Goal: Task Accomplishment & Management: Manage account settings

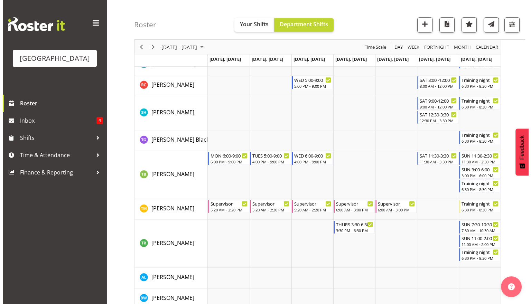
scroll to position [868, 0]
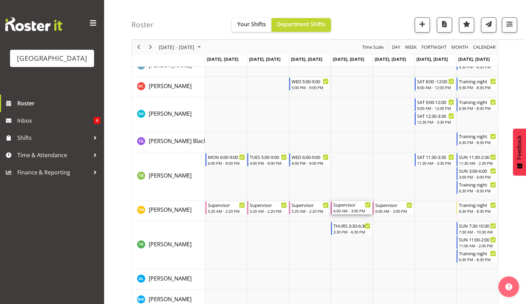
click at [344, 212] on div "6:00 AM - 3:00 PM" at bounding box center [351, 211] width 37 height 6
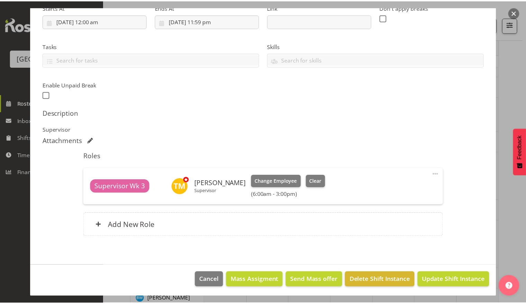
scroll to position [119, 0]
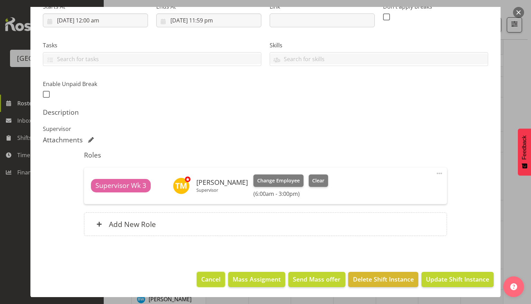
click at [197, 280] on button "Cancel" at bounding box center [211, 279] width 28 height 15
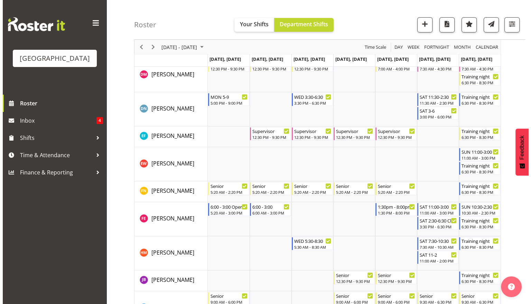
scroll to position [119, 0]
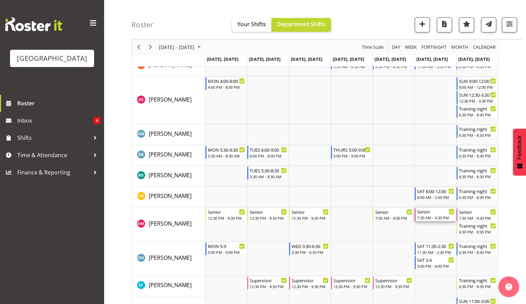
click at [428, 215] on div "7:30 AM - 4:30 PM" at bounding box center [435, 218] width 37 height 6
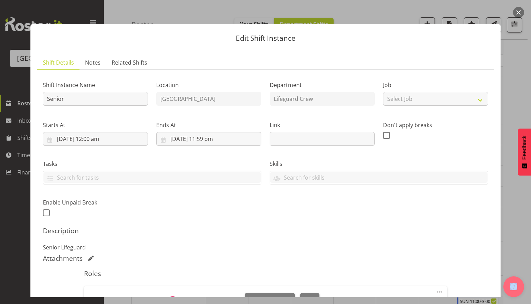
scroll to position [119, 0]
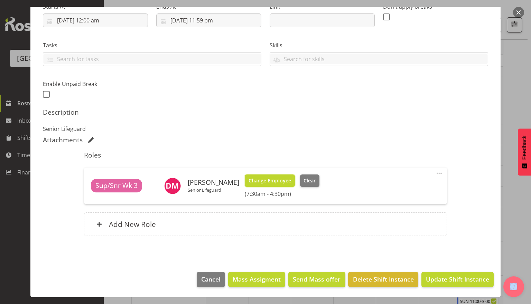
click at [291, 183] on span "Change Employee" at bounding box center [270, 181] width 43 height 8
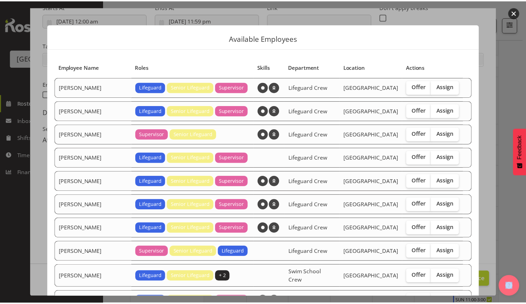
scroll to position [107, 0]
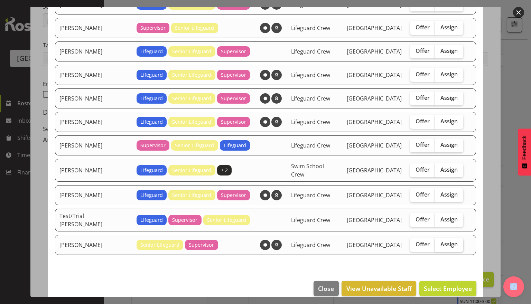
click at [441, 241] on span "Assign" at bounding box center [449, 244] width 17 height 7
click at [440, 242] on input "Assign" at bounding box center [437, 244] width 4 height 4
checkbox input "true"
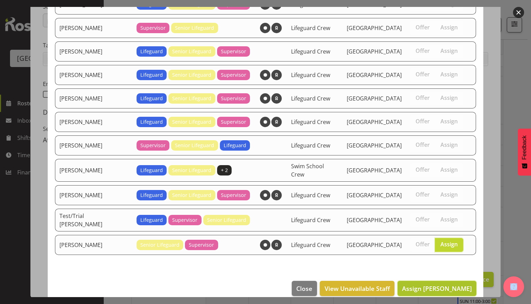
click at [438, 285] on span "Assign Thomas Meulenbroek" at bounding box center [437, 289] width 70 height 8
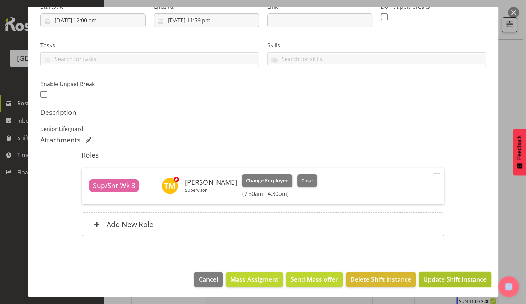
click at [442, 282] on span "Update Shift Instance" at bounding box center [454, 279] width 63 height 9
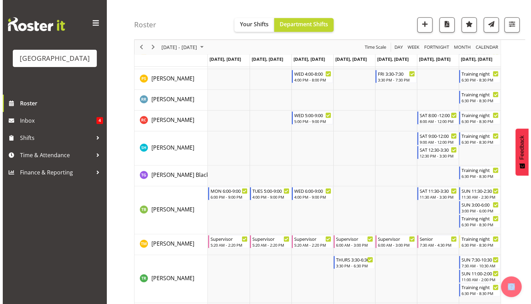
scroll to position [868, 0]
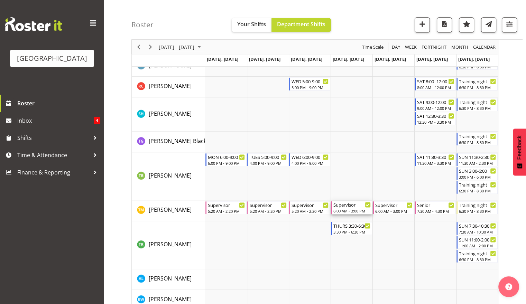
click at [355, 210] on div "6:00 AM - 3:00 PM" at bounding box center [351, 211] width 37 height 6
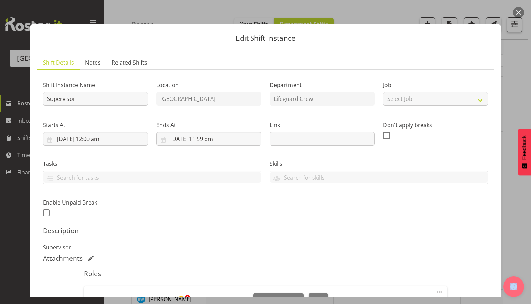
scroll to position [119, 0]
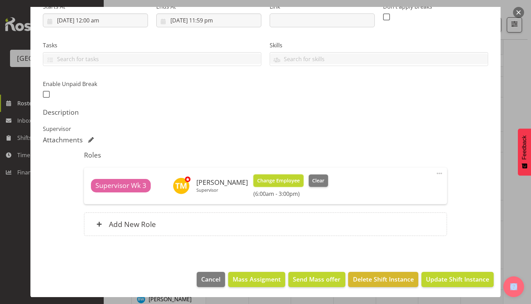
click at [295, 184] on span "Change Employee" at bounding box center [278, 181] width 43 height 8
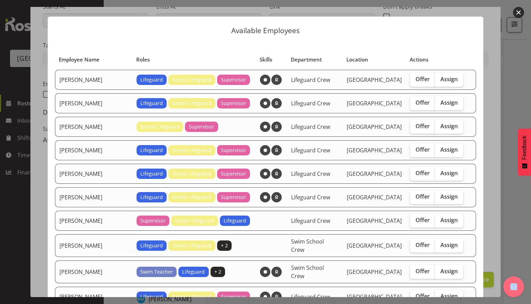
scroll to position [0, 0]
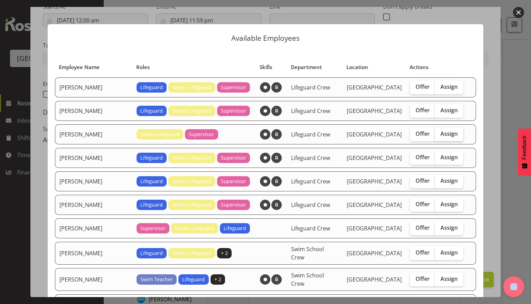
click at [448, 135] on label "Assign" at bounding box center [449, 135] width 28 height 14
click at [440, 135] on input "Assign" at bounding box center [437, 134] width 4 height 4
checkbox input "true"
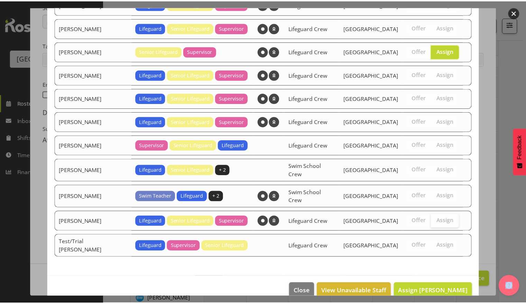
scroll to position [83, 0]
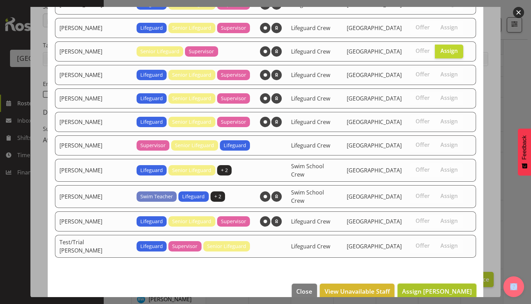
click at [441, 287] on span "Assign Devon Morris-Brown" at bounding box center [437, 291] width 70 height 8
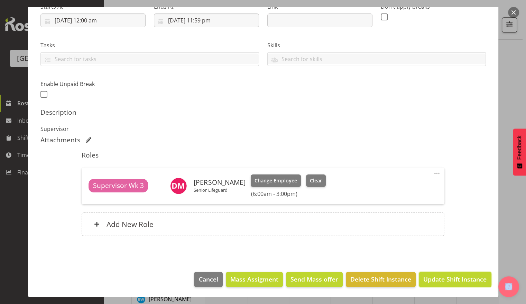
click at [441, 283] on span "Update Shift Instance" at bounding box center [454, 279] width 63 height 9
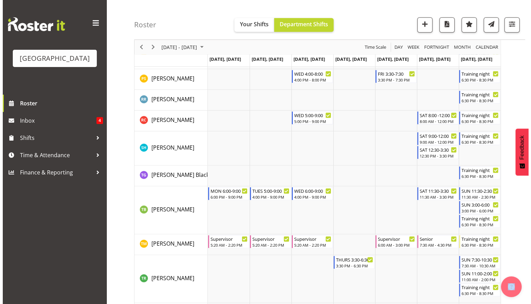
scroll to position [836, 0]
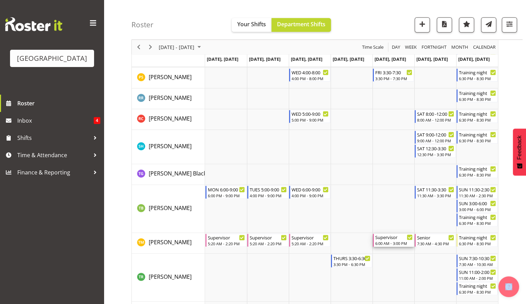
click at [395, 243] on div "6:00 AM - 3:00 PM" at bounding box center [393, 244] width 37 height 6
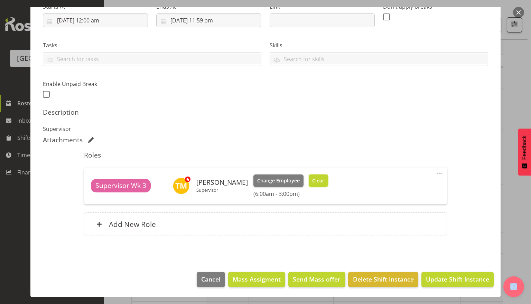
click at [329, 175] on button "Clear" at bounding box center [319, 181] width 20 height 12
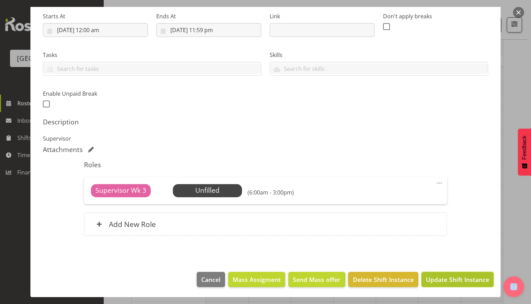
click at [455, 282] on span "Update Shift Instance" at bounding box center [457, 279] width 63 height 9
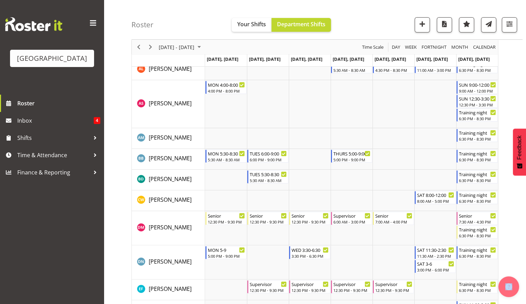
scroll to position [0, 0]
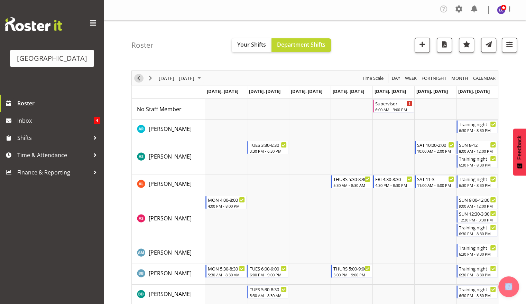
click at [139, 79] on span "Previous" at bounding box center [139, 78] width 8 height 9
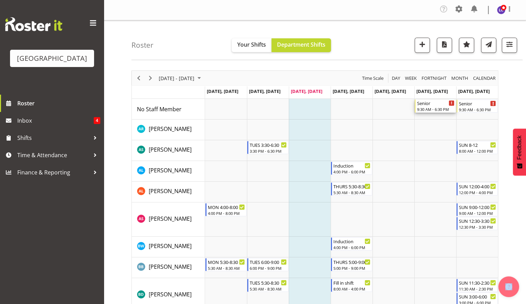
click at [445, 108] on div "9:30 AM - 6:30 PM" at bounding box center [435, 110] width 37 height 6
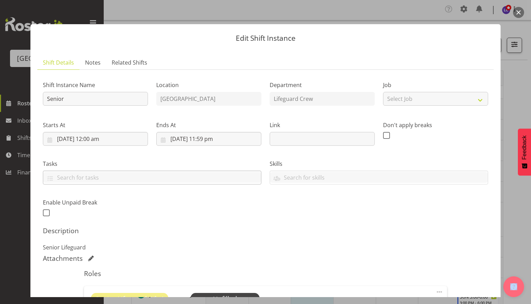
scroll to position [109, 0]
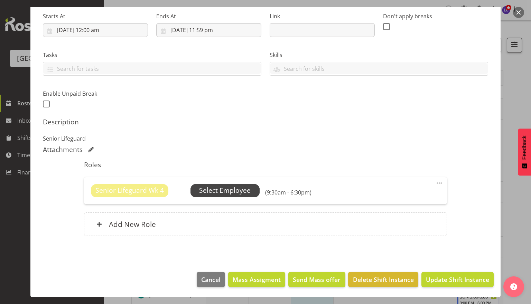
click at [222, 193] on span "Select Employee" at bounding box center [225, 191] width 52 height 10
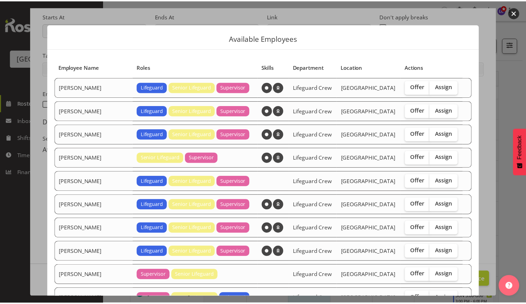
scroll to position [130, 0]
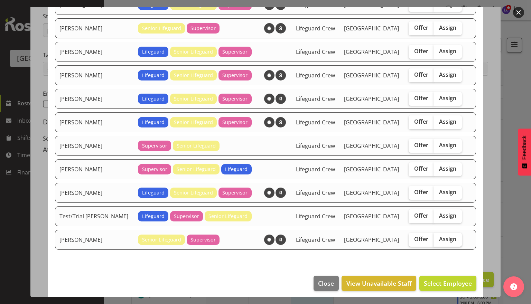
click at [438, 241] on label "Assign" at bounding box center [448, 240] width 28 height 14
click at [438, 241] on input "Assign" at bounding box center [436, 239] width 4 height 4
checkbox input "true"
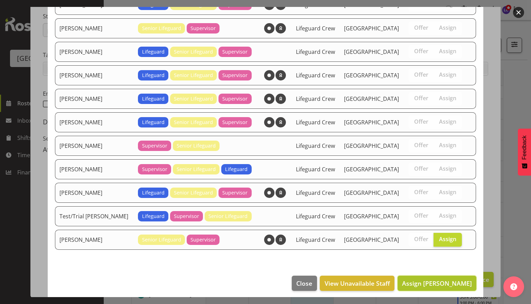
click at [441, 280] on span "Assign Thomas Meulenbroek" at bounding box center [437, 283] width 70 height 8
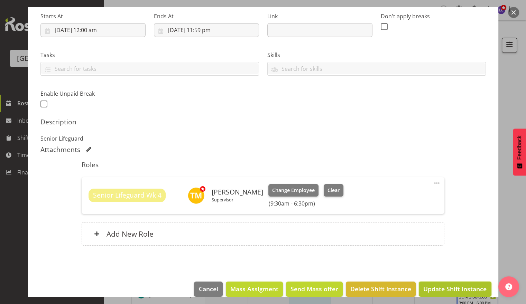
click at [445, 289] on span "Update Shift Instance" at bounding box center [454, 289] width 63 height 9
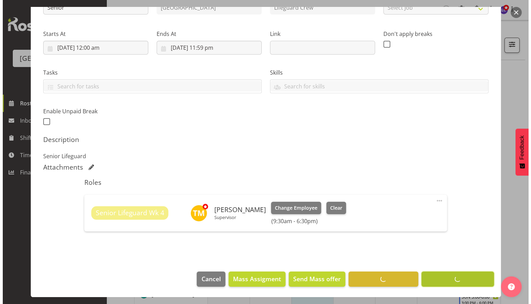
scroll to position [91, 0]
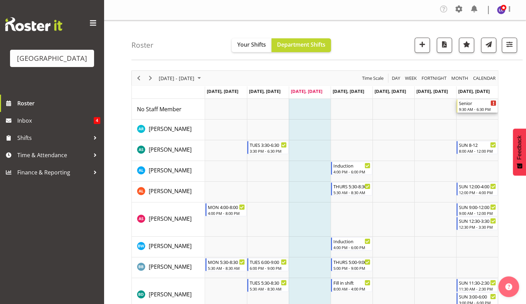
click at [485, 104] on div "Senior" at bounding box center [477, 103] width 37 height 7
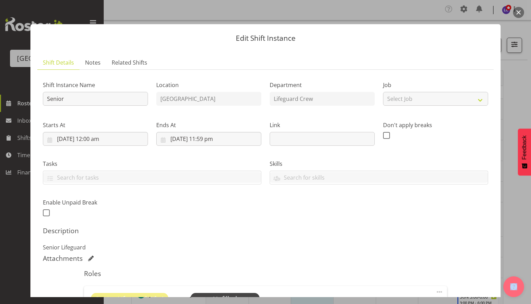
scroll to position [109, 0]
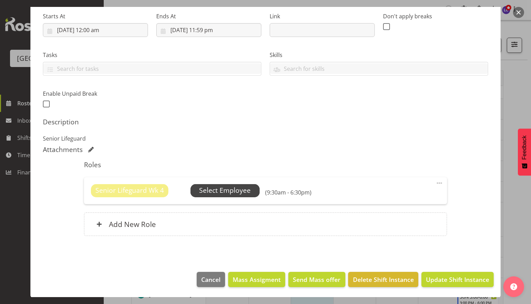
click at [221, 191] on span "Select Employee" at bounding box center [225, 191] width 52 height 10
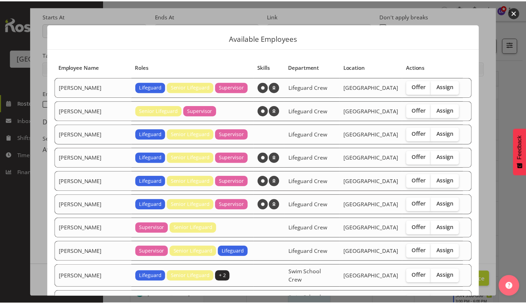
scroll to position [130, 0]
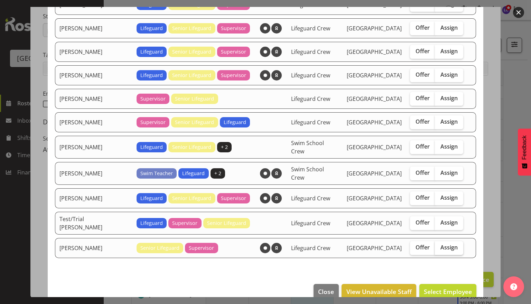
click at [441, 244] on span "Assign" at bounding box center [449, 247] width 17 height 7
click at [436, 246] on input "Assign" at bounding box center [437, 248] width 4 height 4
checkbox input "true"
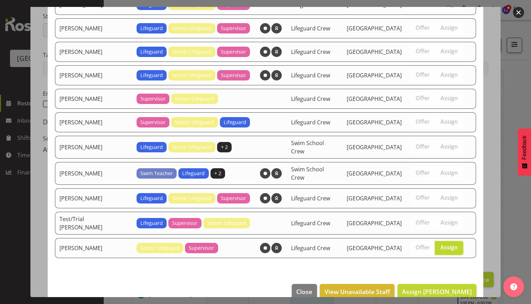
click at [432, 288] on footer "Close View Unavailable Staff Assign Thomas Meulenbroek" at bounding box center [266, 293] width 436 height 33
click at [433, 288] on span "Assign Thomas Meulenbroek" at bounding box center [437, 292] width 70 height 8
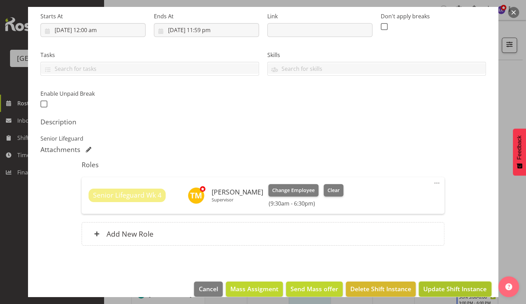
click at [434, 290] on span "Update Shift Instance" at bounding box center [454, 289] width 63 height 9
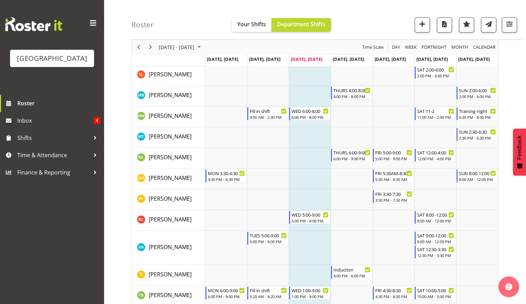
scroll to position [749, 0]
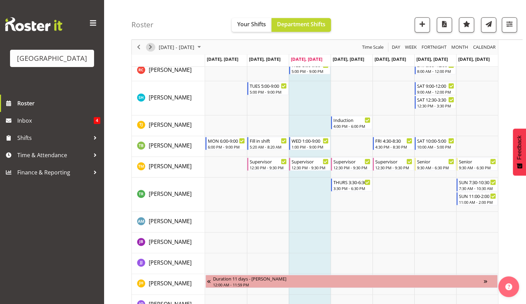
click at [154, 50] on span "Next" at bounding box center [150, 47] width 8 height 9
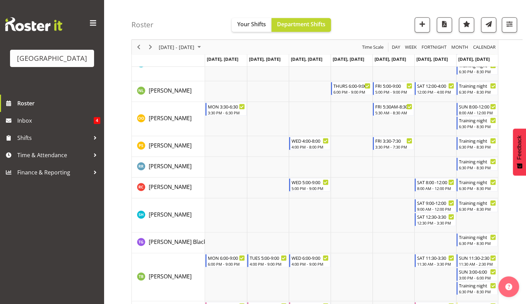
scroll to position [917, 0]
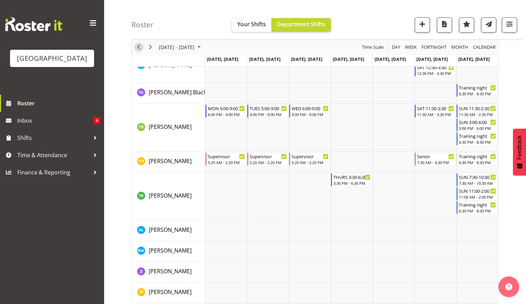
click at [143, 50] on div "Timeline Week of September 10, 2025" at bounding box center [139, 47] width 12 height 15
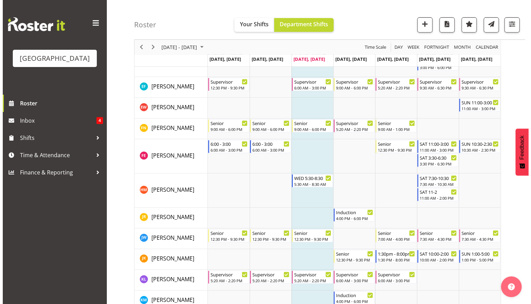
scroll to position [366, 0]
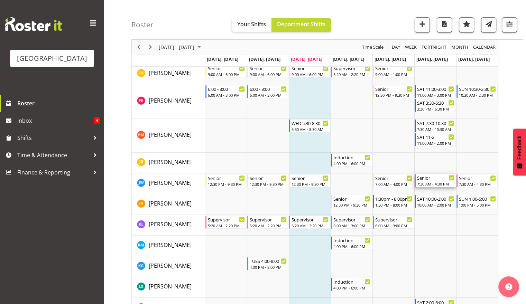
click at [426, 177] on div "Senior" at bounding box center [435, 177] width 37 height 7
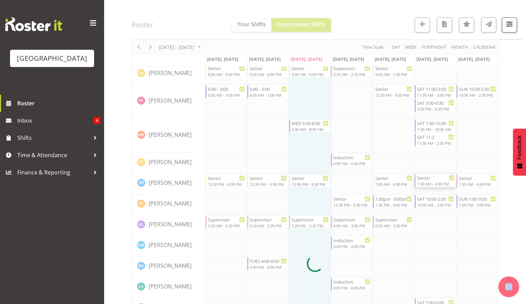
click at [426, 177] on div at bounding box center [314, 263] width 367 height 1119
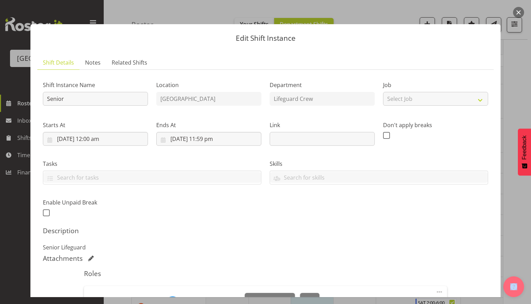
scroll to position [119, 0]
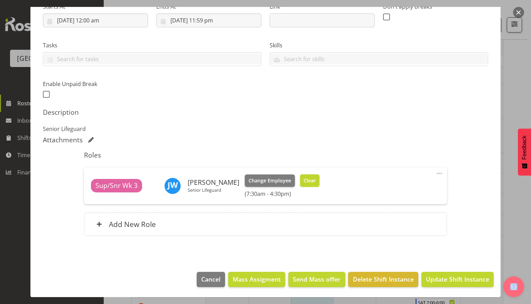
click at [305, 183] on span "Clear" at bounding box center [310, 181] width 12 height 8
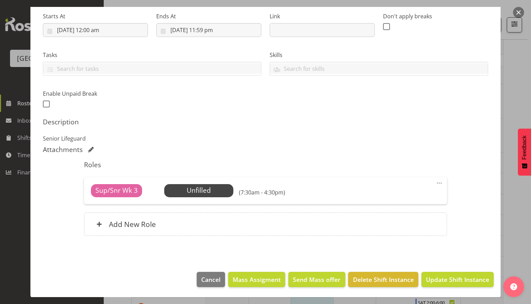
click at [444, 270] on footer "Cancel Mass Assigment Send Mass offer Delete Shift Instance Update Shift Instan…" at bounding box center [265, 281] width 470 height 33
click at [447, 288] on footer "Cancel Mass Assigment Send Mass offer Delete Shift Instance Update Shift Instan…" at bounding box center [265, 281] width 470 height 33
click at [447, 278] on span "Update Shift Instance" at bounding box center [457, 279] width 63 height 9
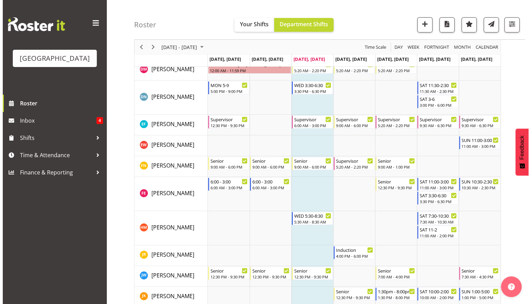
scroll to position [275, 0]
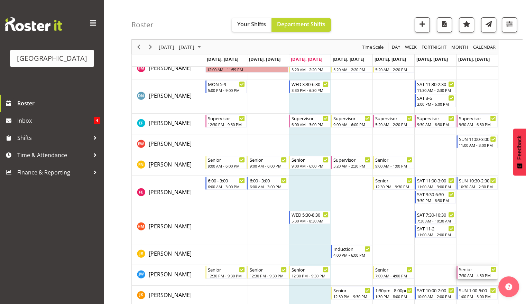
click at [480, 271] on div "Senior" at bounding box center [477, 269] width 37 height 7
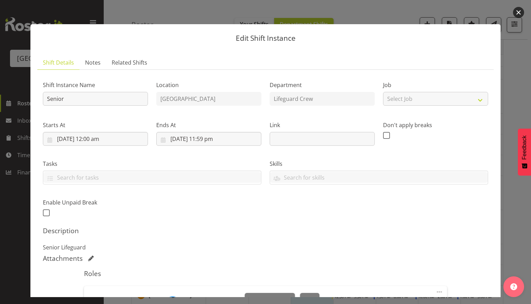
scroll to position [119, 0]
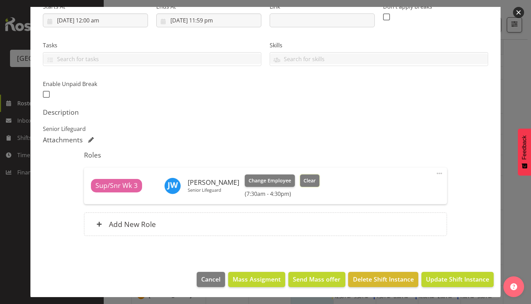
click at [304, 186] on button "Clear" at bounding box center [310, 181] width 20 height 12
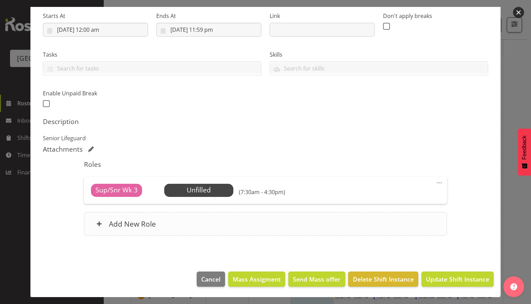
scroll to position [109, 0]
click at [477, 282] on span "Update Shift Instance" at bounding box center [457, 279] width 63 height 9
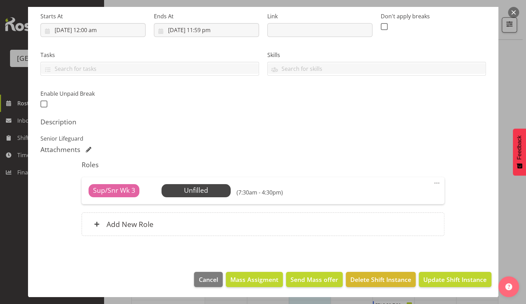
scroll to position [749, 0]
click at [441, 278] on span "Update Shift Instance" at bounding box center [454, 279] width 63 height 9
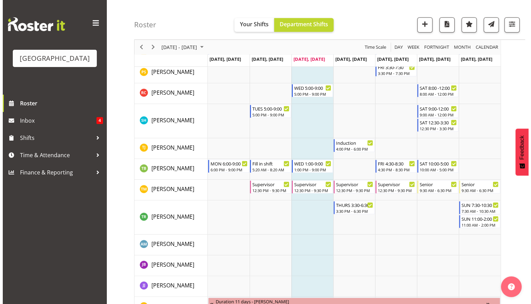
scroll to position [725, 0]
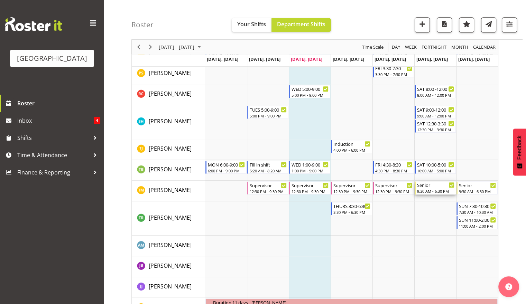
click at [434, 188] on div "Senior 9:30 AM - 6:30 PM" at bounding box center [435, 188] width 37 height 13
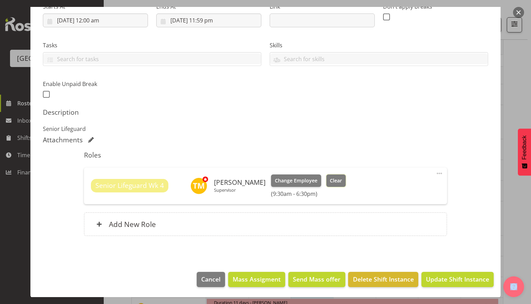
click at [346, 185] on button "Clear" at bounding box center [336, 181] width 20 height 12
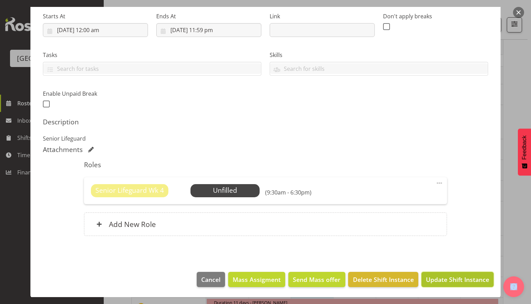
click at [440, 283] on span "Update Shift Instance" at bounding box center [457, 279] width 63 height 9
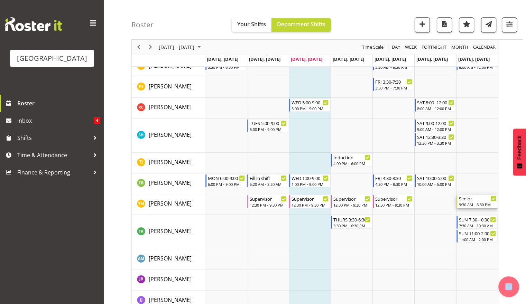
click at [478, 202] on div "9:30 AM - 6:30 PM" at bounding box center [477, 205] width 37 height 6
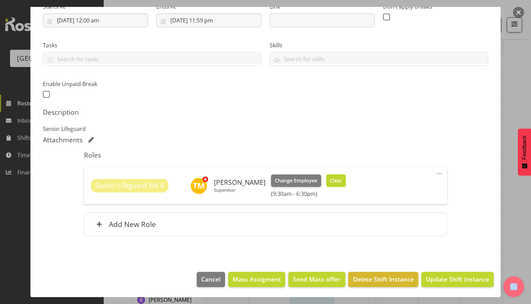
click at [342, 183] on span "Clear" at bounding box center [336, 181] width 12 height 8
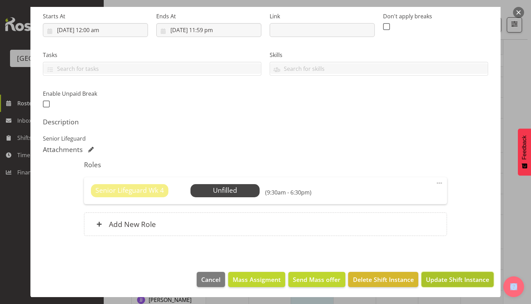
click at [428, 276] on span "Update Shift Instance" at bounding box center [457, 279] width 63 height 9
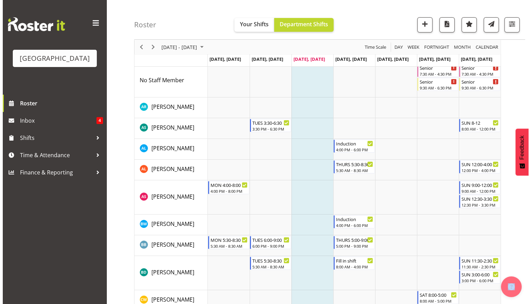
scroll to position [0, 0]
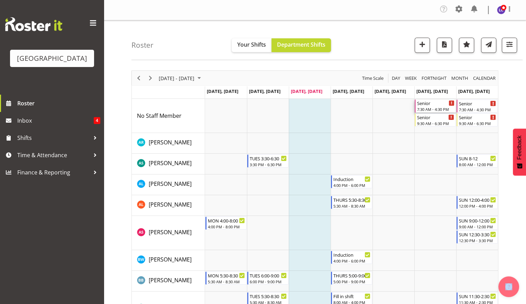
click at [442, 107] on div "7:30 AM - 4:30 PM" at bounding box center [435, 110] width 37 height 6
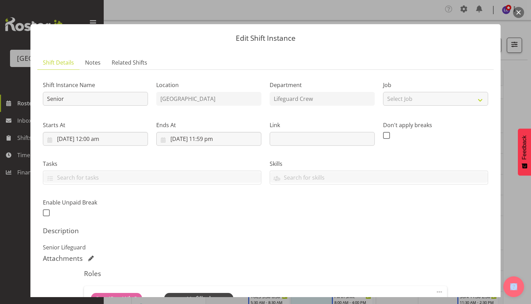
scroll to position [109, 0]
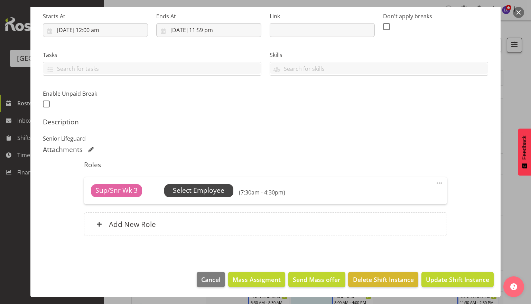
click at [205, 194] on span "Select Employee" at bounding box center [199, 191] width 52 height 10
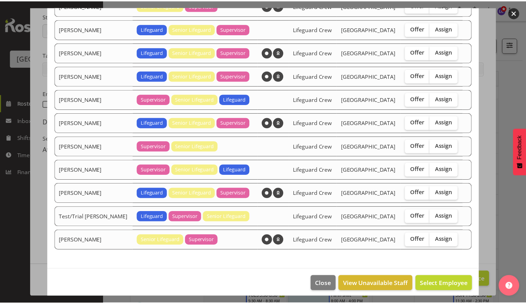
scroll to position [153, 0]
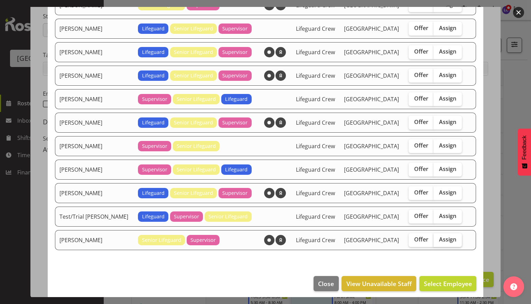
click at [447, 238] on label "Assign" at bounding box center [448, 240] width 28 height 14
click at [438, 238] on input "Assign" at bounding box center [436, 240] width 4 height 4
checkbox input "true"
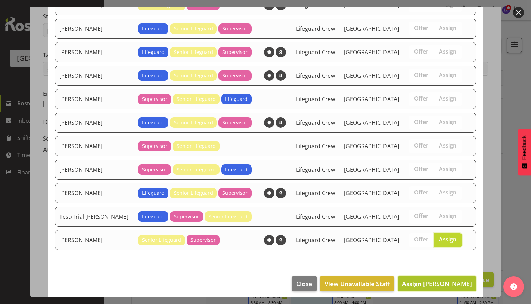
click at [446, 276] on button "Assign Thomas Meulenbroek" at bounding box center [437, 283] width 79 height 15
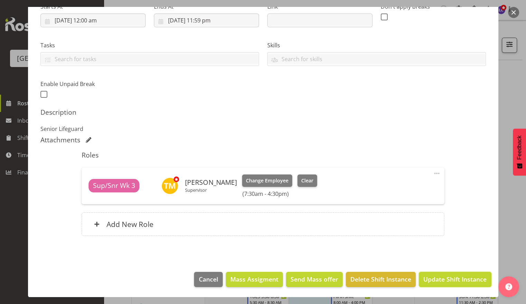
click at [443, 282] on span "Update Shift Instance" at bounding box center [454, 279] width 63 height 9
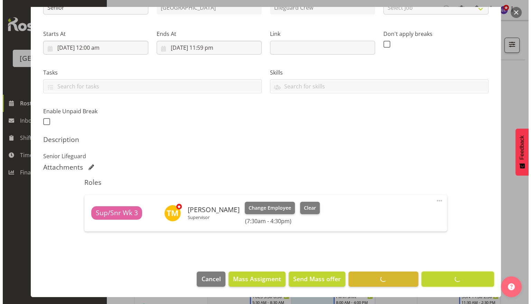
scroll to position [91, 0]
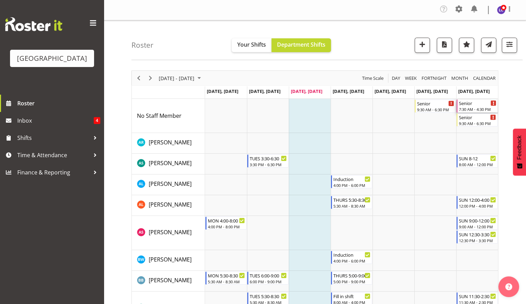
click at [480, 105] on div "Senior" at bounding box center [477, 103] width 37 height 7
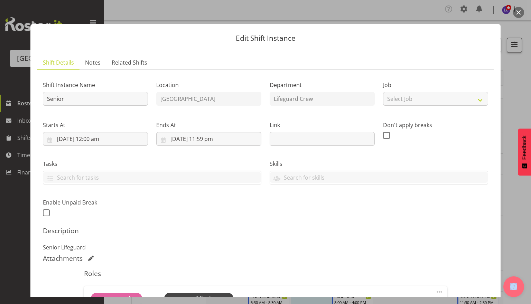
scroll to position [109, 0]
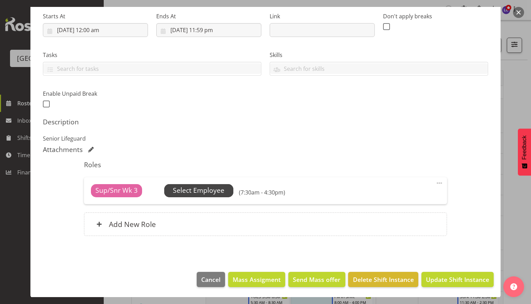
click at [202, 191] on span "Select Employee" at bounding box center [199, 191] width 52 height 10
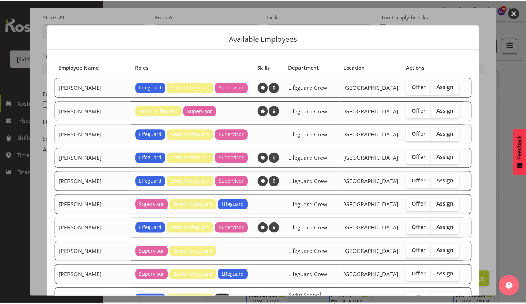
scroll to position [153, 0]
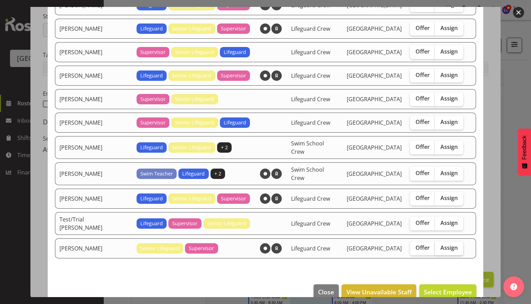
click at [447, 244] on span "Assign" at bounding box center [449, 247] width 17 height 7
click at [440, 246] on input "Assign" at bounding box center [437, 248] width 4 height 4
checkbox input "true"
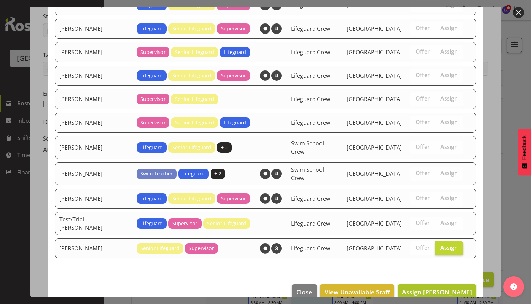
click at [441, 288] on span "Assign Thomas Meulenbroek" at bounding box center [437, 292] width 70 height 8
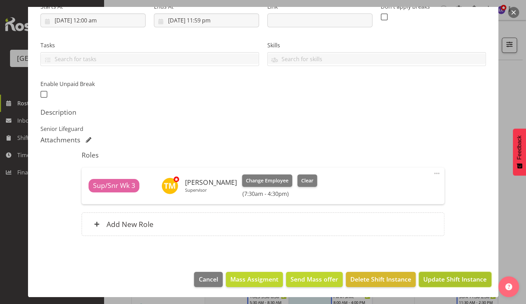
click at [446, 275] on span "Update Shift Instance" at bounding box center [454, 279] width 63 height 9
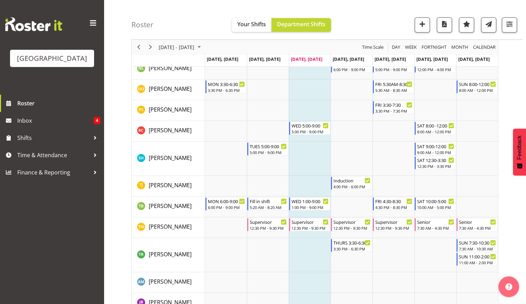
scroll to position [691, 0]
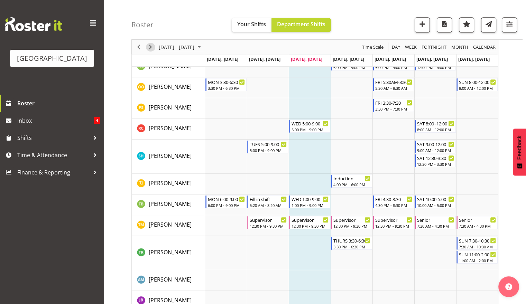
click at [153, 50] on span "Next" at bounding box center [150, 47] width 8 height 9
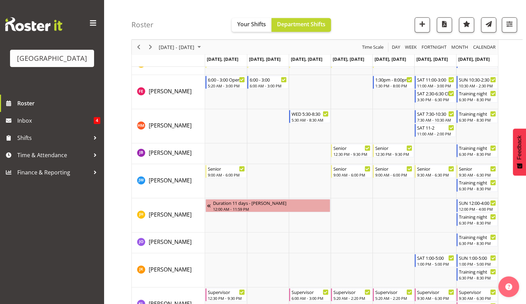
scroll to position [397, 0]
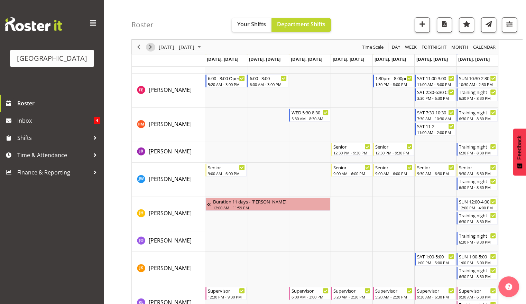
click at [150, 47] on span "Next" at bounding box center [150, 47] width 8 height 9
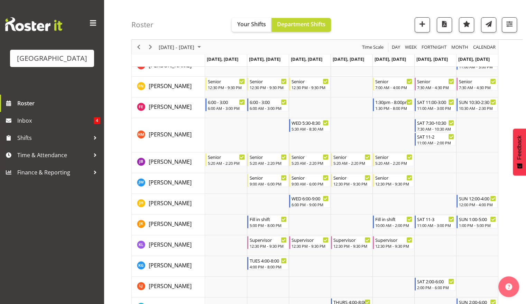
scroll to position [294, 0]
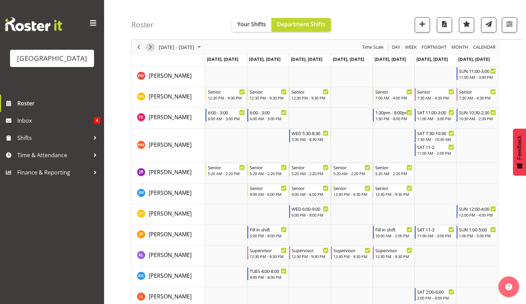
click at [147, 45] on span "Next" at bounding box center [150, 47] width 8 height 9
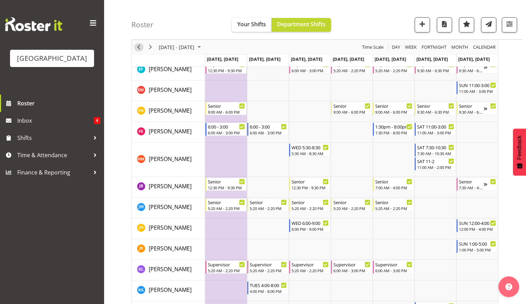
click at [135, 47] on span "Previous" at bounding box center [139, 47] width 8 height 9
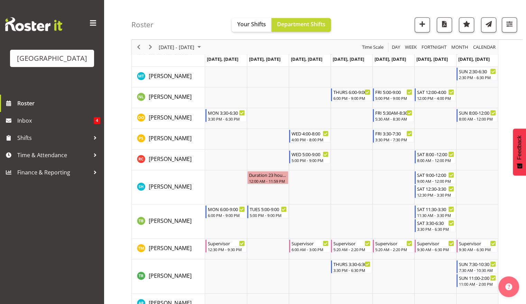
scroll to position [557, 0]
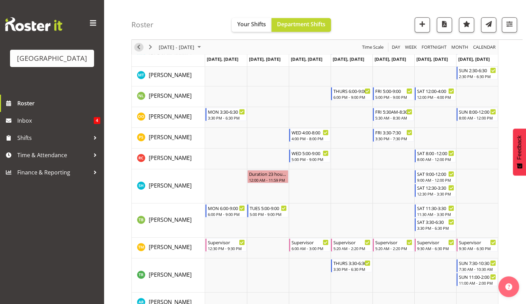
click at [137, 47] on span "Previous" at bounding box center [139, 47] width 8 height 9
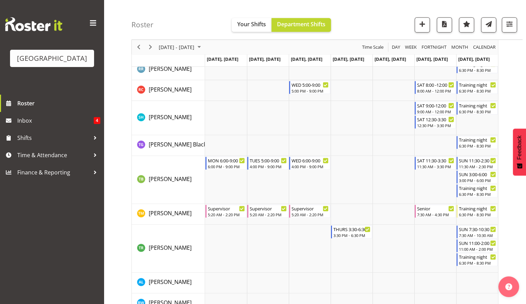
scroll to position [866, 0]
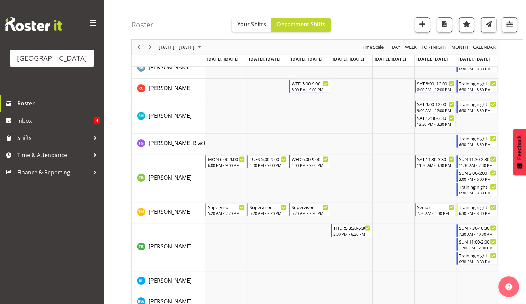
click at [149, 46] on span "Next" at bounding box center [150, 47] width 8 height 9
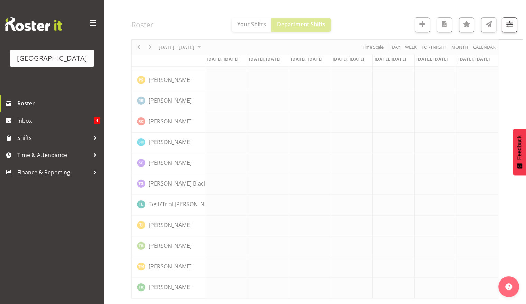
scroll to position [796, 0]
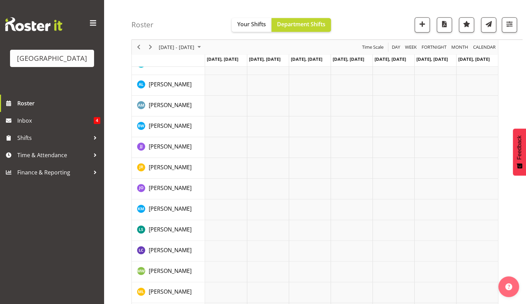
click at [521, 2] on div "Roster Your Shifts Department Shifts All Locations [GEOGRAPHIC_DATA] Select All…" at bounding box center [326, 20] width 391 height 40
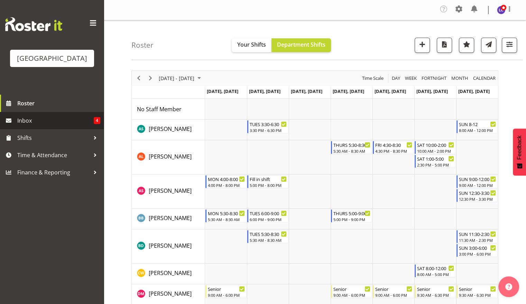
click at [60, 122] on span "Inbox" at bounding box center [55, 121] width 76 height 10
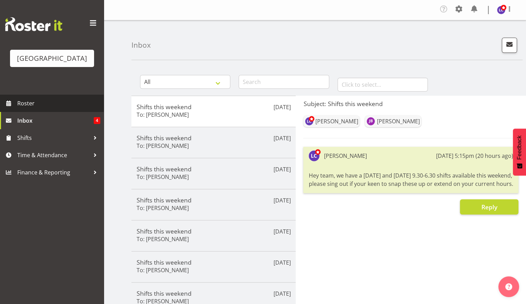
click at [60, 102] on span "Roster" at bounding box center [58, 103] width 83 height 10
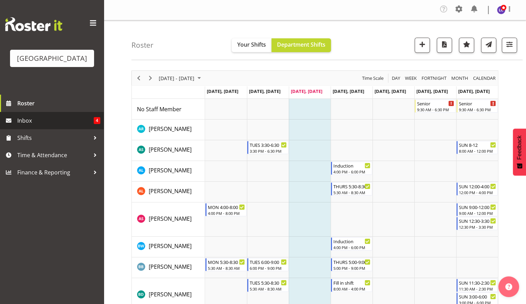
click at [50, 121] on span "Inbox" at bounding box center [55, 121] width 76 height 10
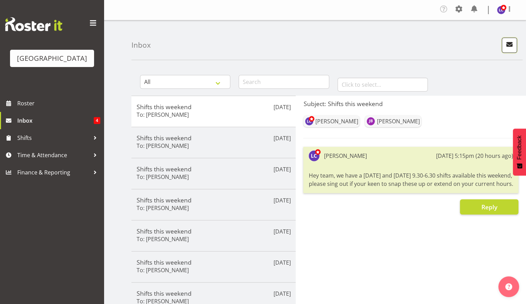
click at [512, 51] on button "button" at bounding box center [509, 45] width 15 height 15
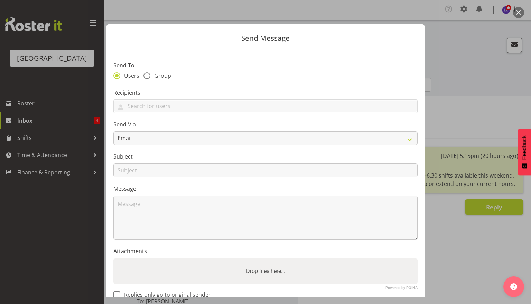
click at [164, 71] on div "Send To Users Group" at bounding box center [265, 71] width 304 height 20
click at [162, 77] on span "Group" at bounding box center [160, 75] width 21 height 7
click at [148, 77] on input "Group" at bounding box center [146, 75] width 4 height 4
radio input "true"
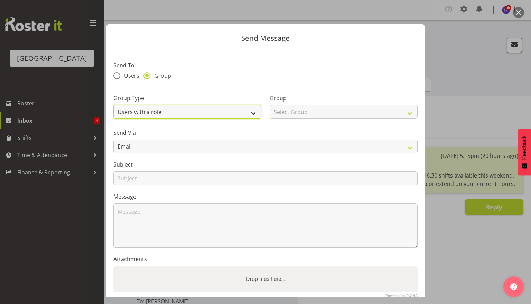
click at [169, 112] on select "Users with a role Users with a skill Primary users in a location All users in a…" at bounding box center [187, 112] width 148 height 14
select select "all_department"
click at [113, 105] on select "Users with a role Users with a skill Primary users in a location All users in a…" at bounding box center [187, 112] width 148 height 14
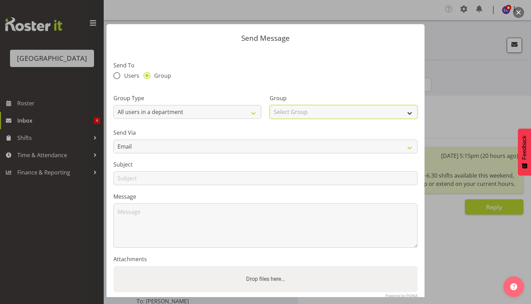
drag, startPoint x: 307, startPoint y: 117, endPoint x: 310, endPoint y: 110, distance: 8.1
click at [307, 117] on select "Select Group Cleaning Crew Customer Services Crew Lifeguard Crew Maintenance Cr…" at bounding box center [344, 112] width 148 height 14
select select "114"
click at [270, 105] on select "Select Group Cleaning Crew Customer Services Crew Lifeguard Crew Maintenance Cr…" at bounding box center [344, 112] width 148 height 14
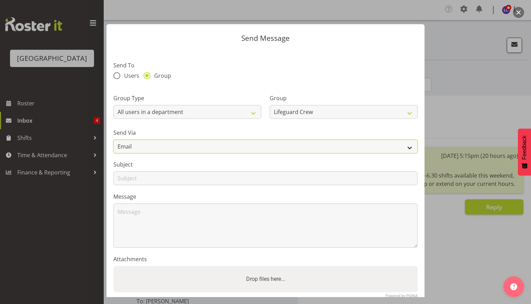
click at [194, 145] on select "Email SMS" at bounding box center [265, 147] width 304 height 14
select select "sms"
click at [113, 140] on select "Email SMS" at bounding box center [265, 147] width 304 height 14
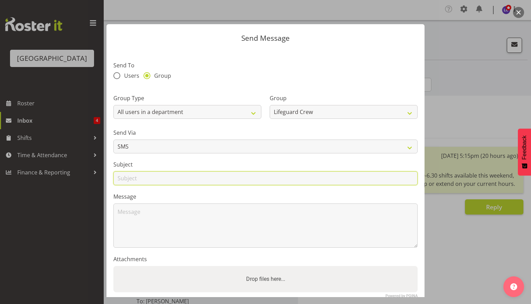
click at [171, 179] on input "text" at bounding box center [265, 179] width 304 height 14
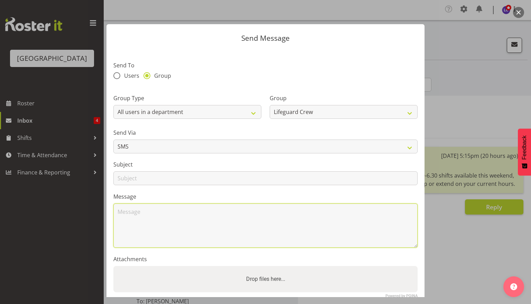
click at [301, 211] on textarea at bounding box center [265, 226] width 304 height 44
type textarea "G"
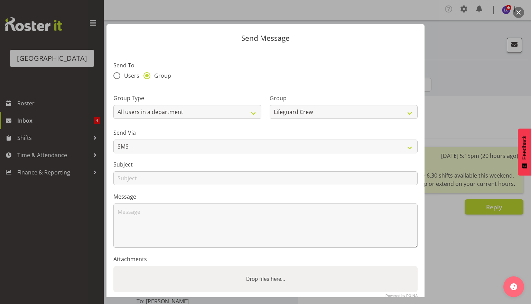
click at [519, 13] on button "button" at bounding box center [518, 12] width 11 height 11
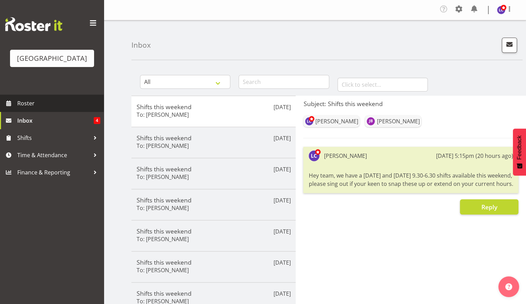
click at [46, 108] on span "Roster" at bounding box center [58, 103] width 83 height 10
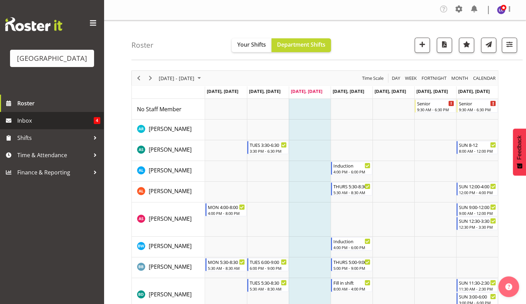
click at [48, 121] on span "Inbox" at bounding box center [55, 121] width 76 height 10
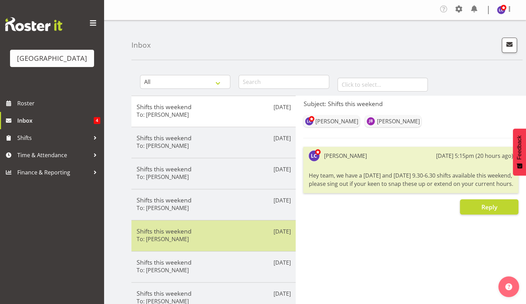
scroll to position [128, 0]
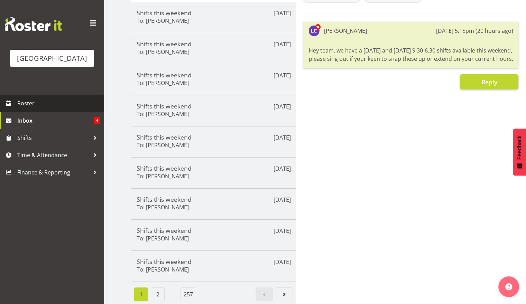
click at [61, 109] on link "Roster" at bounding box center [52, 103] width 104 height 17
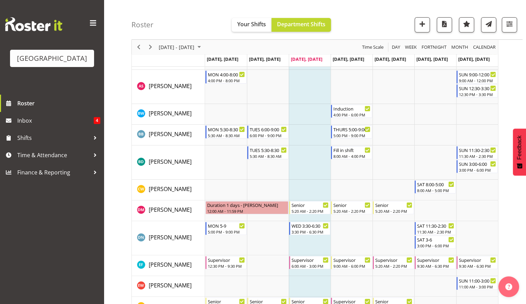
scroll to position [134, 0]
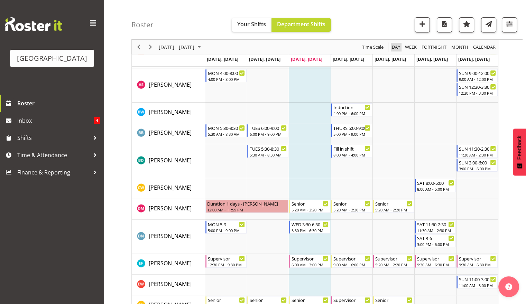
click at [396, 50] on span "Day" at bounding box center [396, 47] width 10 height 9
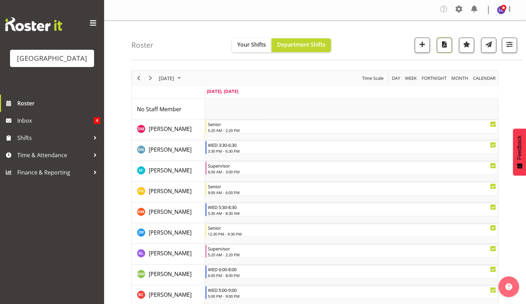
click at [446, 45] on span "button" at bounding box center [444, 44] width 9 height 9
click at [152, 81] on span "Next" at bounding box center [150, 78] width 8 height 9
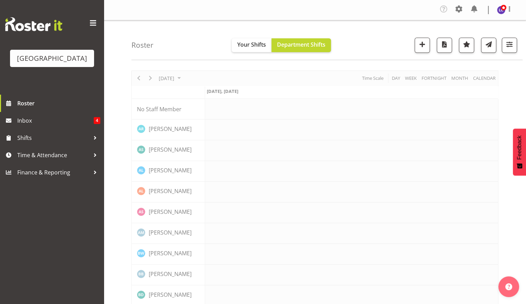
click at [217, 36] on div "Roster Your Shifts Department Shifts All Locations [GEOGRAPHIC_DATA] Select All…" at bounding box center [326, 40] width 391 height 40
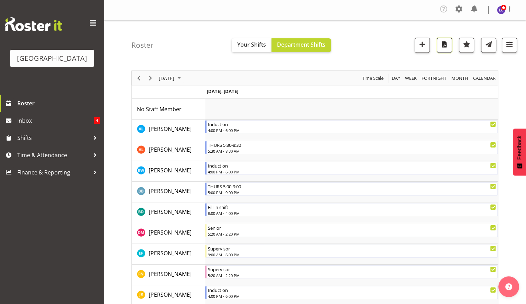
click at [444, 47] on span "button" at bounding box center [444, 44] width 9 height 9
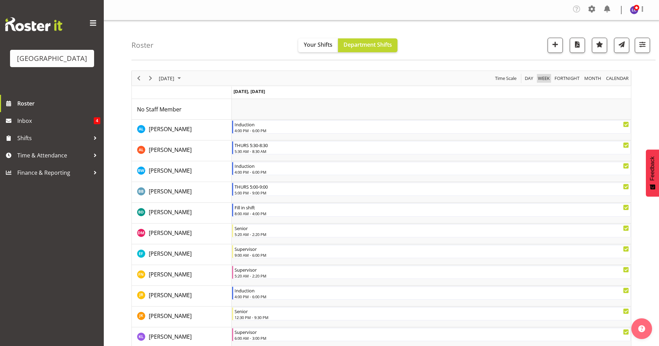
click at [526, 78] on span "Week" at bounding box center [543, 78] width 13 height 9
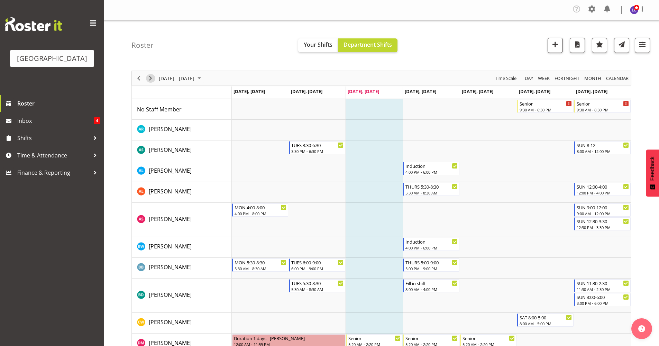
click at [151, 76] on span "Next" at bounding box center [150, 78] width 8 height 9
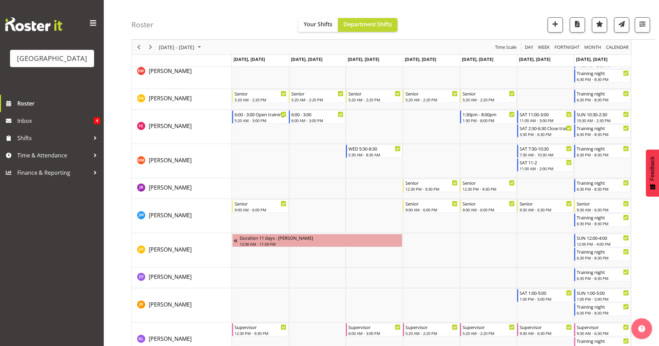
scroll to position [380, 0]
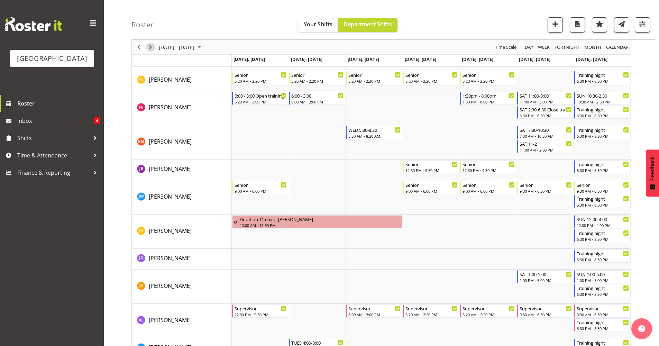
click at [150, 46] on span "Next" at bounding box center [150, 47] width 8 height 9
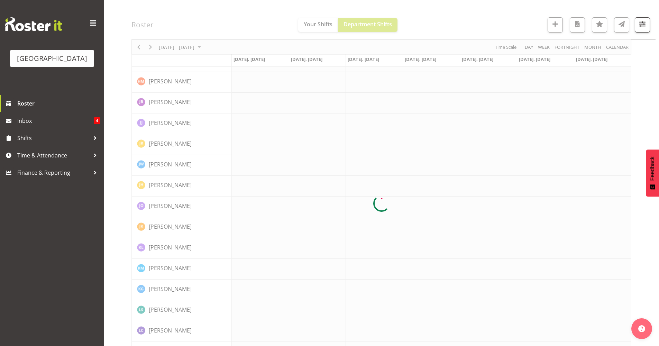
scroll to position [0, 0]
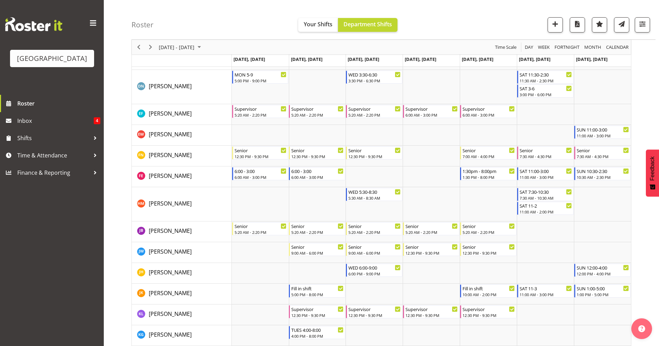
scroll to position [239, 0]
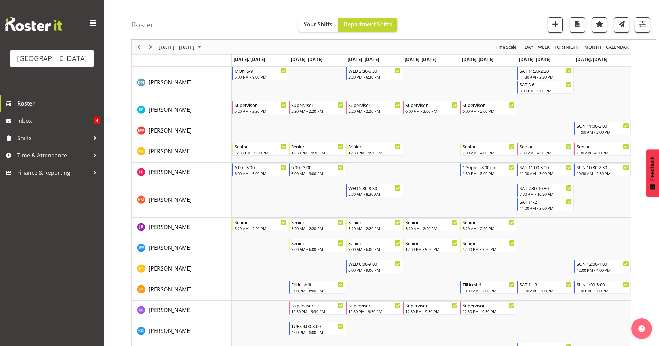
click at [155, 53] on div "Timeline Week of September 18, 2025" at bounding box center [151, 47] width 12 height 15
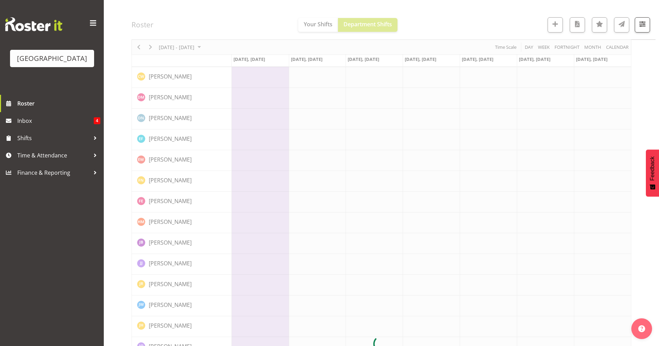
scroll to position [0, 0]
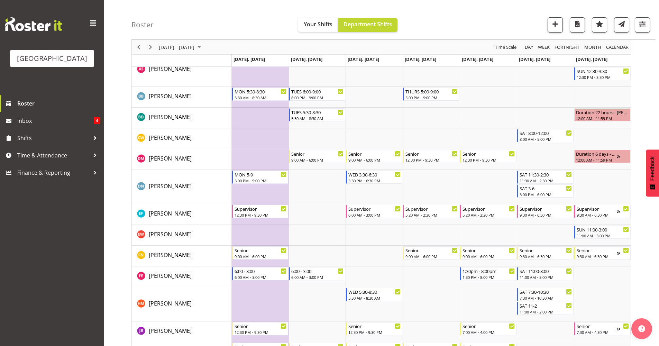
scroll to position [300, 0]
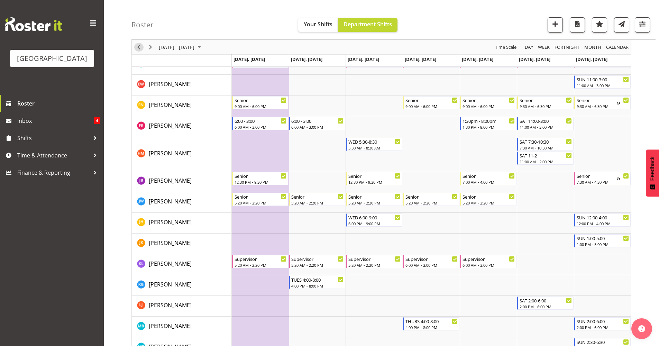
click at [137, 47] on span "Previous" at bounding box center [139, 47] width 8 height 9
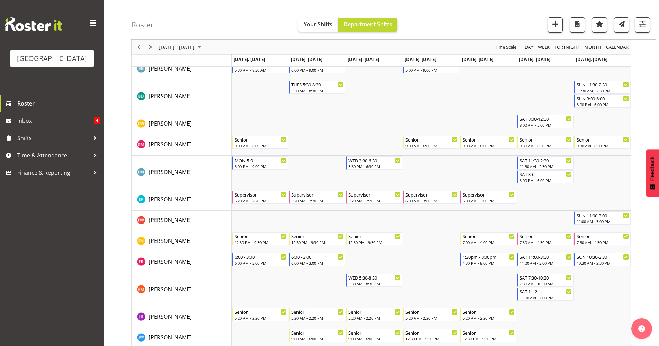
scroll to position [300, 0]
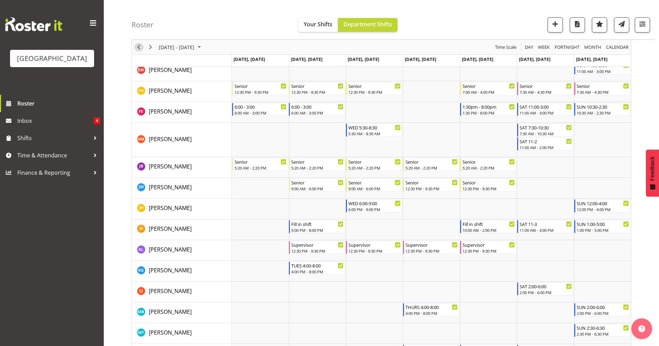
click at [139, 48] on span "Previous" at bounding box center [139, 47] width 8 height 9
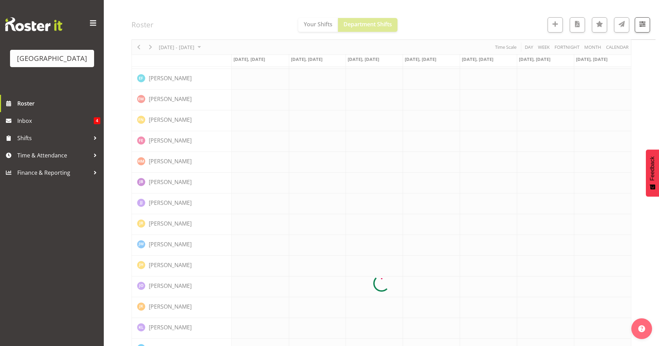
scroll to position [0, 0]
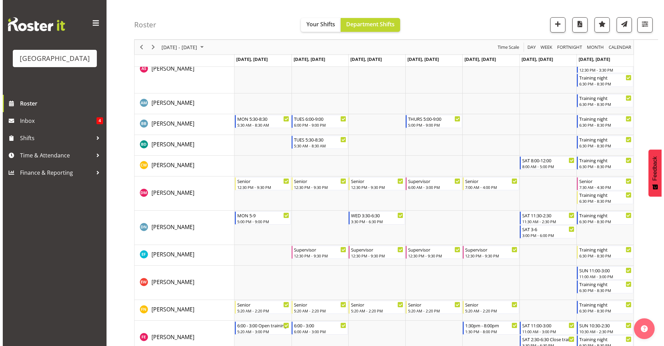
scroll to position [300, 0]
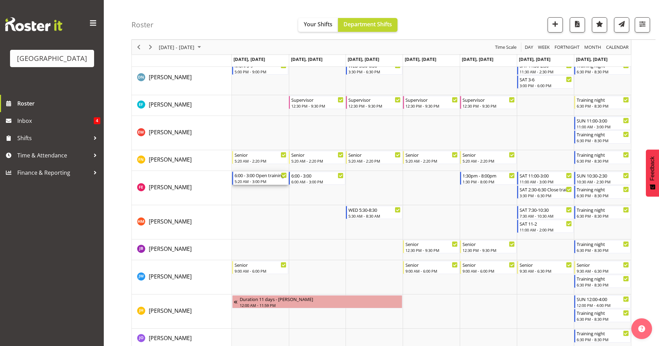
click at [255, 178] on div "6:00 - 3:00 Open training" at bounding box center [260, 175] width 53 height 7
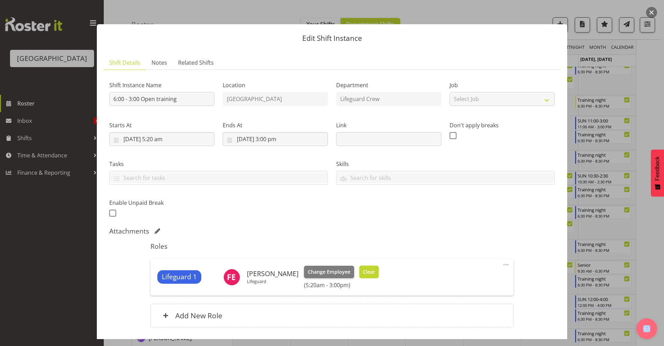
click at [364, 277] on button "Clear" at bounding box center [369, 272] width 20 height 12
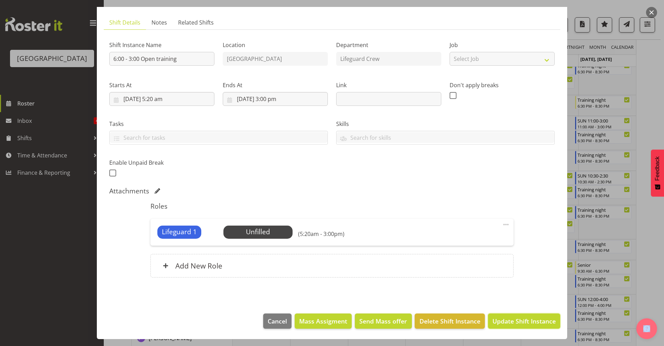
click at [508, 304] on span "Update Shift Instance" at bounding box center [523, 320] width 63 height 9
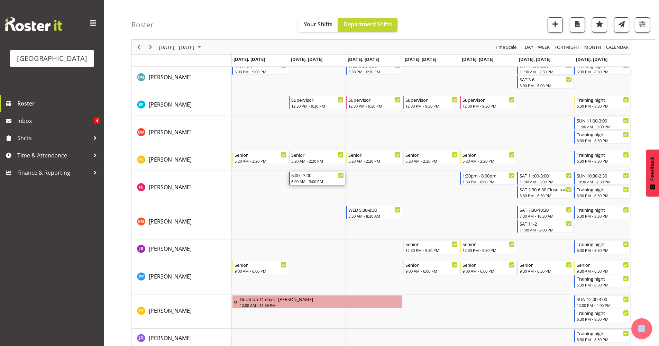
click at [305, 181] on div "6:00 AM - 3:00 PM" at bounding box center [317, 181] width 53 height 6
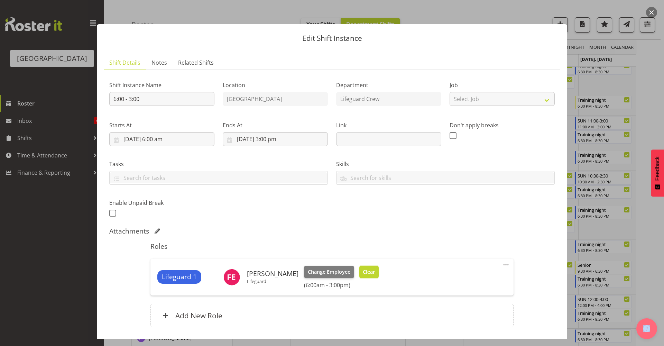
click at [363, 274] on span "Clear" at bounding box center [369, 272] width 12 height 8
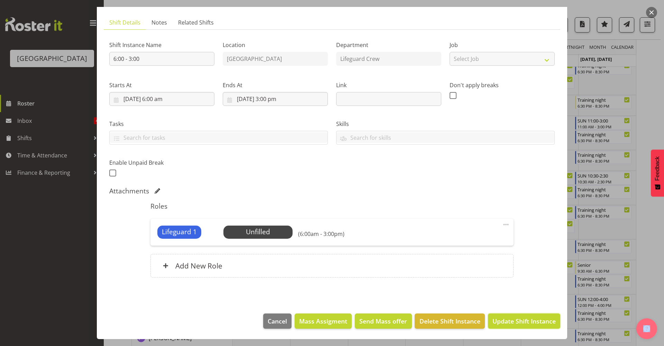
click at [503, 304] on span "Update Shift Instance" at bounding box center [523, 320] width 63 height 9
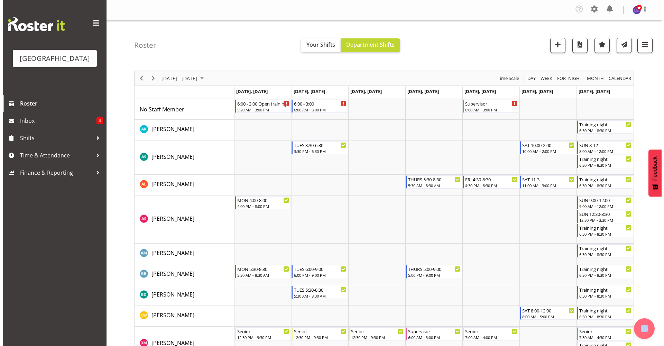
scroll to position [150, 0]
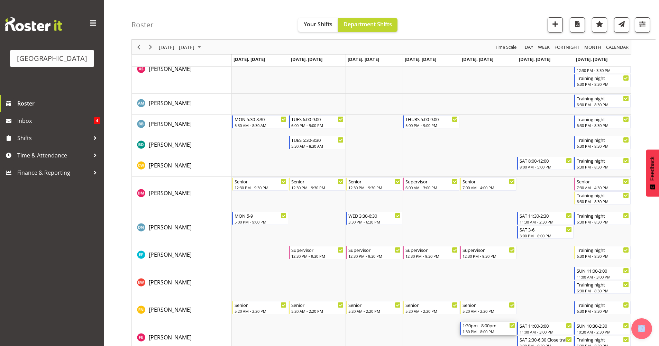
click at [492, 304] on div "1:30 PM - 8:00 PM" at bounding box center [488, 332] width 53 height 6
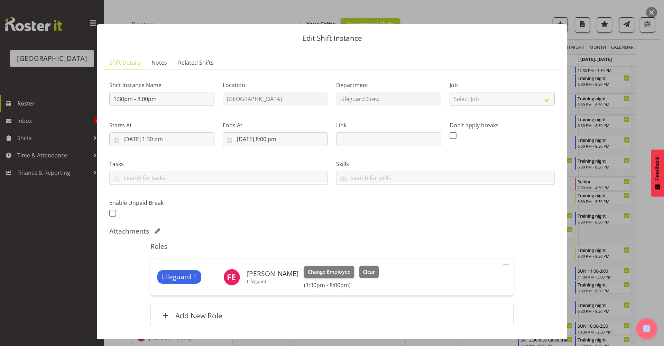
click at [372, 274] on button "Clear" at bounding box center [369, 272] width 20 height 12
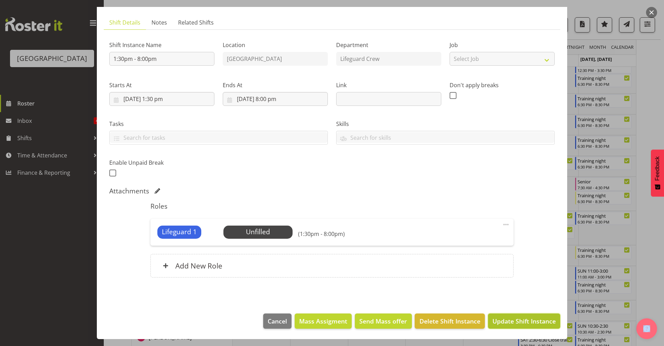
click at [521, 304] on span "Update Shift Instance" at bounding box center [523, 320] width 63 height 9
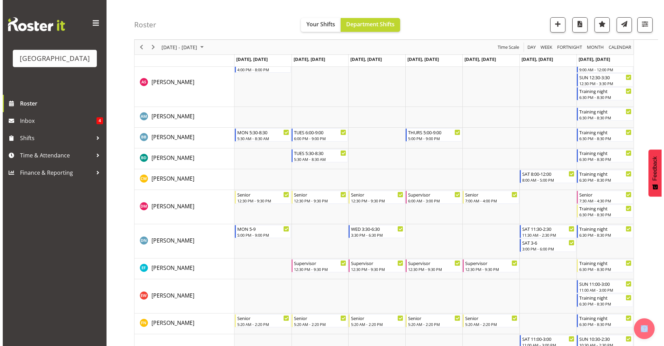
scroll to position [300, 0]
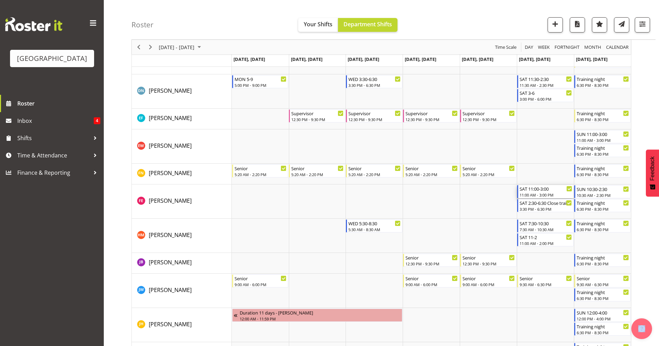
click at [526, 195] on div "11:00 AM - 3:00 PM" at bounding box center [545, 195] width 53 height 6
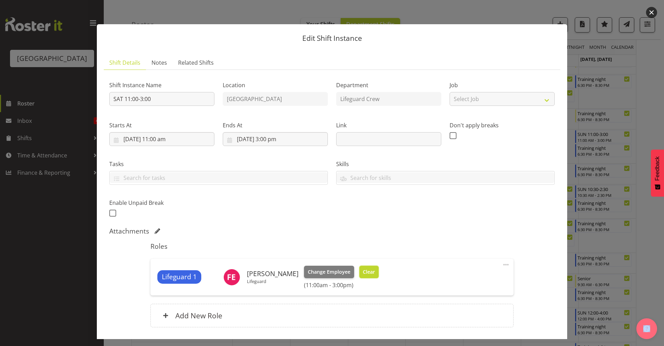
click at [367, 268] on span "Clear" at bounding box center [369, 272] width 12 height 8
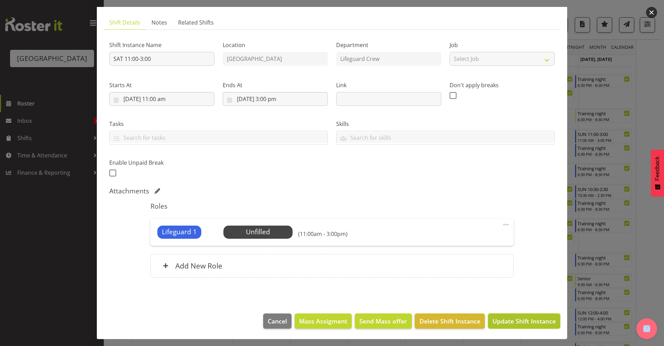
click at [509, 304] on span "Update Shift Instance" at bounding box center [523, 320] width 63 height 9
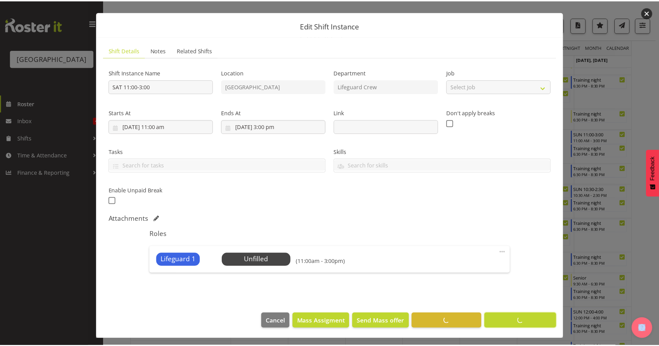
scroll to position [0, 0]
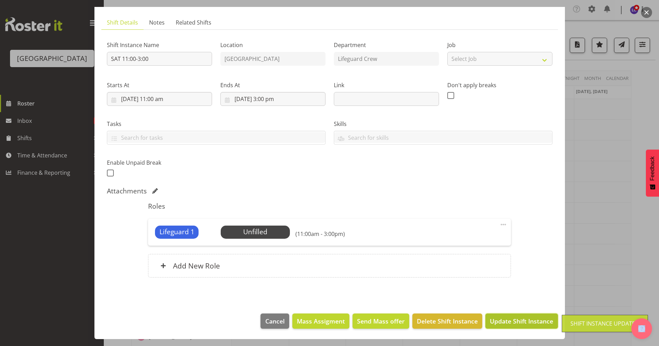
click at [504, 304] on button "Update Shift Instance" at bounding box center [521, 320] width 72 height 15
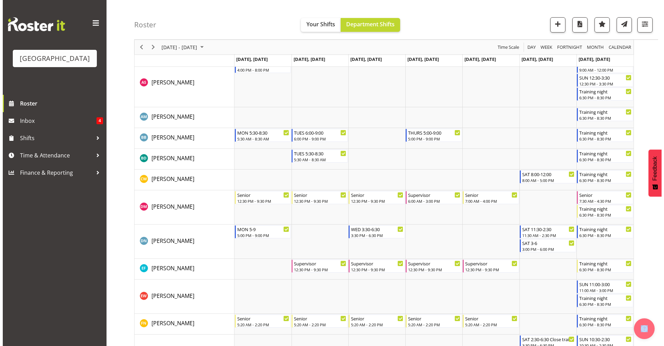
scroll to position [300, 0]
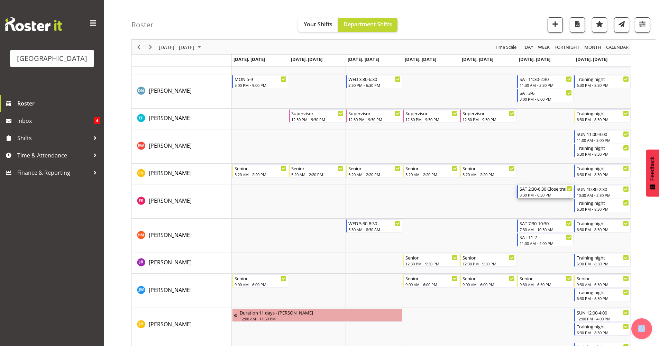
click at [526, 193] on div "3:30 PM - 6:30 PM" at bounding box center [545, 195] width 53 height 6
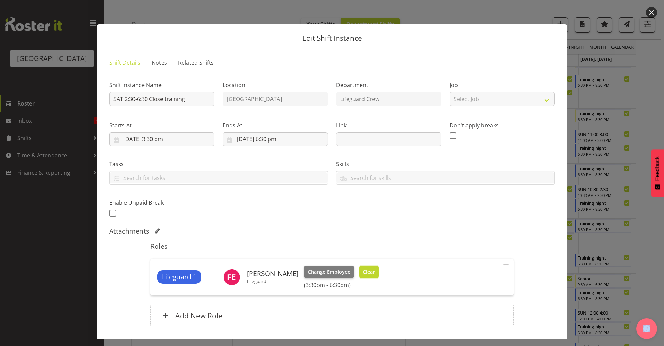
click at [363, 272] on span "Clear" at bounding box center [369, 272] width 12 height 8
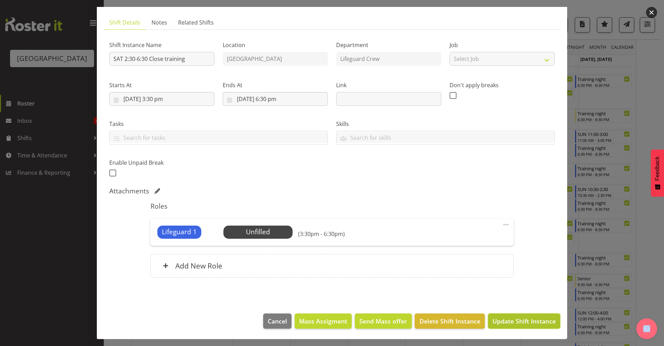
click at [508, 304] on span "Update Shift Instance" at bounding box center [523, 320] width 63 height 9
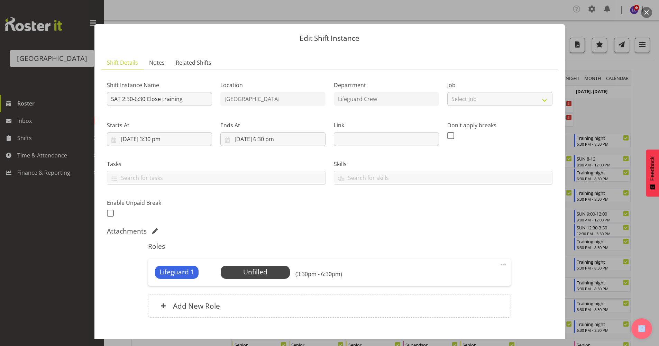
scroll to position [40, 0]
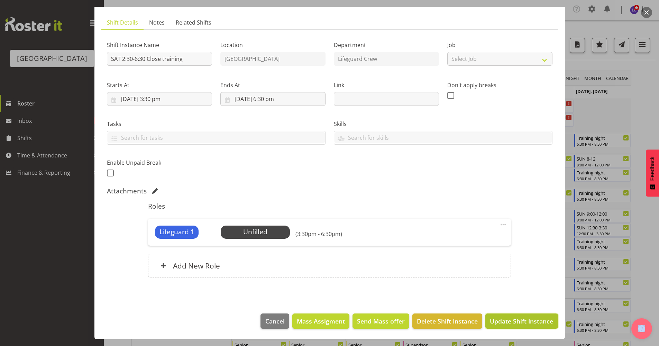
click at [509, 304] on span "Update Shift Instance" at bounding box center [521, 320] width 63 height 9
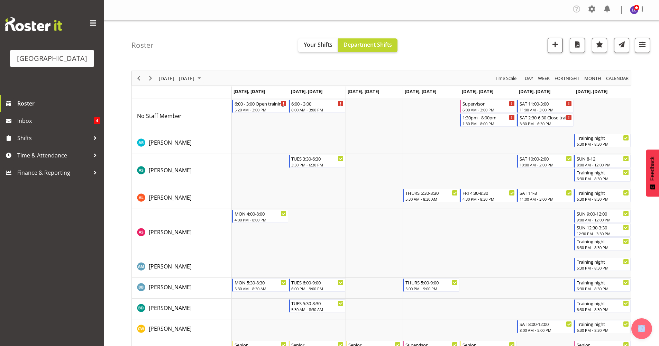
scroll to position [303, 0]
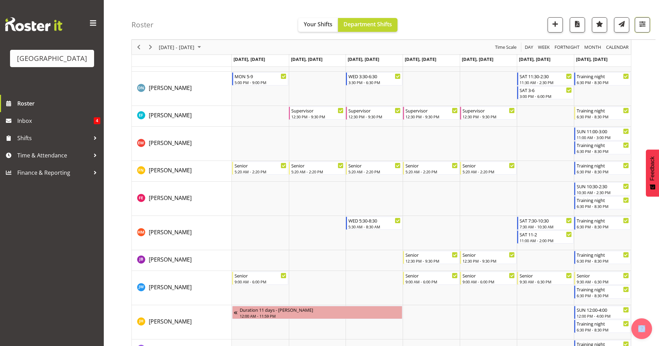
click at [526, 25] on span "button" at bounding box center [642, 23] width 9 height 9
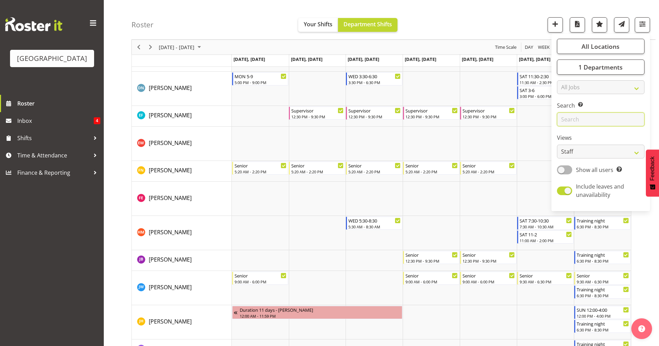
click at [526, 118] on input "text" at bounding box center [600, 119] width 87 height 14
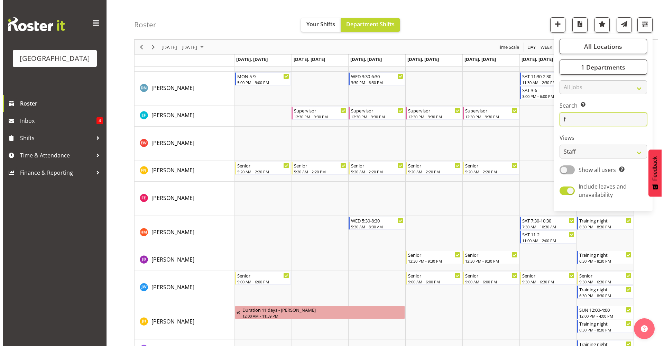
scroll to position [0, 0]
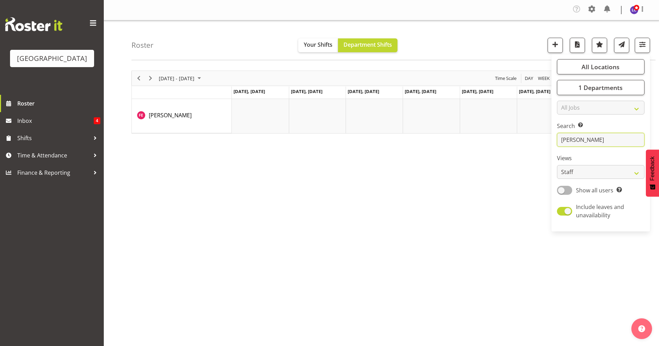
type input "finn"
click at [480, 178] on div "September 08 - 14, 2025 Today Day Week Fortnight Month calendar Month Agenda Ti…" at bounding box center [394, 203] width 527 height 277
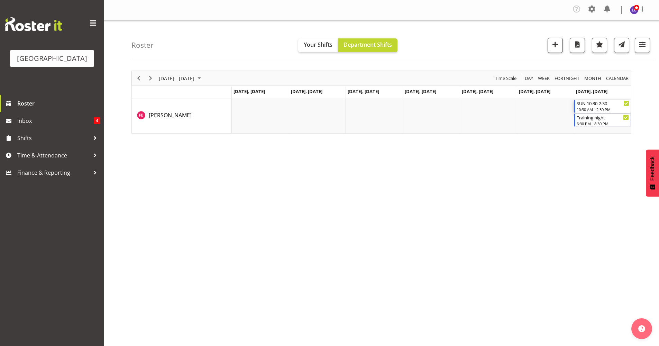
click at [526, 109] on div "10:30 AM - 2:30 PM" at bounding box center [602, 110] width 53 height 6
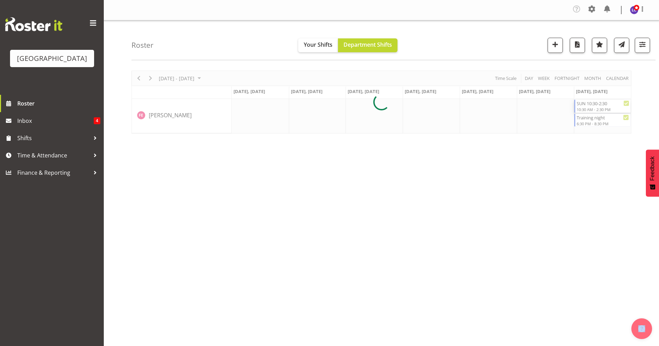
click at [526, 109] on div at bounding box center [381, 102] width 500 height 63
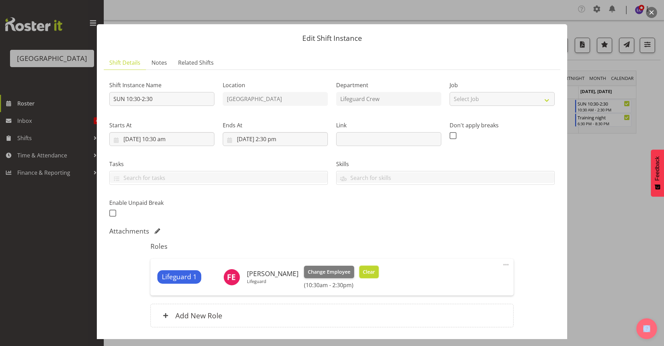
click at [362, 277] on button "Clear" at bounding box center [369, 272] width 20 height 12
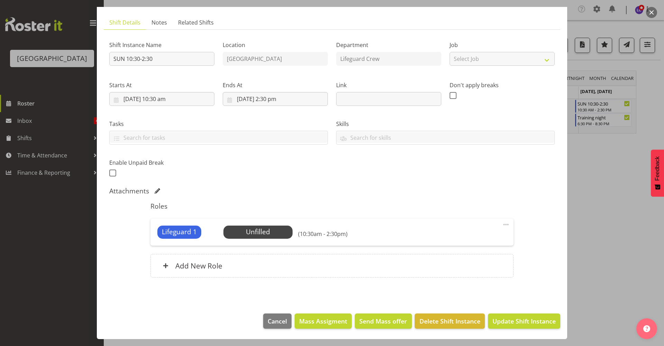
click at [515, 304] on footer "Cancel Mass Assigment Send Mass offer Delete Shift Instance Update Shift Instan…" at bounding box center [332, 322] width 470 height 33
click at [515, 304] on span "Update Shift Instance" at bounding box center [523, 320] width 63 height 9
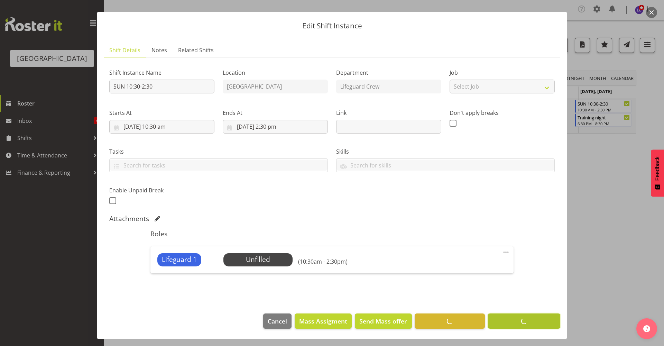
scroll to position [12, 0]
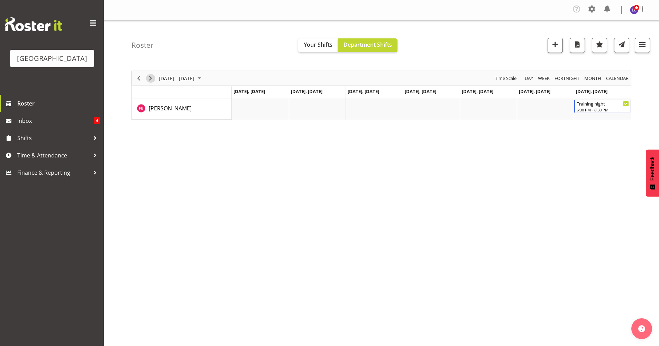
click at [147, 80] on span "Next" at bounding box center [150, 78] width 8 height 9
click at [254, 103] on div "6:00 - 3:00" at bounding box center [260, 103] width 53 height 7
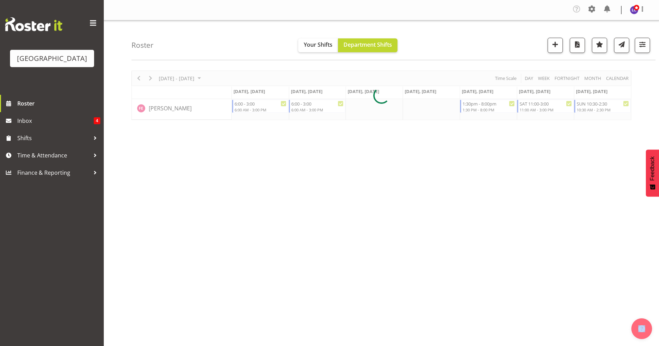
click at [254, 103] on div at bounding box center [381, 95] width 500 height 49
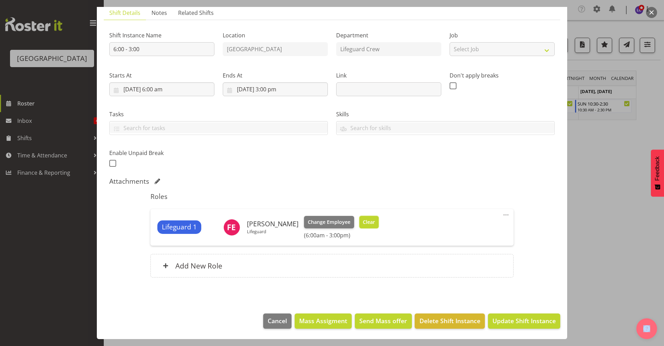
click at [368, 220] on span "Clear" at bounding box center [369, 222] width 12 height 8
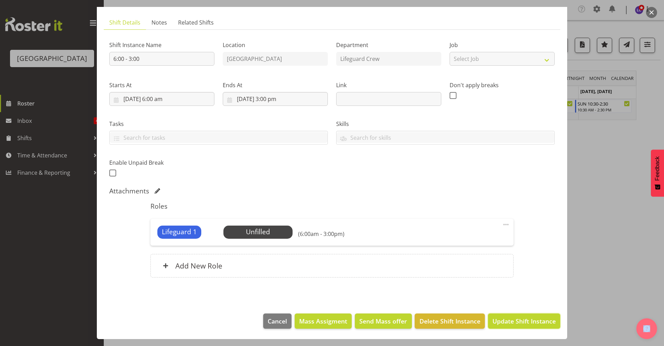
click at [524, 304] on span "Update Shift Instance" at bounding box center [523, 320] width 63 height 9
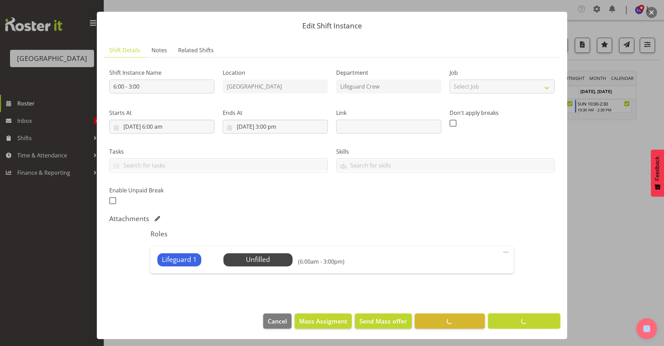
scroll to position [12, 0]
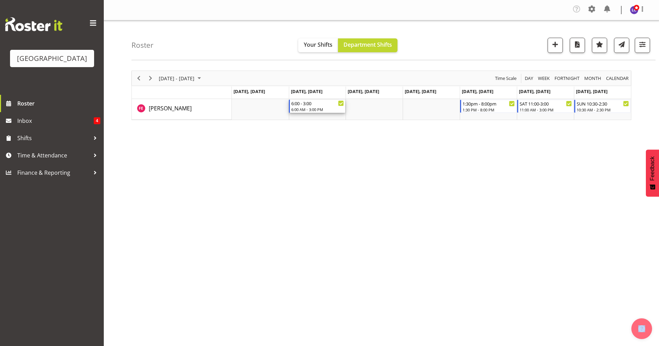
click at [297, 107] on div "6:00 AM - 3:00 PM" at bounding box center [317, 110] width 53 height 6
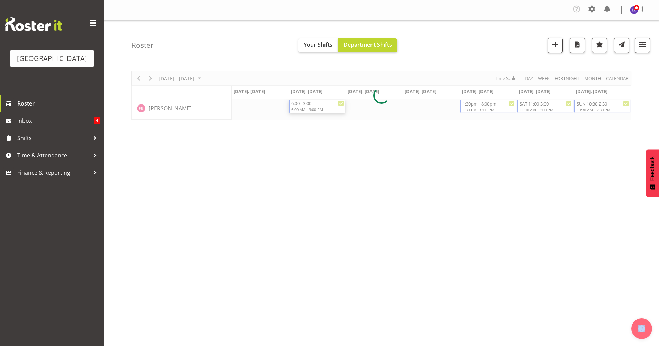
click at [297, 107] on div at bounding box center [381, 95] width 500 height 49
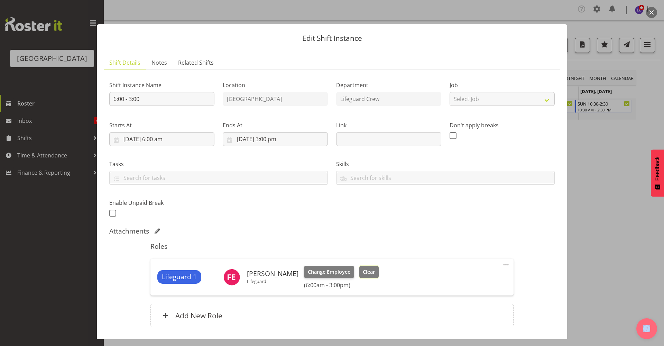
click at [369, 270] on button "Clear" at bounding box center [369, 272] width 20 height 12
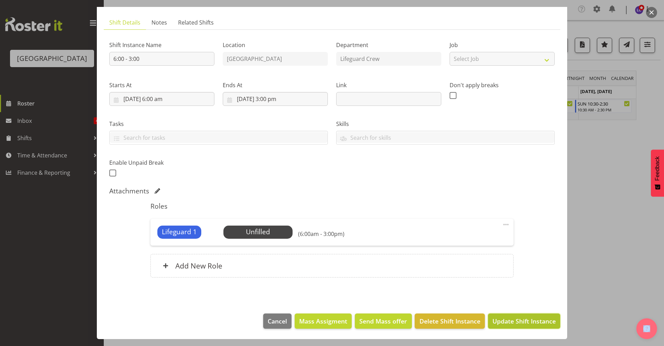
click at [523, 304] on button "Update Shift Instance" at bounding box center [524, 320] width 72 height 15
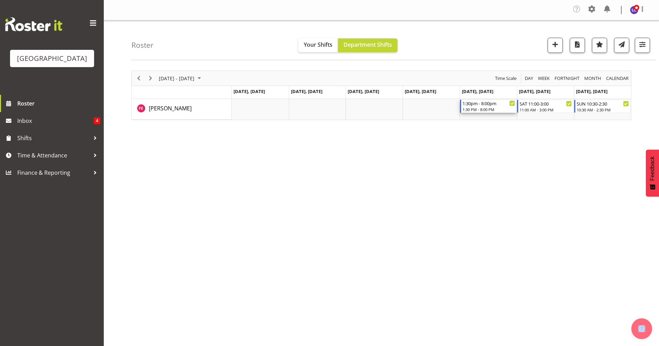
click at [471, 110] on div "1:30 PM - 8:00 PM" at bounding box center [488, 110] width 53 height 6
click at [0, 0] on div at bounding box center [0, 0] width 0 height 0
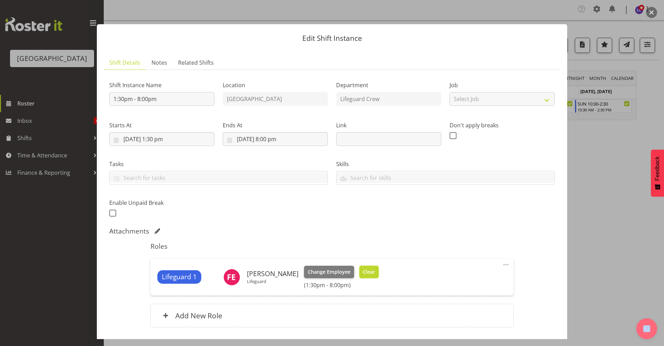
click at [366, 271] on span "Clear" at bounding box center [369, 272] width 12 height 8
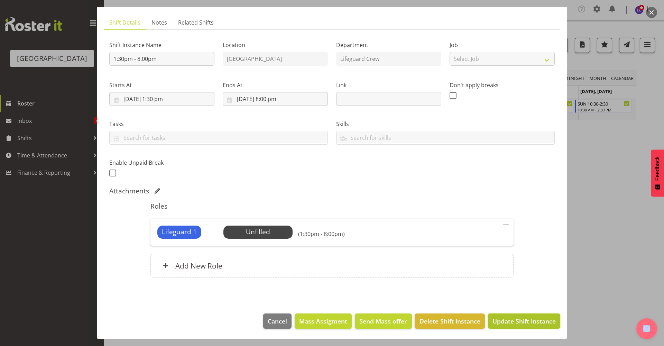
click at [504, 304] on span "Update Shift Instance" at bounding box center [523, 320] width 63 height 9
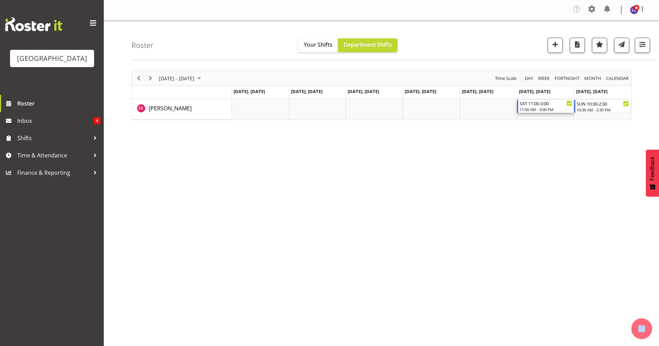
click at [526, 105] on div "SAT 11:00-3:00" at bounding box center [545, 103] width 53 height 7
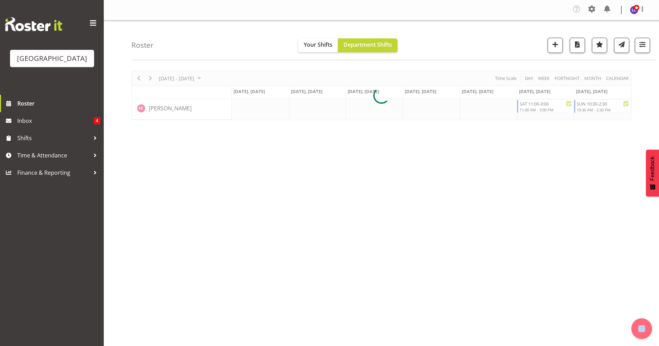
click at [526, 105] on div at bounding box center [381, 95] width 500 height 49
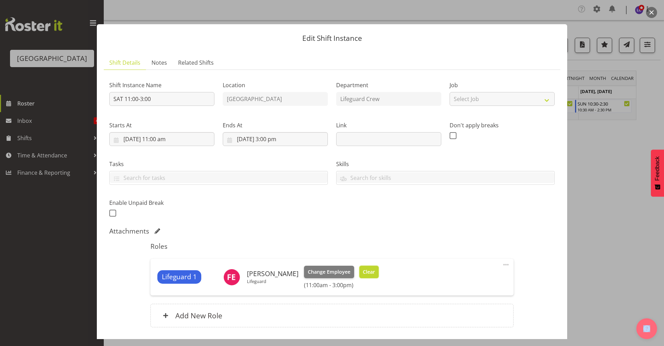
click at [363, 269] on span "Clear" at bounding box center [369, 272] width 12 height 8
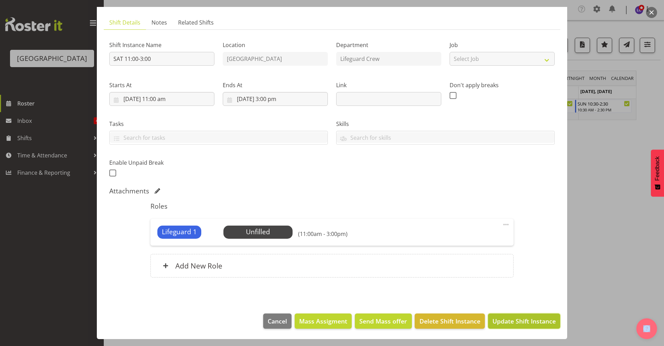
click at [504, 304] on span "Update Shift Instance" at bounding box center [523, 320] width 63 height 9
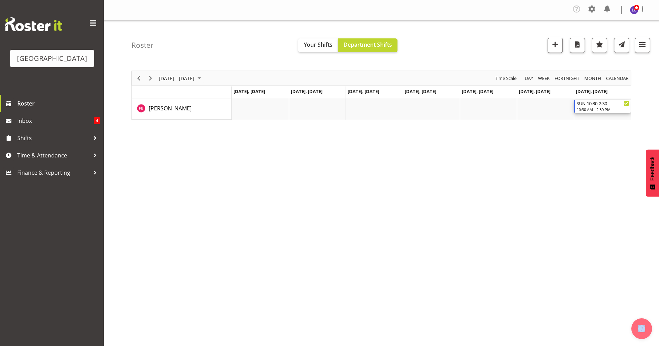
click at [526, 110] on div "10:30 AM - 2:30 PM" at bounding box center [602, 110] width 53 height 6
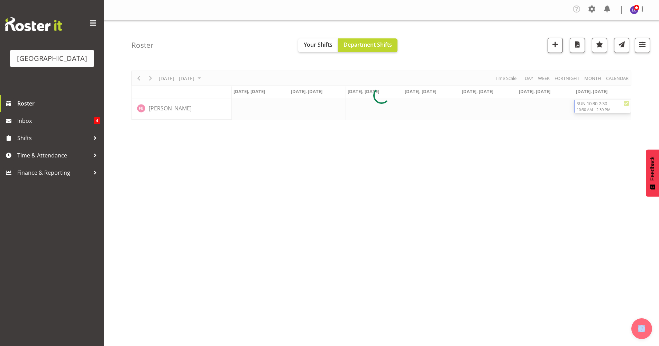
click at [526, 110] on div at bounding box center [381, 95] width 500 height 49
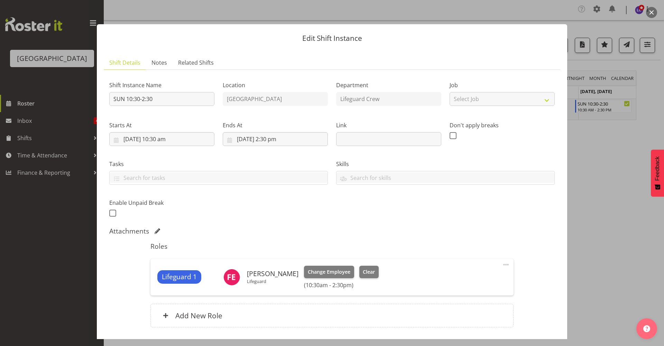
click at [364, 265] on div "Lifeguard 1 Finn Edwards Lifeguard Change Employee Clear (10:30am - 2:30pm) Edi…" at bounding box center [331, 277] width 363 height 37
click at [363, 271] on span "Clear" at bounding box center [369, 272] width 12 height 8
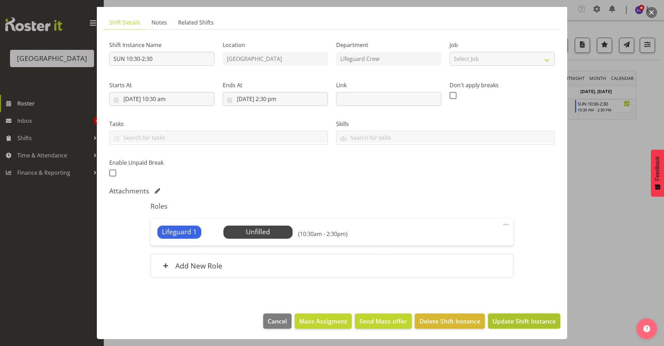
click at [519, 304] on span "Update Shift Instance" at bounding box center [523, 320] width 63 height 9
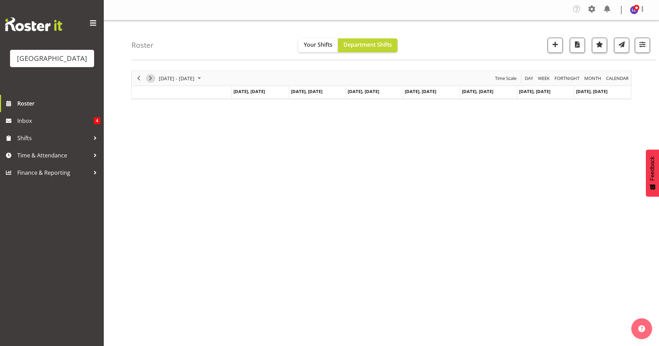
click at [151, 80] on span "Next" at bounding box center [150, 78] width 8 height 9
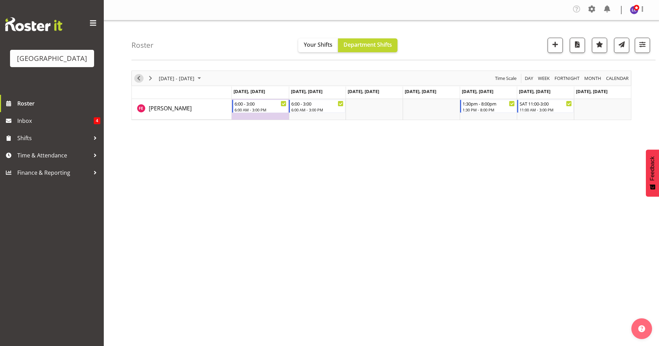
click at [138, 80] on span "Previous" at bounding box center [139, 78] width 8 height 9
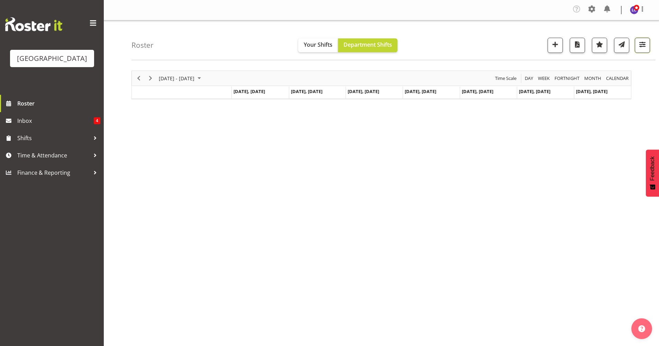
click at [526, 50] on button "button" at bounding box center [642, 45] width 15 height 15
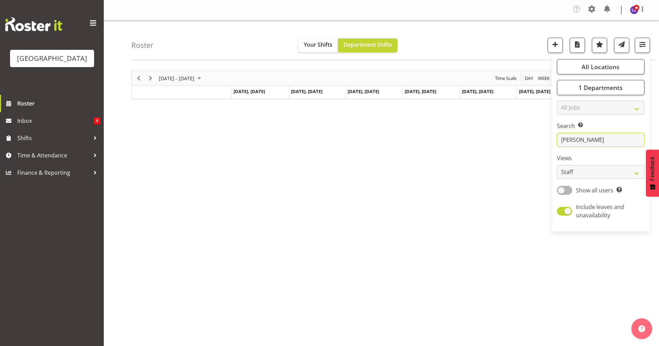
click at [526, 140] on input "finn" at bounding box center [600, 140] width 87 height 14
drag, startPoint x: 611, startPoint y: 138, endPoint x: 456, endPoint y: 137, distance: 155.3
click at [456, 137] on div "Roster Your Shifts Department Shifts All Locations Clear Splash Palace Select A…" at bounding box center [381, 181] width 555 height 322
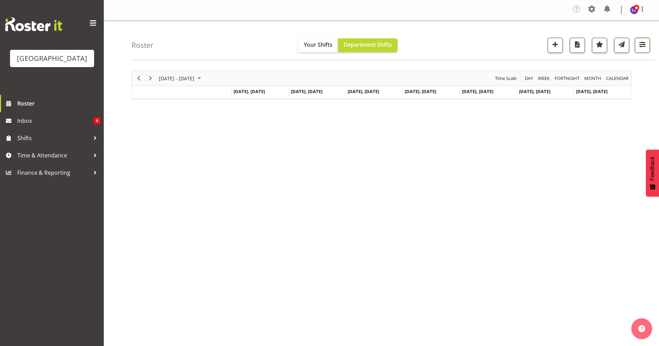
click at [526, 39] on button "button" at bounding box center [642, 45] width 15 height 15
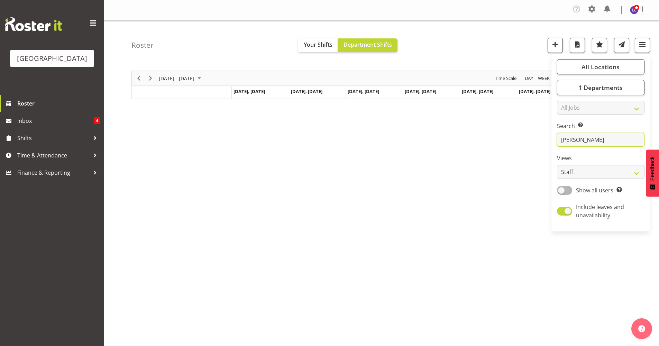
click at [526, 146] on input "finn" at bounding box center [600, 140] width 87 height 14
drag, startPoint x: 604, startPoint y: 142, endPoint x: 558, endPoint y: 142, distance: 46.0
click at [526, 142] on input "finn" at bounding box center [600, 140] width 87 height 14
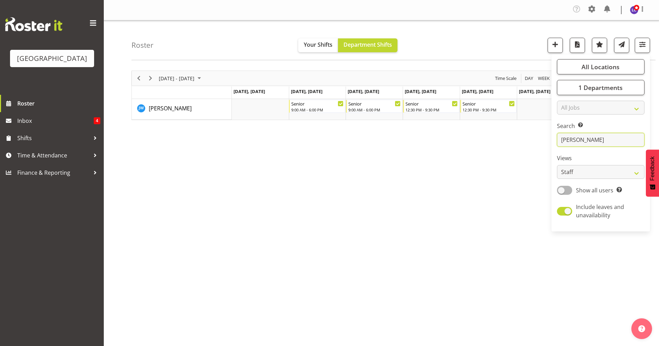
type input "Jason"
click at [389, 210] on div "September 15 - 21, 2025 Today Day Week Fortnight Month calendar Month Agenda Ti…" at bounding box center [394, 203] width 527 height 277
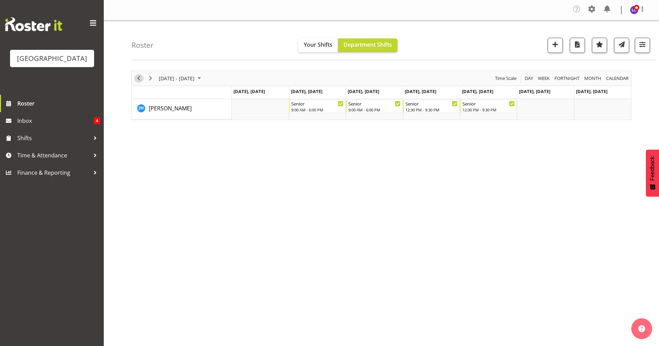
click at [142, 79] on span "Previous" at bounding box center [139, 78] width 8 height 9
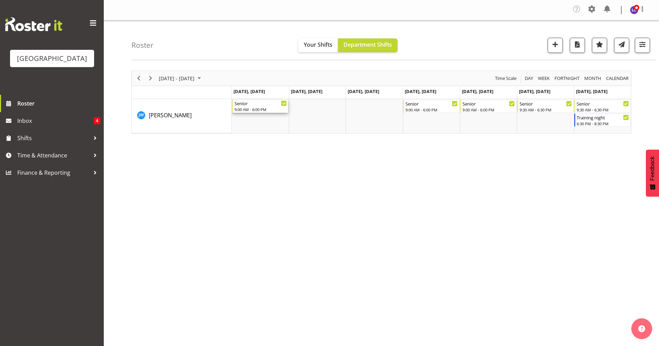
click at [257, 110] on div "9:00 AM - 6:00 PM" at bounding box center [260, 110] width 53 height 6
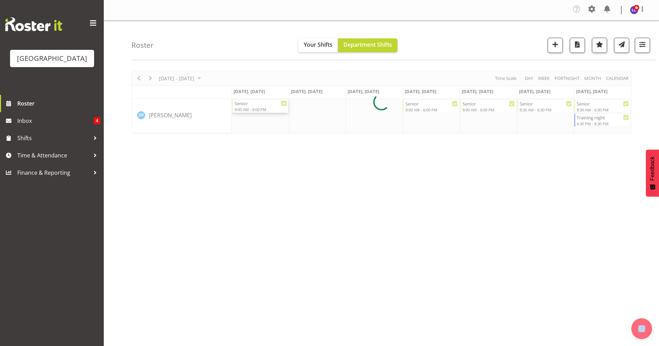
click at [257, 110] on div at bounding box center [381, 102] width 500 height 63
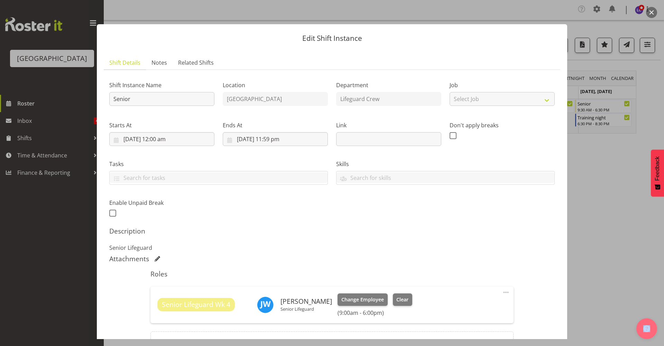
scroll to position [77, 0]
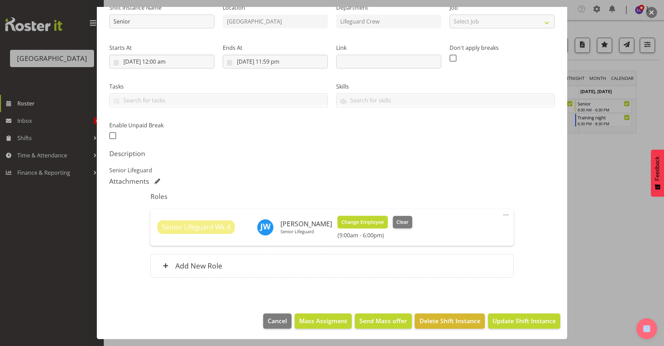
click at [347, 225] on span "Change Employee" at bounding box center [362, 222] width 43 height 8
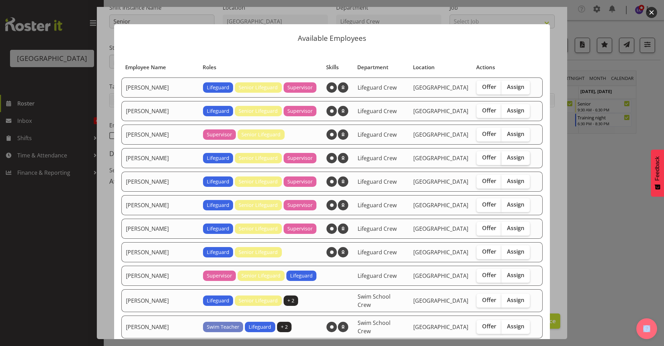
click at [507, 157] on span "Assign" at bounding box center [515, 157] width 17 height 7
click at [501, 157] on input "Assign" at bounding box center [503, 157] width 4 height 4
checkbox input "true"
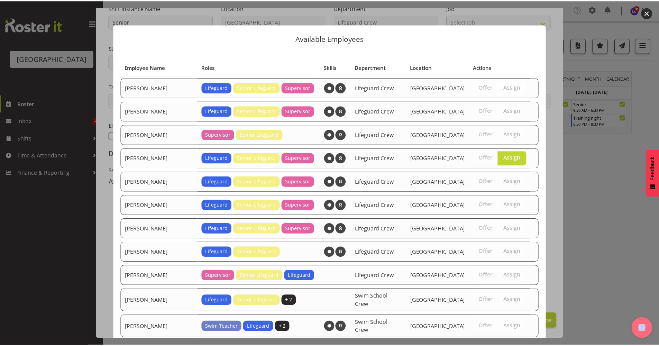
scroll to position [92, 0]
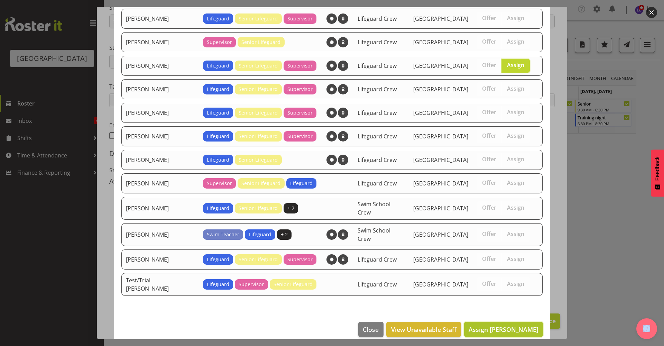
click at [501, 304] on span "Assign Finn Edwards" at bounding box center [504, 329] width 70 height 8
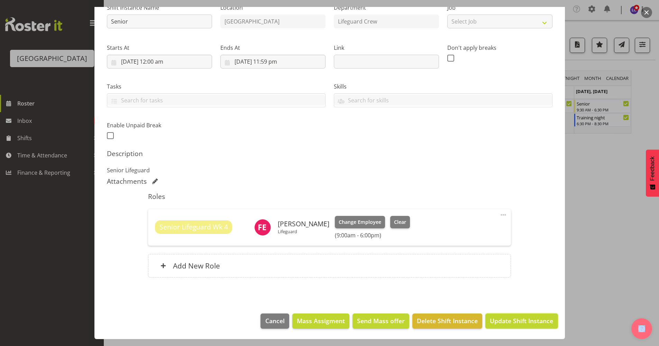
click at [501, 304] on span "Update Shift Instance" at bounding box center [521, 320] width 63 height 9
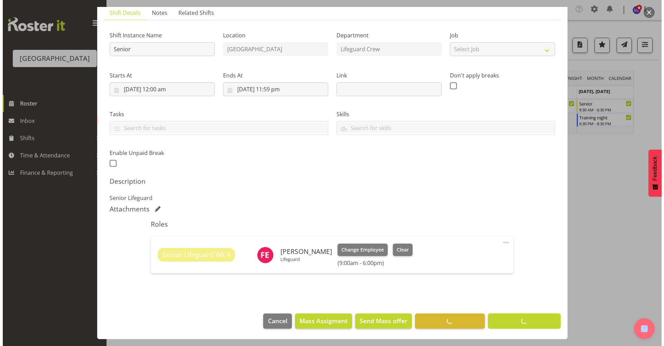
scroll to position [50, 0]
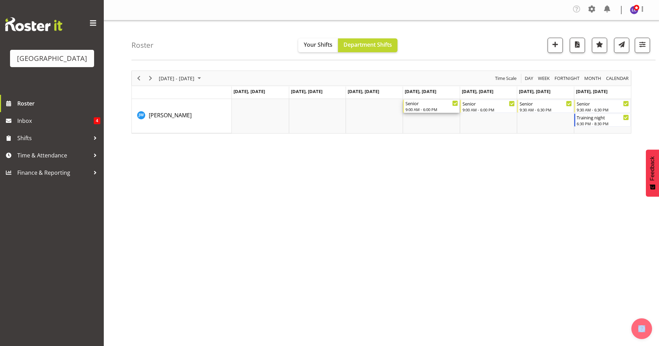
click at [418, 105] on div "Senior" at bounding box center [431, 103] width 53 height 7
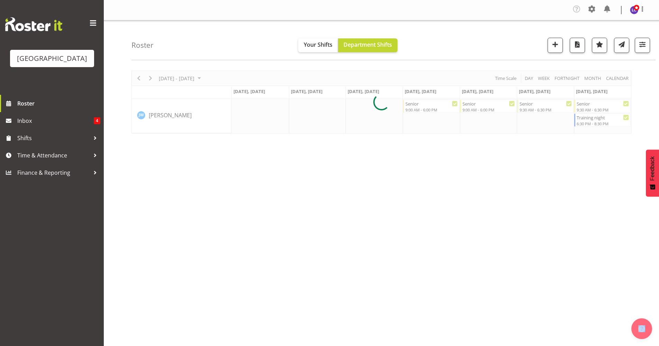
click at [418, 105] on div at bounding box center [381, 102] width 500 height 63
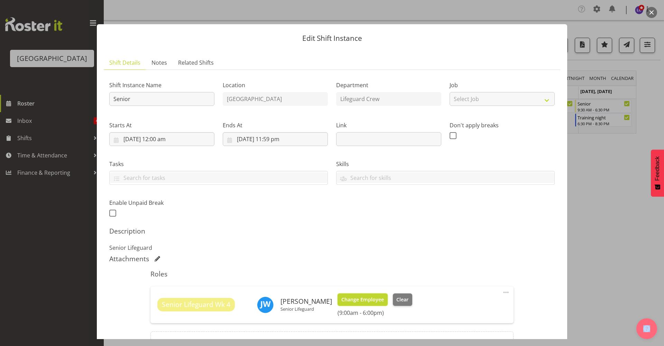
click at [353, 297] on span "Change Employee" at bounding box center [362, 300] width 43 height 8
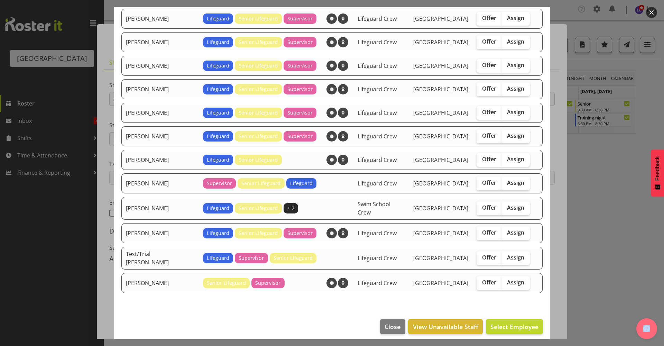
scroll to position [0, 0]
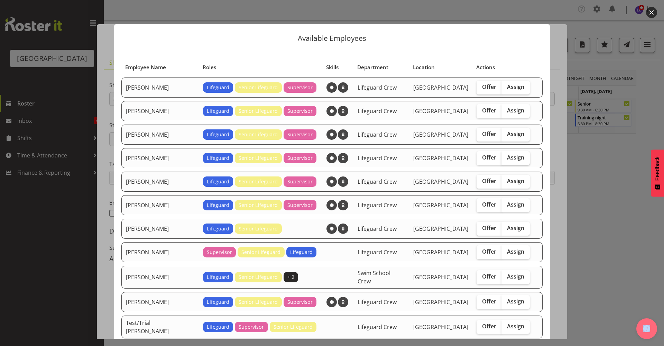
click at [507, 156] on span "Assign" at bounding box center [515, 157] width 17 height 7
click at [502, 156] on input "Assign" at bounding box center [503, 157] width 4 height 4
checkbox input "true"
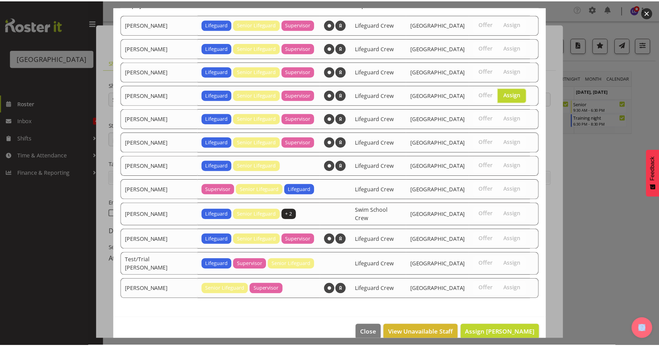
scroll to position [69, 0]
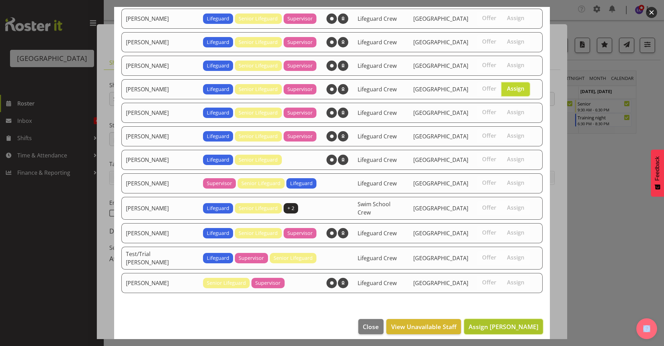
click at [501, 304] on span "Assign Finn Edwards" at bounding box center [504, 326] width 70 height 8
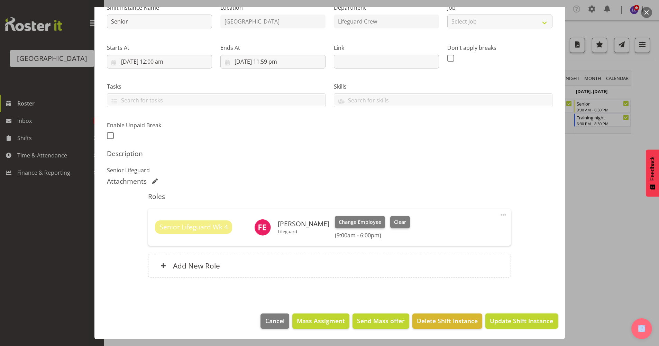
click at [502, 304] on span "Update Shift Instance" at bounding box center [521, 320] width 63 height 9
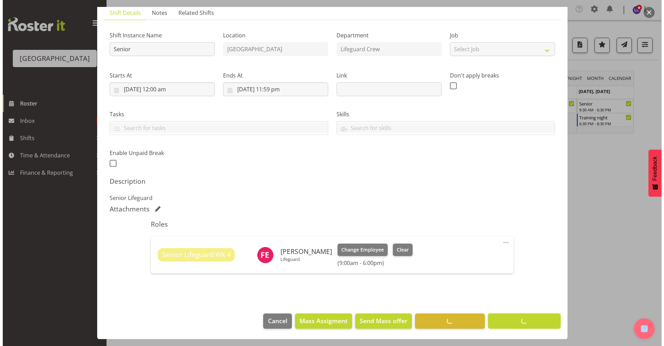
scroll to position [50, 0]
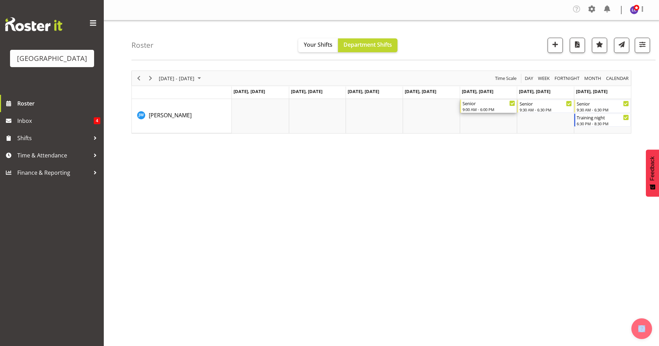
click at [480, 111] on div "9:00 AM - 6:00 PM" at bounding box center [488, 110] width 53 height 6
click at [0, 0] on div at bounding box center [0, 0] width 0 height 0
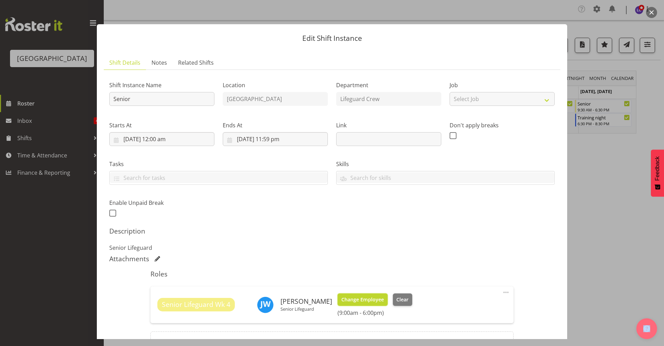
click at [364, 304] on button "Change Employee" at bounding box center [363, 299] width 50 height 12
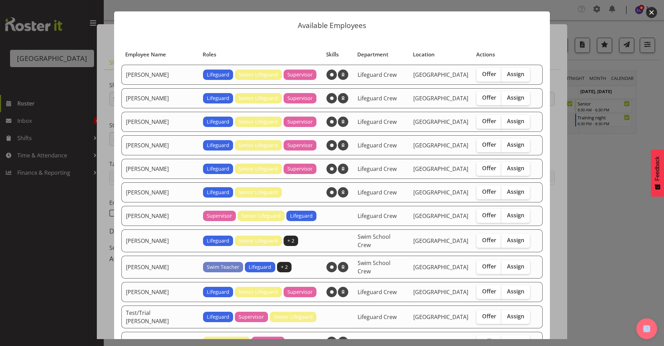
scroll to position [0, 0]
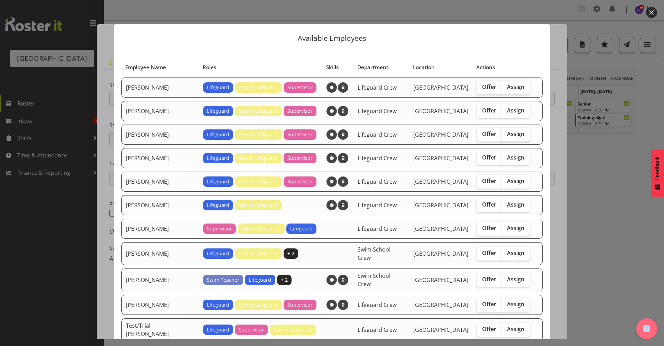
click at [502, 128] on label "Assign" at bounding box center [515, 135] width 28 height 14
click at [502, 132] on input "Assign" at bounding box center [503, 134] width 4 height 4
checkbox input "true"
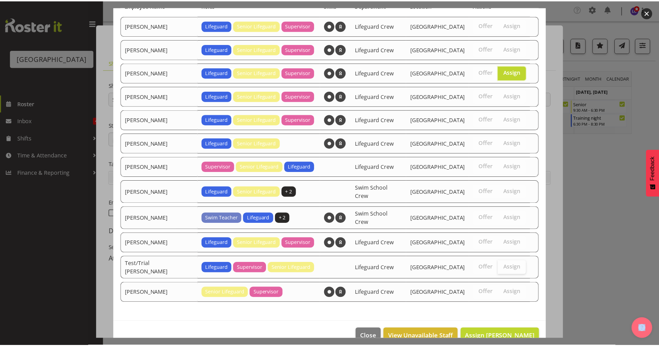
scroll to position [69, 0]
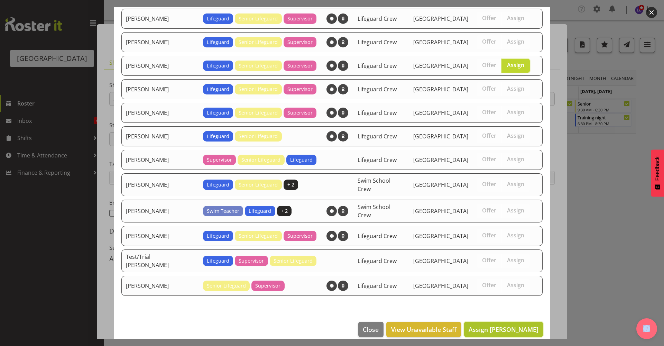
click at [510, 304] on span "Assign Finn Edwards" at bounding box center [504, 329] width 70 height 8
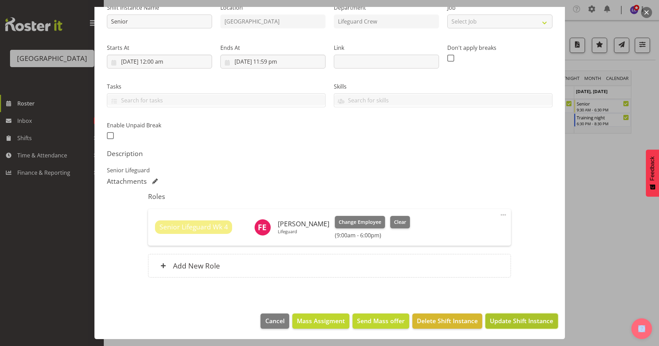
click at [510, 304] on span "Update Shift Instance" at bounding box center [521, 320] width 63 height 9
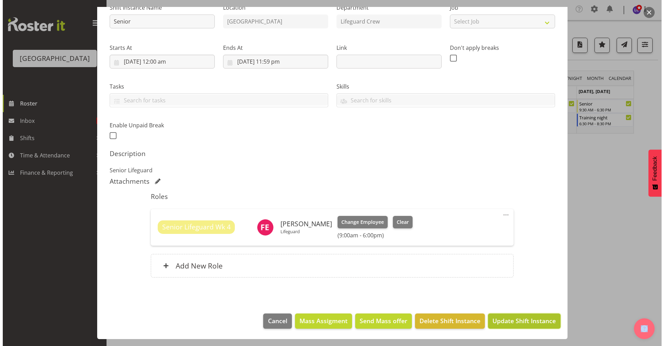
scroll to position [50, 0]
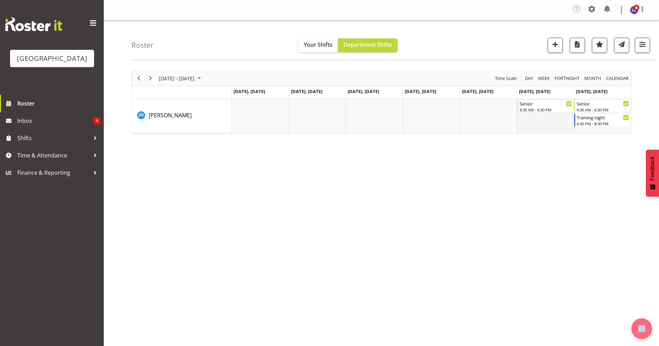
click at [526, 115] on td "Timeline Week of September 11, 2025" at bounding box center [545, 116] width 57 height 34
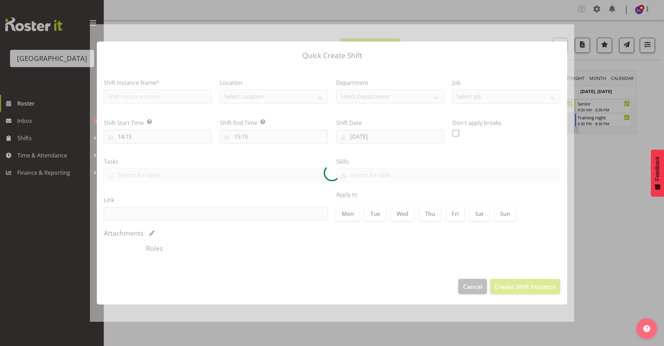
click at [526, 115] on div at bounding box center [332, 173] width 484 height 298
type input "[DATE]"
checkbox input "true"
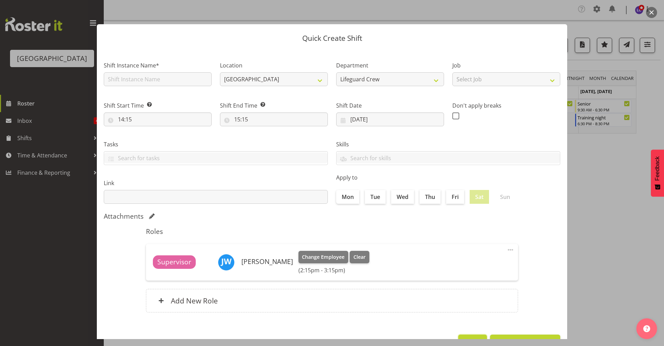
click at [462, 304] on button "Cancel" at bounding box center [472, 341] width 28 height 15
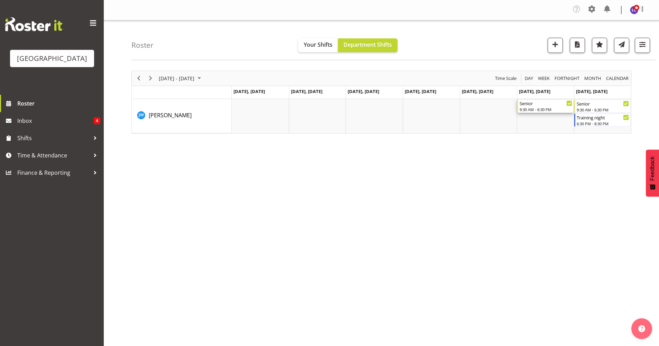
click at [526, 108] on div "9:30 AM - 6:30 PM" at bounding box center [545, 110] width 53 height 6
click at [0, 0] on div at bounding box center [0, 0] width 0 height 0
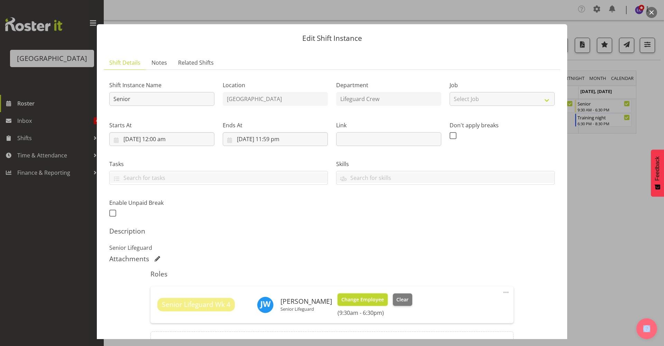
click at [346, 302] on span "Change Employee" at bounding box center [362, 300] width 43 height 8
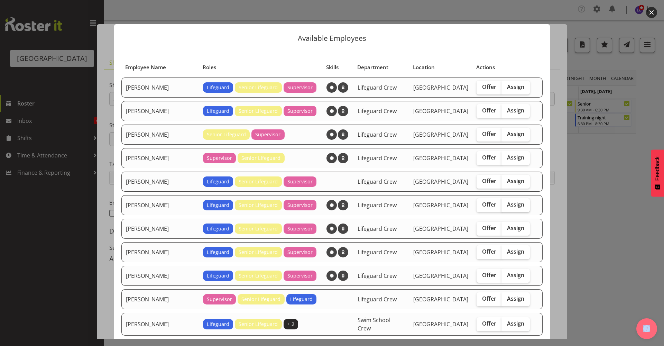
click at [515, 202] on label "Assign" at bounding box center [515, 205] width 28 height 14
click at [506, 202] on input "Assign" at bounding box center [503, 204] width 4 height 4
checkbox input "true"
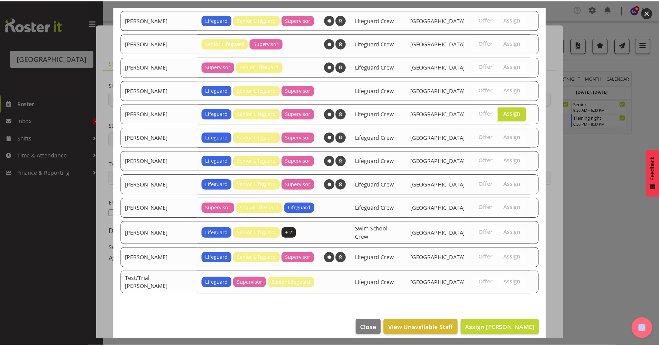
scroll to position [92, 0]
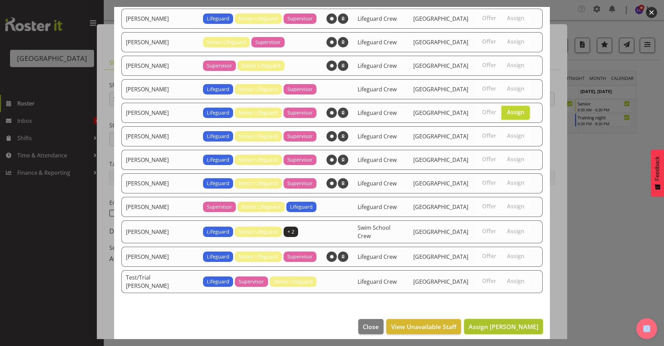
click at [508, 304] on span "Assign Finn Edwards" at bounding box center [504, 326] width 70 height 8
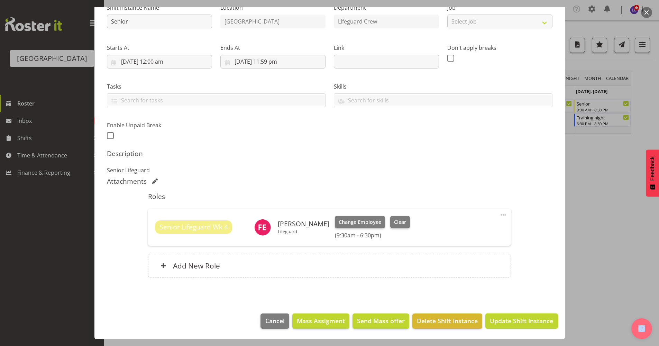
click at [508, 304] on span "Update Shift Instance" at bounding box center [521, 320] width 63 height 9
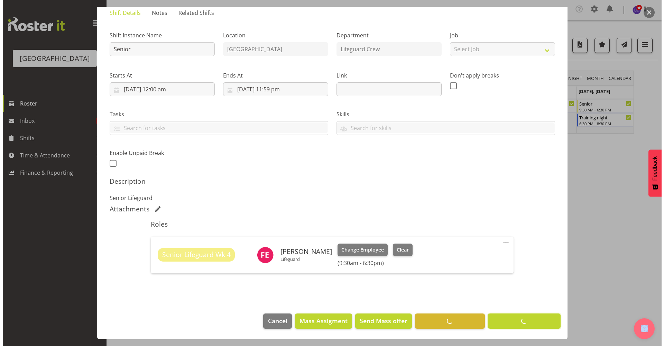
scroll to position [50, 0]
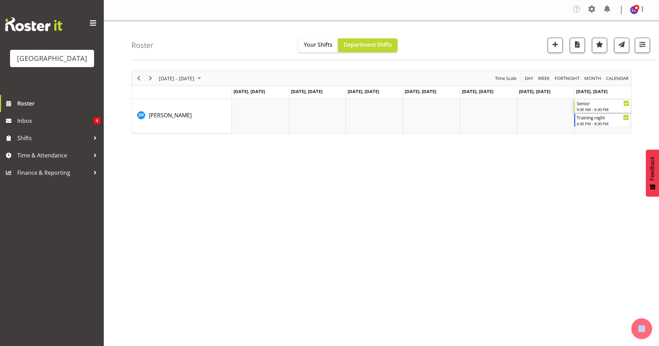
click at [526, 106] on div "Senior 9:30 AM - 6:30 PM" at bounding box center [602, 106] width 53 height 13
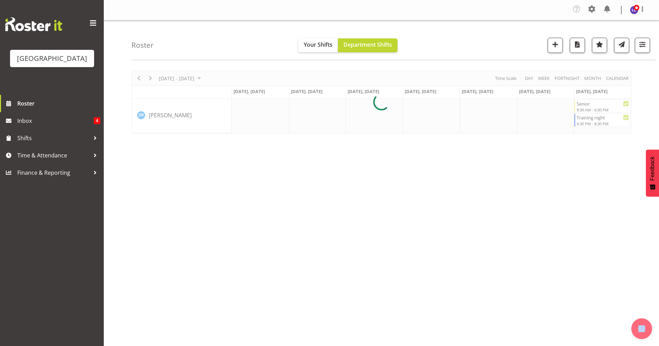
click at [526, 106] on div at bounding box center [381, 102] width 500 height 63
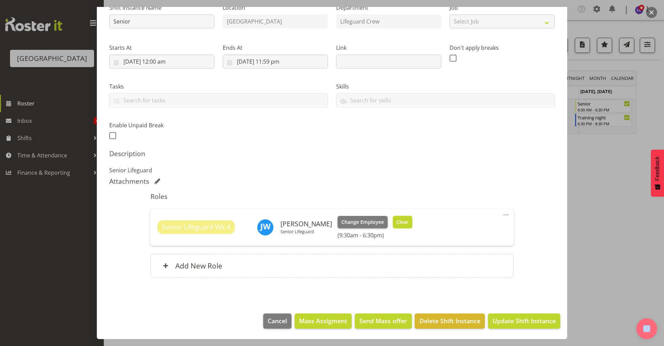
click at [397, 223] on span "Clear" at bounding box center [402, 222] width 12 height 8
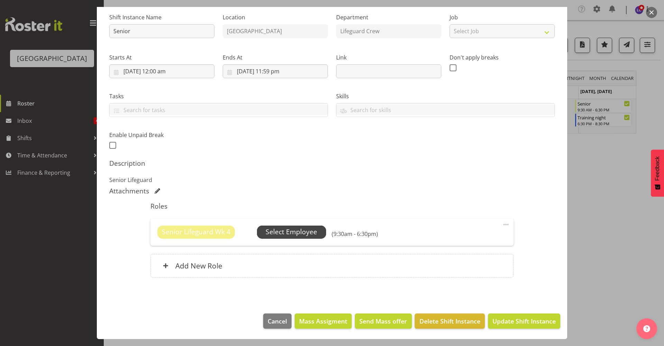
click at [293, 235] on span "Select Employee" at bounding box center [292, 232] width 52 height 10
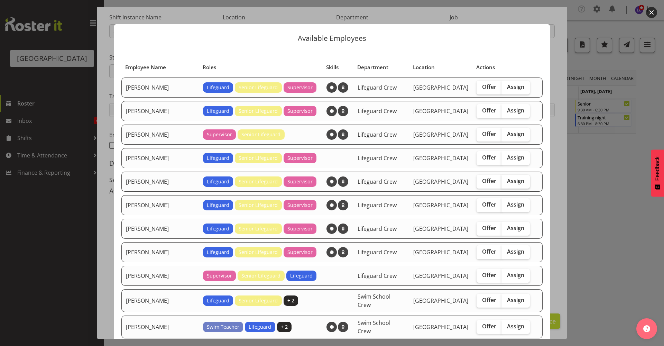
click at [507, 185] on label "Assign" at bounding box center [515, 182] width 28 height 14
click at [506, 183] on input "Assign" at bounding box center [503, 181] width 4 height 4
checkbox input "true"
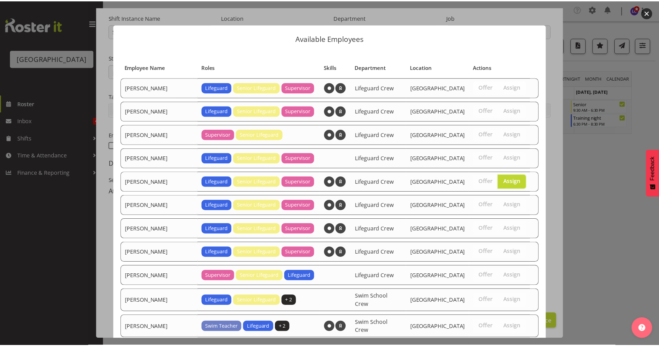
scroll to position [116, 0]
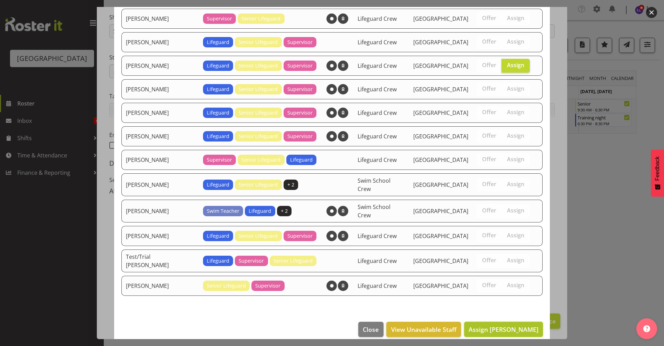
click at [490, 304] on button "Assign Finn Edwards" at bounding box center [503, 329] width 79 height 15
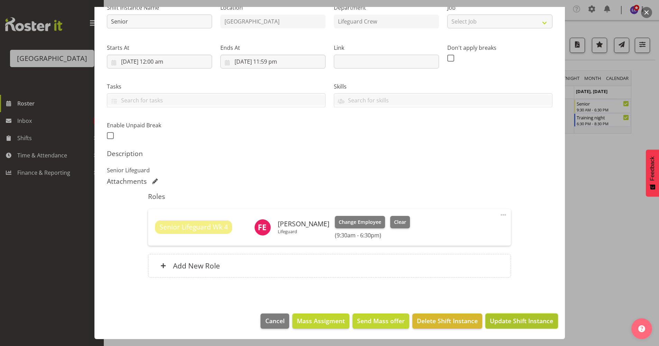
click at [495, 304] on button "Update Shift Instance" at bounding box center [521, 320] width 72 height 15
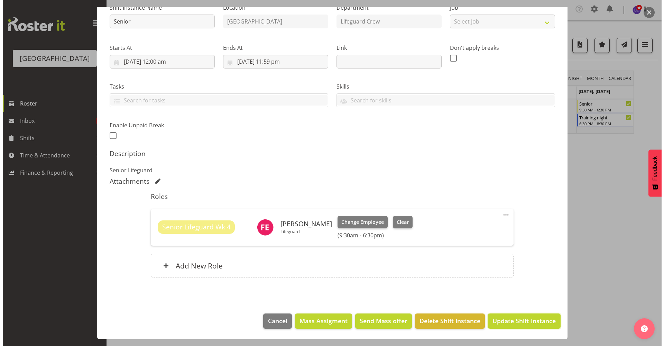
scroll to position [50, 0]
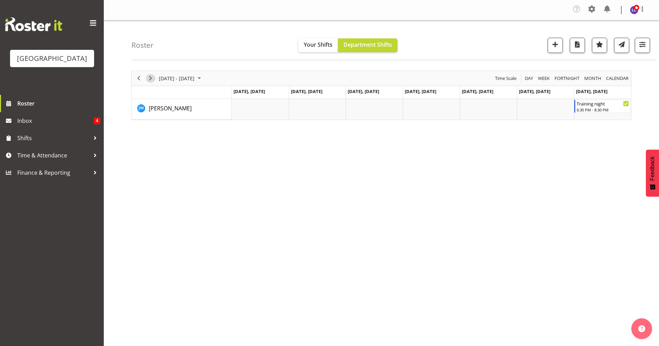
click at [152, 80] on span "Next" at bounding box center [150, 78] width 8 height 9
click at [307, 104] on div "Senior" at bounding box center [317, 103] width 53 height 7
click at [0, 0] on div at bounding box center [0, 0] width 0 height 0
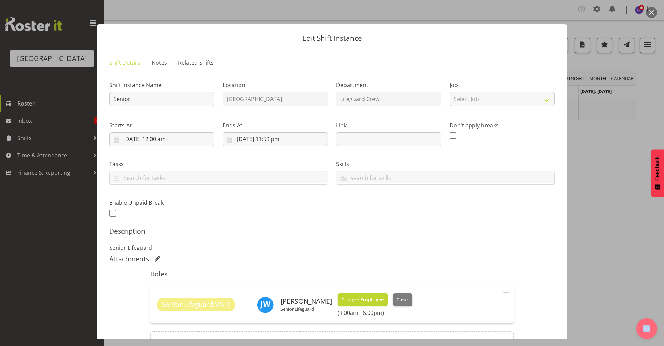
click at [348, 297] on span "Change Employee" at bounding box center [362, 300] width 43 height 8
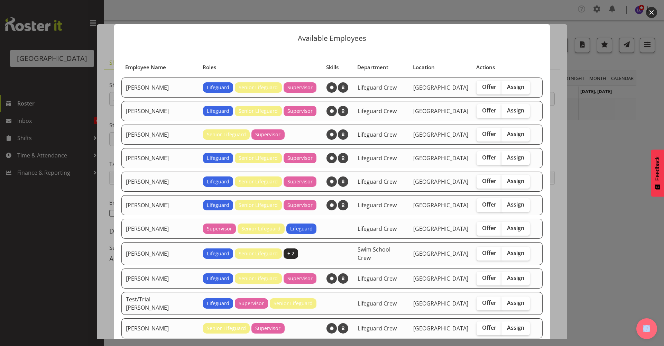
click at [507, 158] on span "Assign" at bounding box center [515, 157] width 17 height 7
click at [506, 158] on input "Assign" at bounding box center [503, 157] width 4 height 4
checkbox input "true"
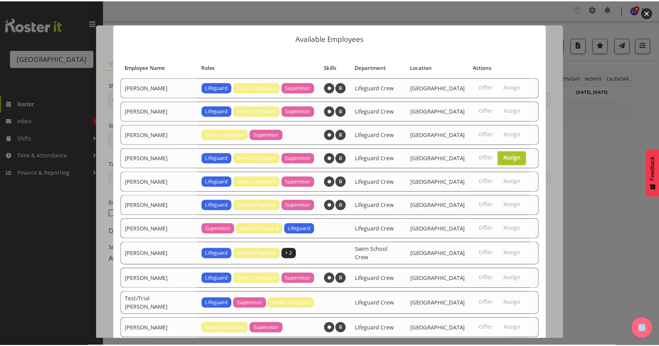
scroll to position [45, 0]
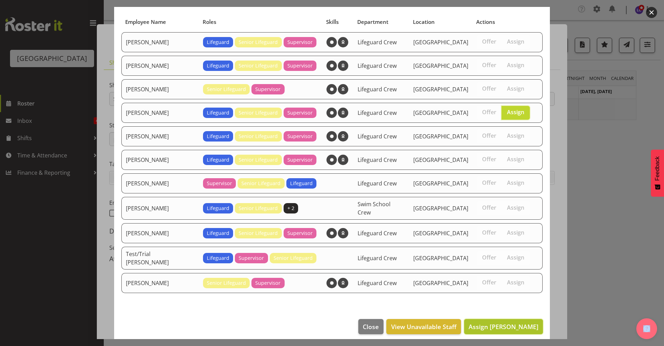
click at [489, 304] on span "Assign Finn Edwards" at bounding box center [504, 326] width 70 height 8
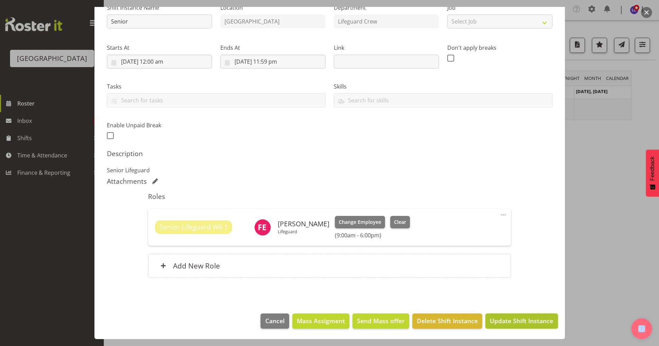
click at [512, 304] on span "Update Shift Instance" at bounding box center [521, 320] width 63 height 9
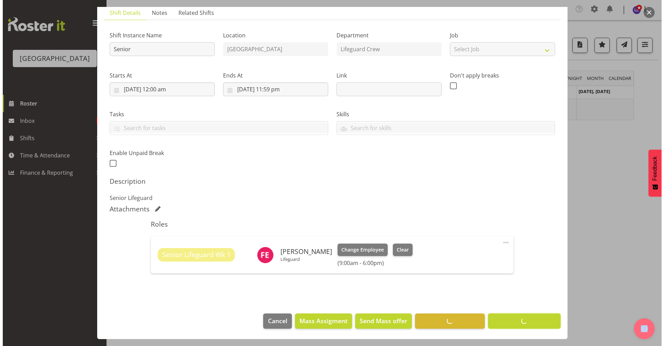
scroll to position [50, 0]
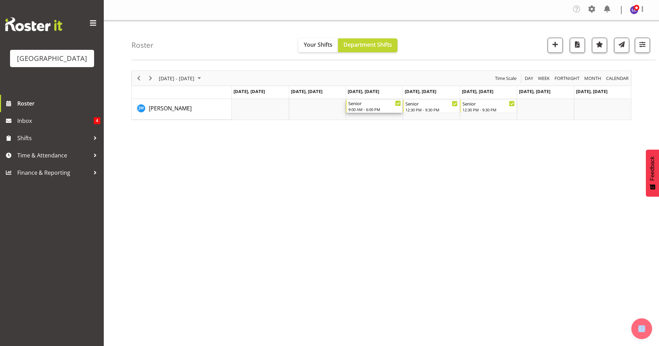
click at [382, 109] on div "9:00 AM - 6:00 PM" at bounding box center [374, 110] width 53 height 6
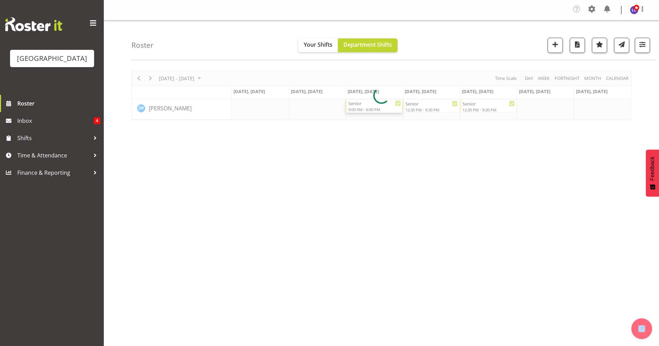
click at [382, 109] on div at bounding box center [381, 95] width 500 height 49
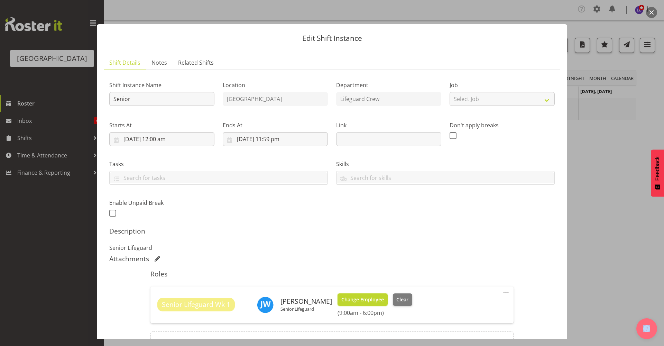
click at [363, 295] on button "Change Employee" at bounding box center [363, 299] width 50 height 12
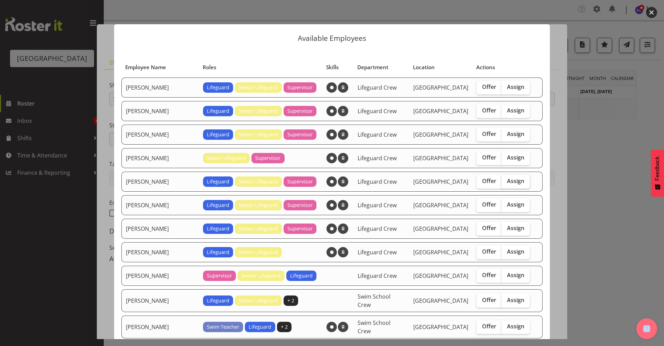
click at [507, 182] on span "Assign" at bounding box center [515, 180] width 17 height 7
click at [501, 182] on input "Assign" at bounding box center [503, 181] width 4 height 4
checkbox input "true"
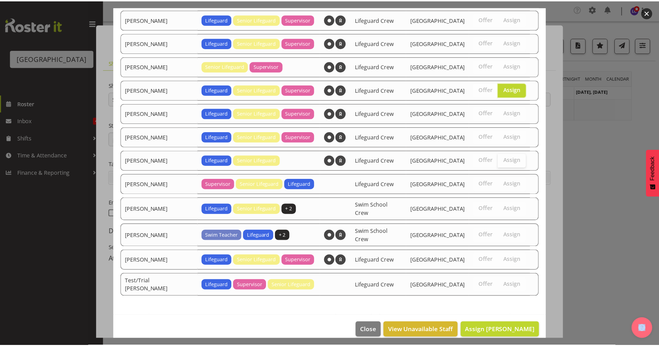
scroll to position [92, 0]
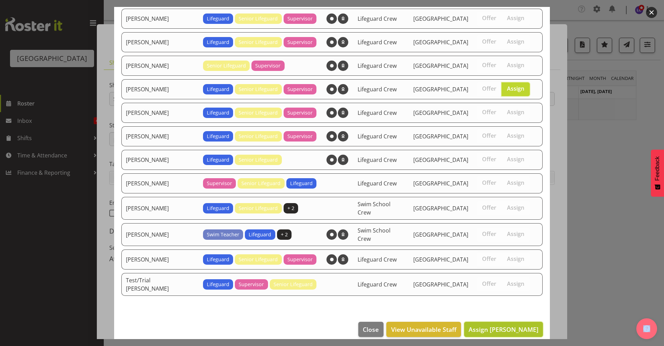
click at [491, 304] on span "Assign Finn Edwards" at bounding box center [504, 329] width 70 height 8
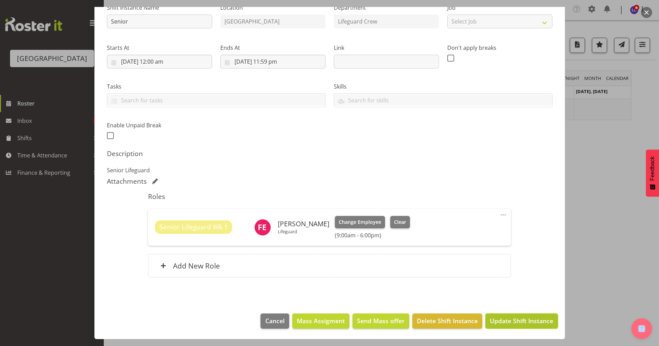
click at [492, 304] on span "Update Shift Instance" at bounding box center [521, 320] width 63 height 9
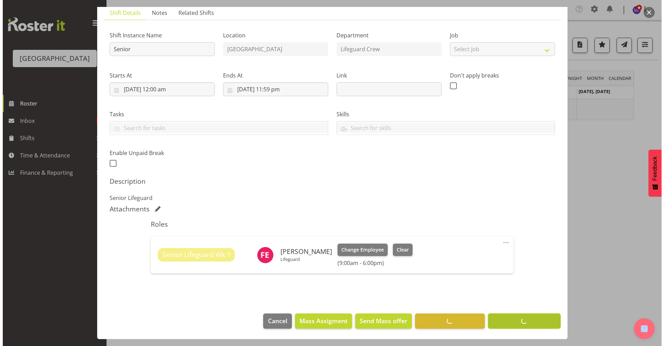
scroll to position [50, 0]
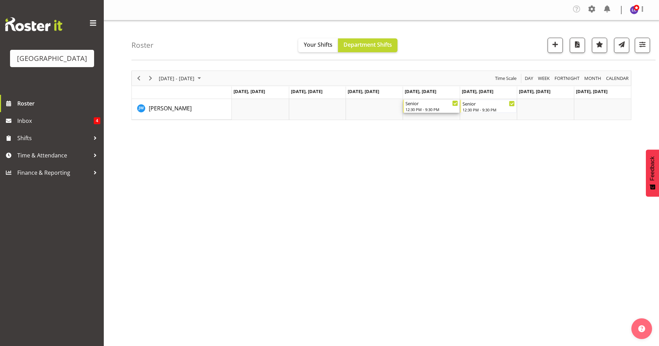
click at [427, 106] on div "Senior" at bounding box center [431, 103] width 53 height 7
click at [0, 0] on div at bounding box center [0, 0] width 0 height 0
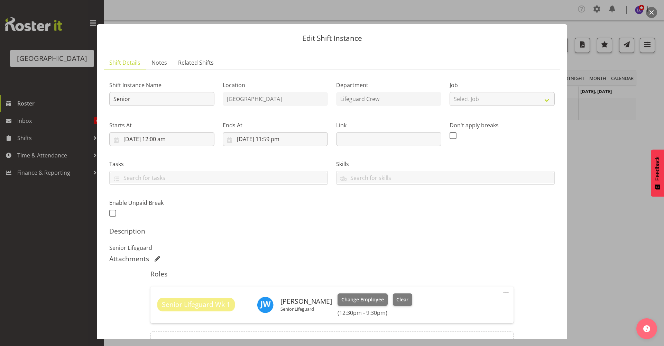
click at [405, 304] on div "Change Employee Clear (12:30pm - 9:30pm)" at bounding box center [375, 304] width 75 height 23
click at [401, 301] on span "Clear" at bounding box center [402, 300] width 12 height 8
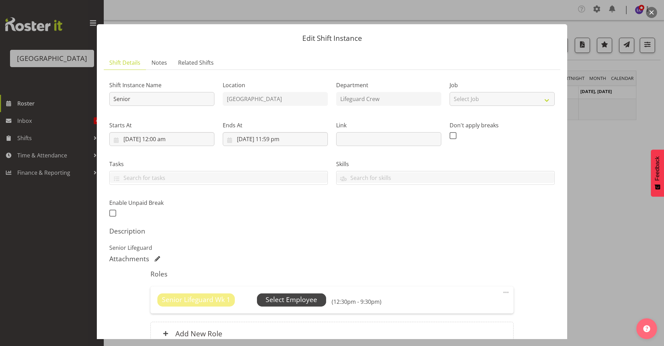
click at [304, 304] on span "Select Employee" at bounding box center [291, 299] width 69 height 13
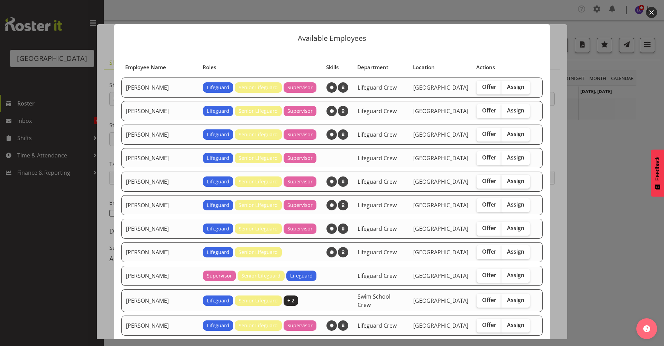
click at [507, 179] on span "Assign" at bounding box center [515, 180] width 17 height 7
click at [501, 179] on input "Assign" at bounding box center [503, 181] width 4 height 4
checkbox input "true"
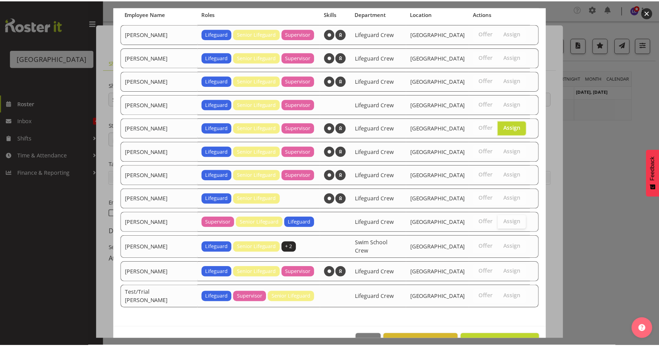
scroll to position [69, 0]
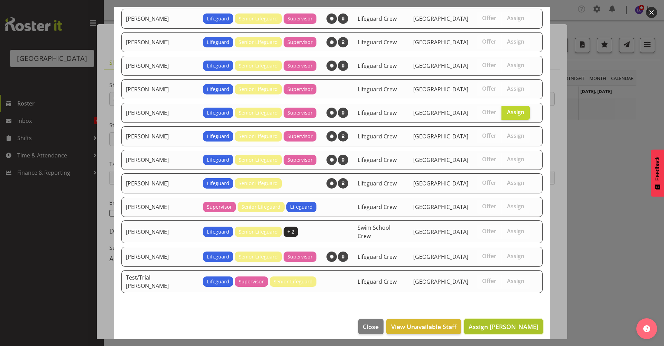
click at [500, 304] on span "Assign Finn Edwards" at bounding box center [504, 326] width 70 height 8
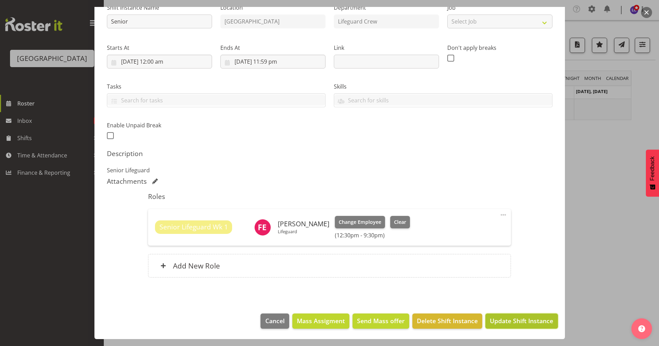
click at [524, 304] on button "Update Shift Instance" at bounding box center [521, 320] width 72 height 15
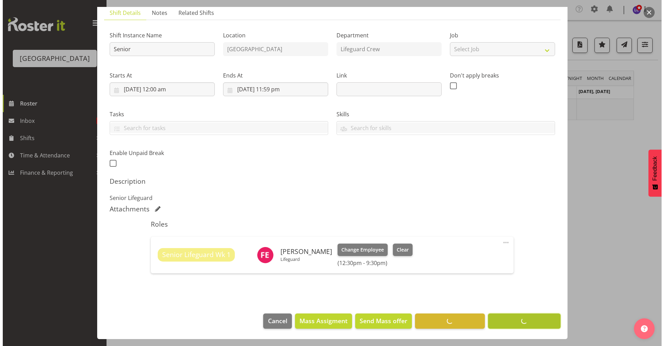
scroll to position [50, 0]
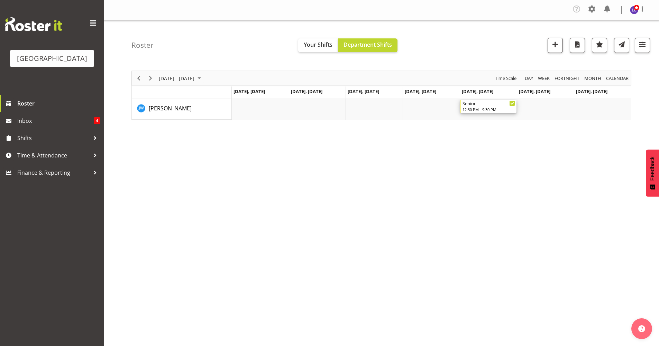
click at [476, 107] on div "12:30 PM - 9:30 PM" at bounding box center [488, 110] width 53 height 6
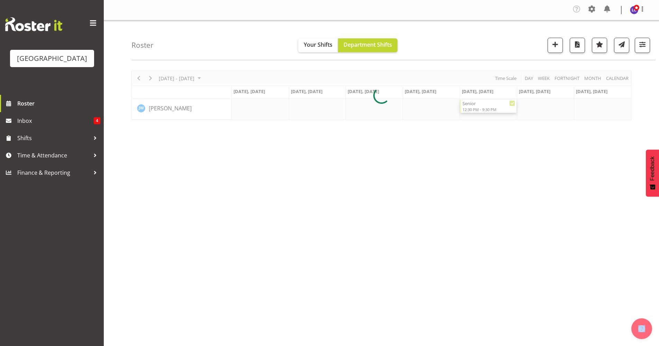
click at [476, 108] on div at bounding box center [381, 95] width 500 height 49
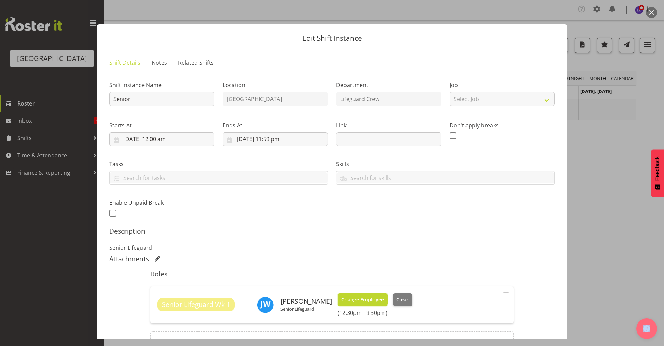
click at [354, 301] on span "Change Employee" at bounding box center [362, 300] width 43 height 8
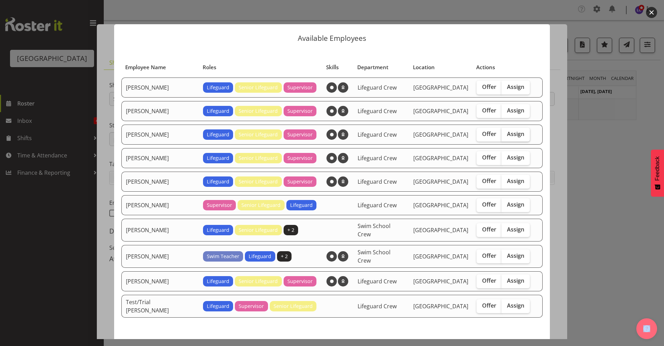
click at [507, 133] on span "Assign" at bounding box center [515, 133] width 17 height 7
click at [501, 133] on input "Assign" at bounding box center [503, 134] width 4 height 4
checkbox input "true"
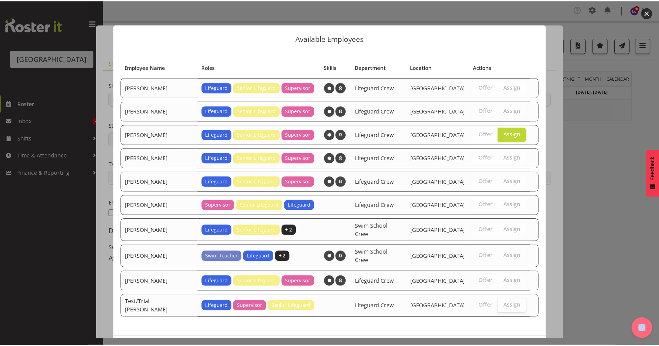
scroll to position [22, 0]
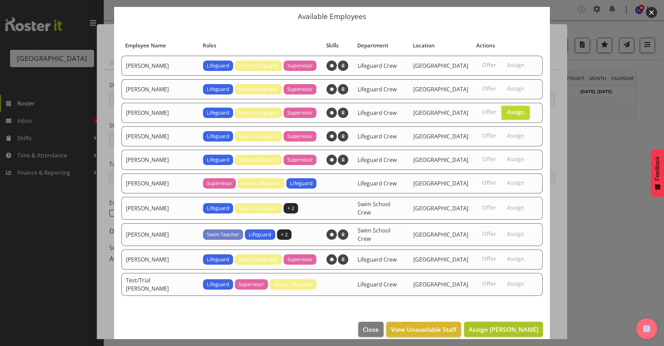
click at [499, 304] on span "Assign Finn Edwards" at bounding box center [504, 329] width 70 height 8
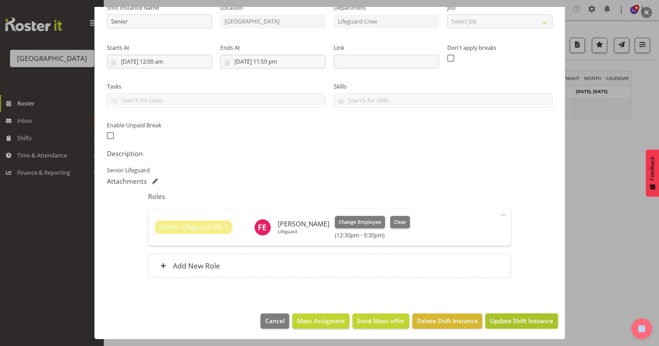
click at [502, 304] on span "Update Shift Instance" at bounding box center [521, 320] width 63 height 9
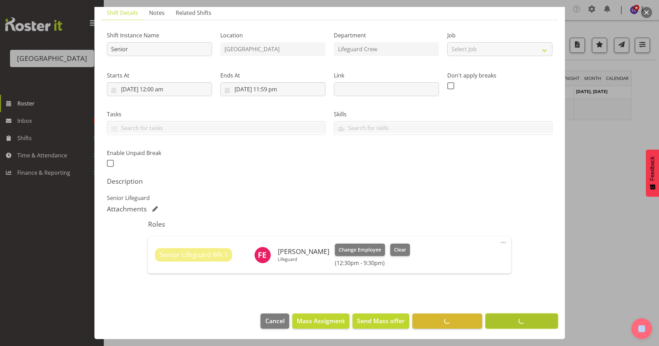
scroll to position [50, 0]
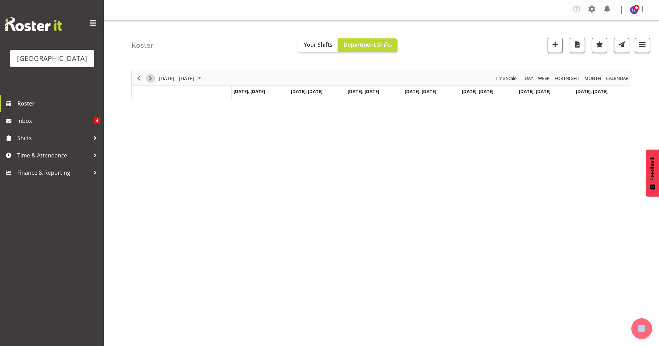
click at [155, 79] on button "Next" at bounding box center [150, 78] width 9 height 9
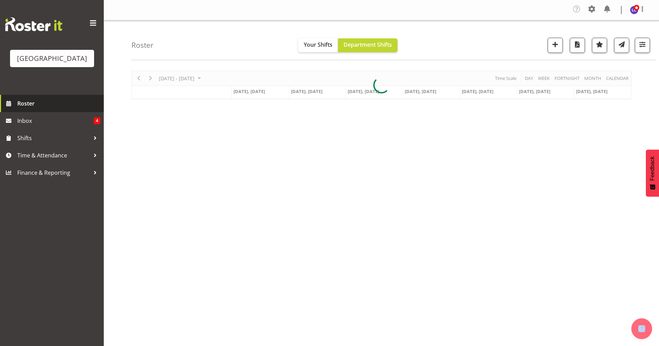
click at [64, 105] on span "Roster" at bounding box center [58, 103] width 83 height 10
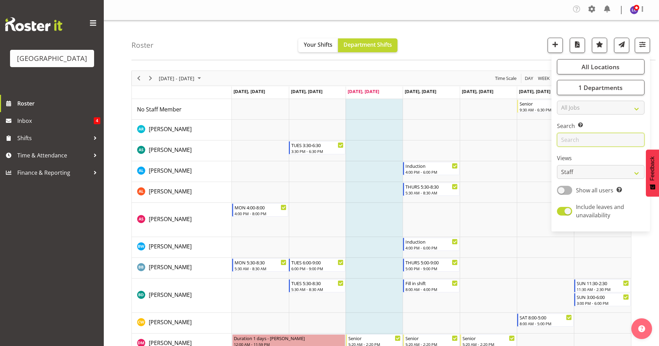
click at [587, 140] on input "text" at bounding box center [600, 140] width 87 height 14
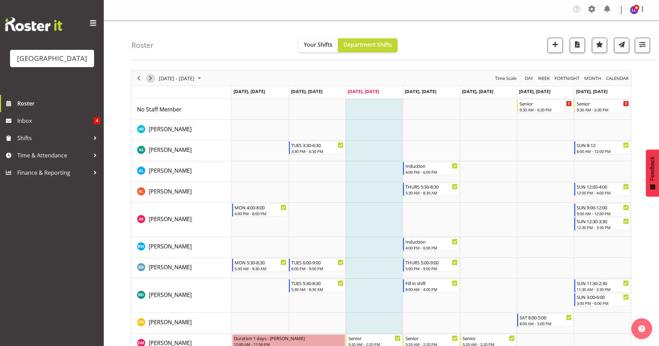
click at [153, 79] on span "Next" at bounding box center [150, 78] width 8 height 9
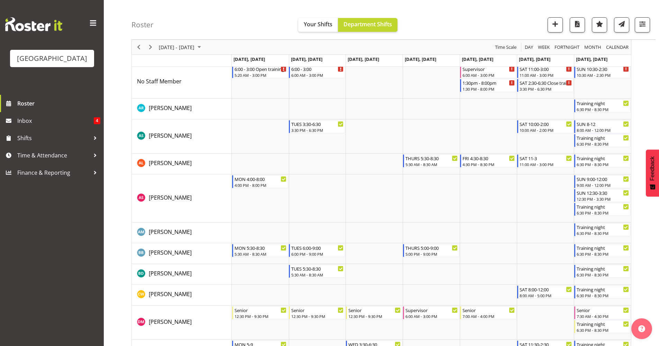
scroll to position [11, 0]
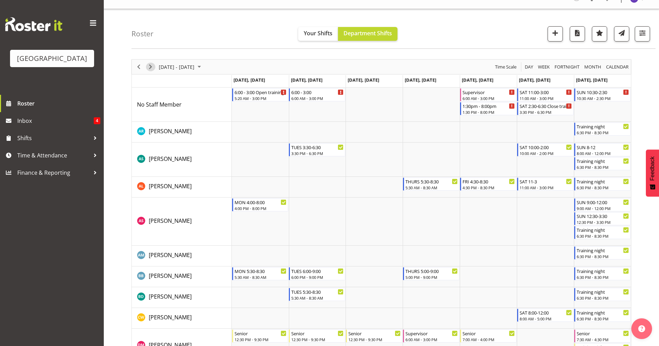
click at [154, 70] on span "Next" at bounding box center [150, 67] width 8 height 9
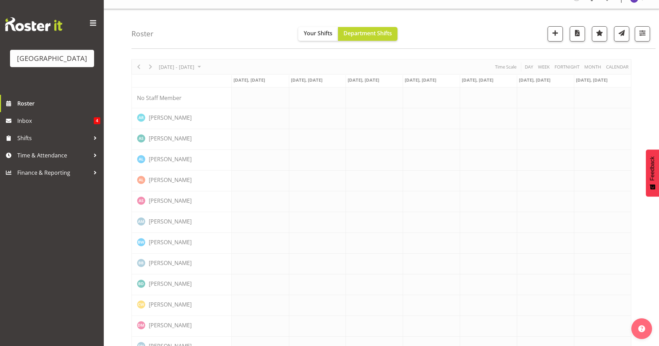
scroll to position [0, 0]
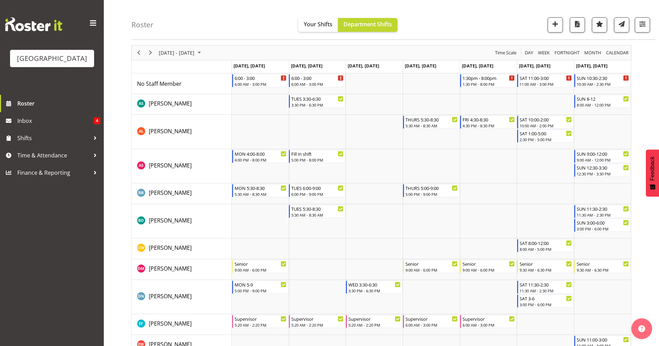
scroll to position [27, 0]
click at [138, 55] on span "Previous" at bounding box center [139, 51] width 8 height 9
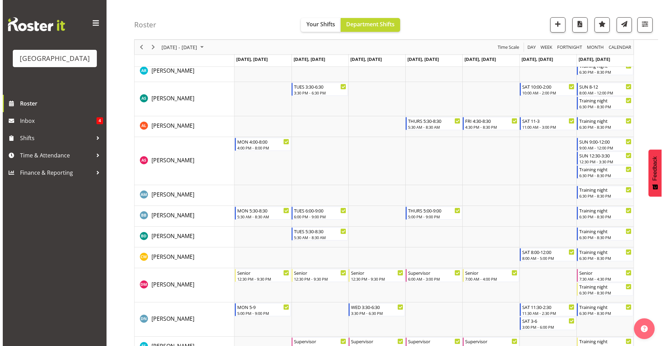
scroll to position [82, 0]
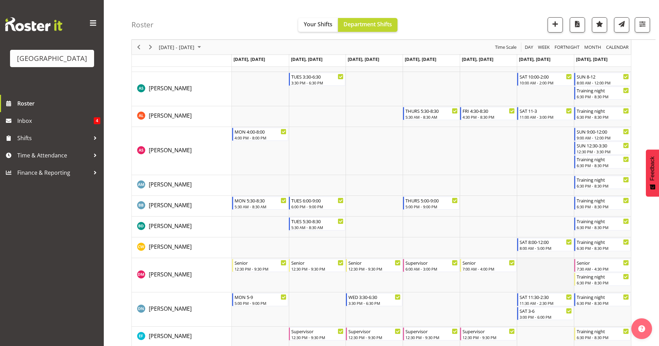
click at [544, 273] on td "Timeline Week of September 10, 2025" at bounding box center [545, 275] width 57 height 34
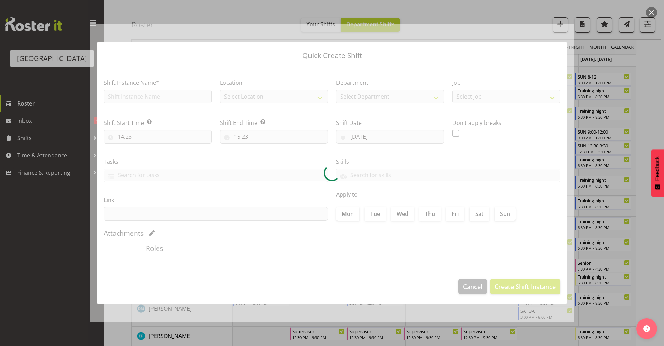
type input "[DATE]"
checkbox input "true"
click at [470, 272] on section "Shift Instance Name* Location Select Location [GEOGRAPHIC_DATA] Department Sele…" at bounding box center [332, 169] width 470 height 206
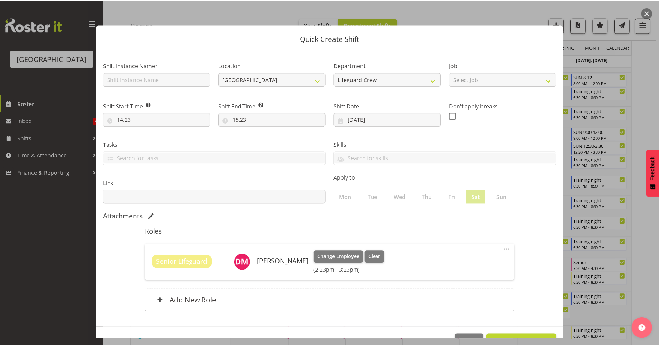
scroll to position [21, 0]
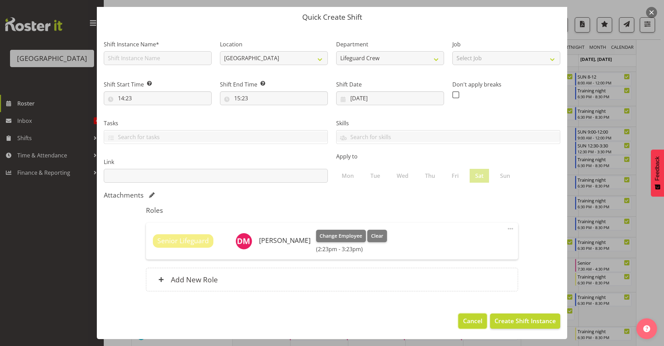
click at [463, 313] on button "Cancel" at bounding box center [472, 320] width 28 height 15
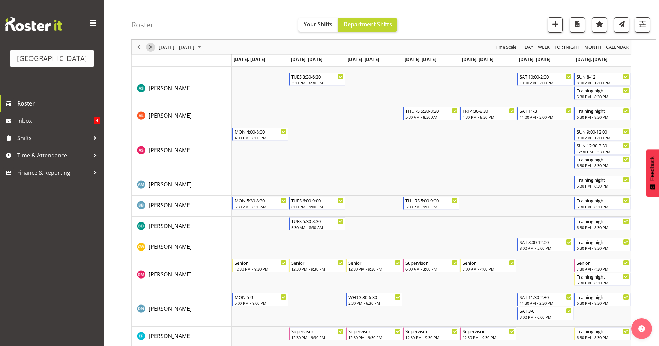
click at [150, 49] on span "Next" at bounding box center [150, 47] width 8 height 9
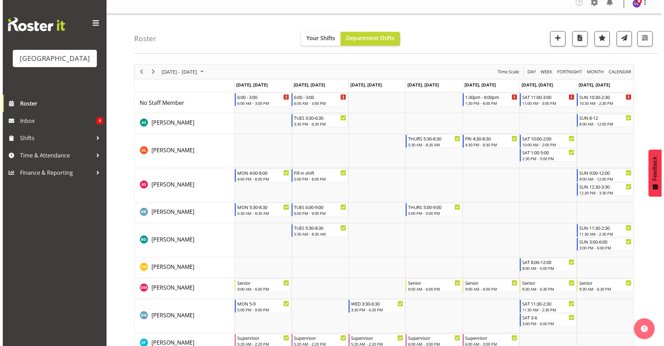
scroll to position [8, 0]
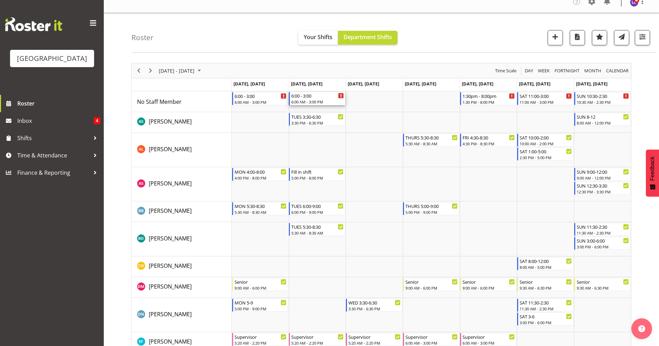
click at [322, 101] on div "6:00 AM - 3:00 PM" at bounding box center [317, 102] width 53 height 6
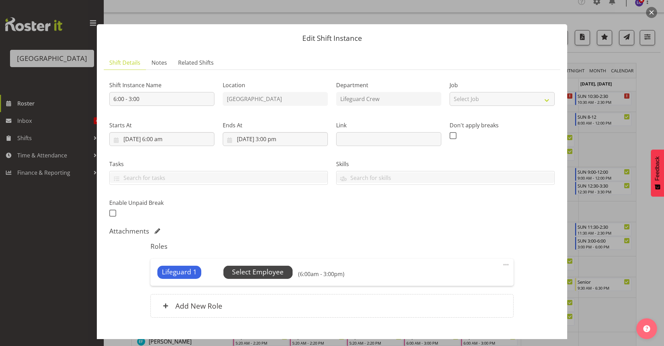
click at [277, 271] on span "Select Employee" at bounding box center [258, 272] width 52 height 10
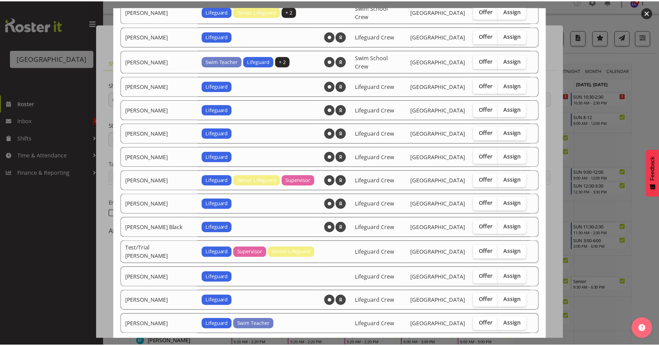
scroll to position [657, 0]
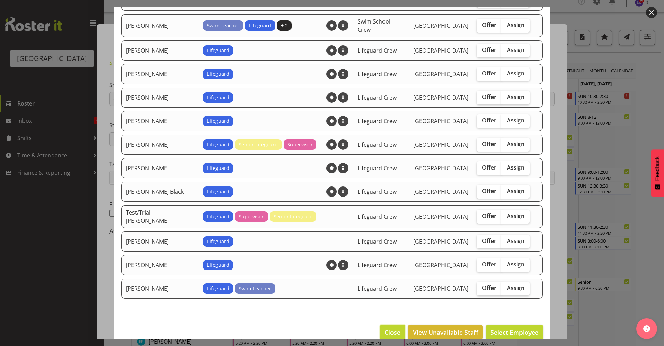
click at [393, 327] on span "Close" at bounding box center [393, 331] width 16 height 9
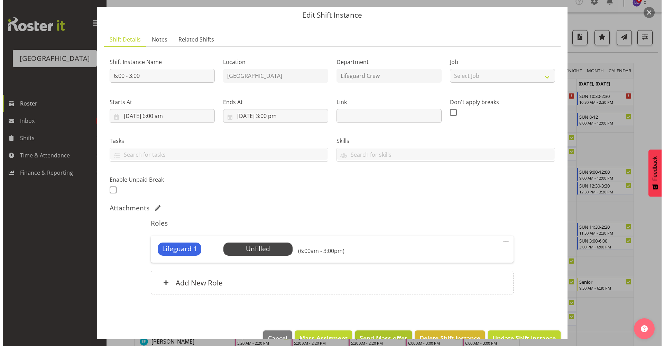
scroll to position [40, 0]
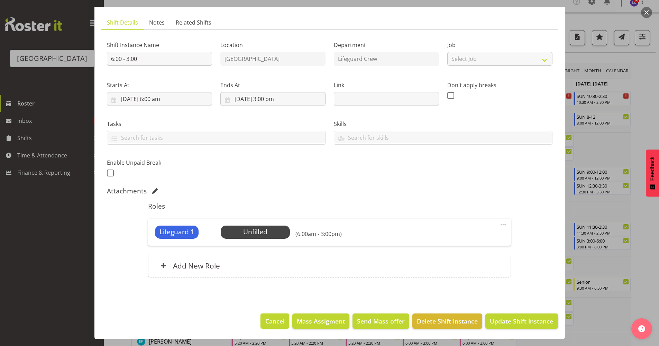
click at [265, 322] on span "Cancel" at bounding box center [274, 320] width 19 height 9
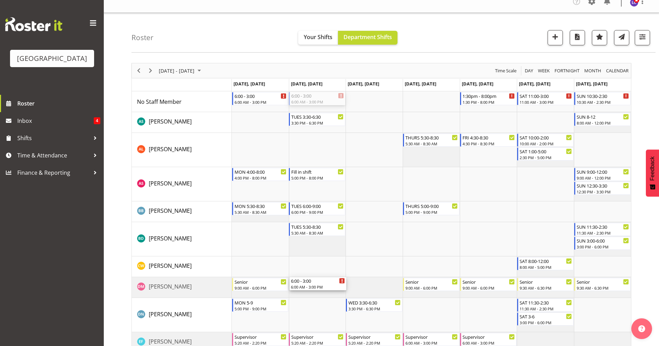
drag, startPoint x: 320, startPoint y: 98, endPoint x: 315, endPoint y: 285, distance: 187.1
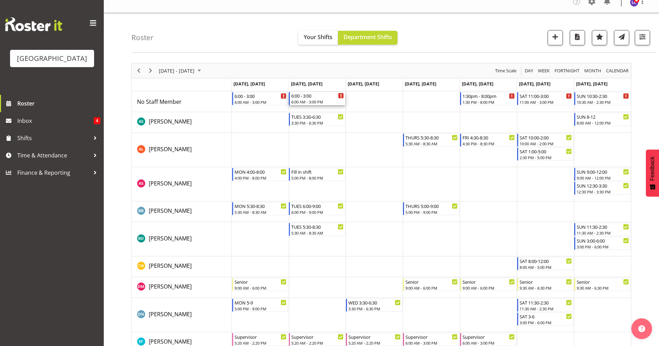
click at [323, 100] on div "6:00 AM - 3:00 PM" at bounding box center [317, 102] width 53 height 6
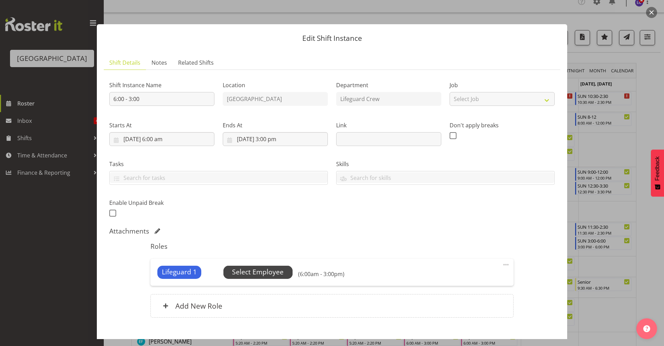
click at [259, 277] on span "Select Employee" at bounding box center [257, 272] width 69 height 13
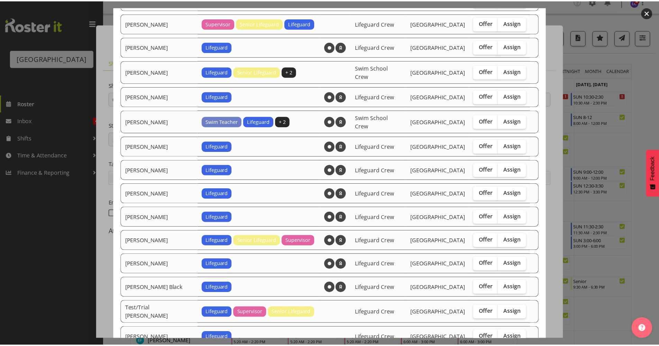
scroll to position [657, 0]
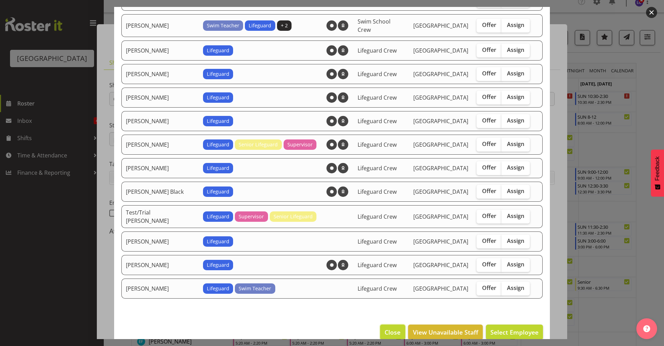
click at [386, 327] on span "Close" at bounding box center [393, 331] width 16 height 9
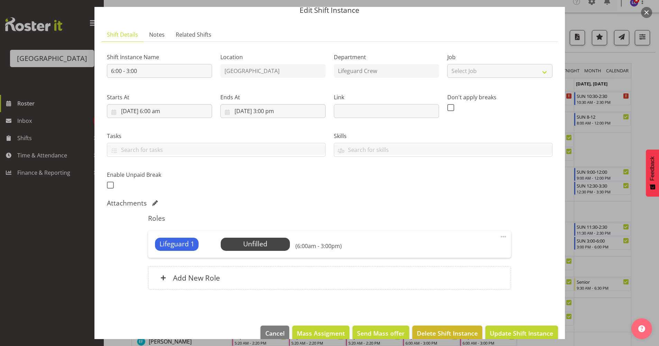
scroll to position [40, 0]
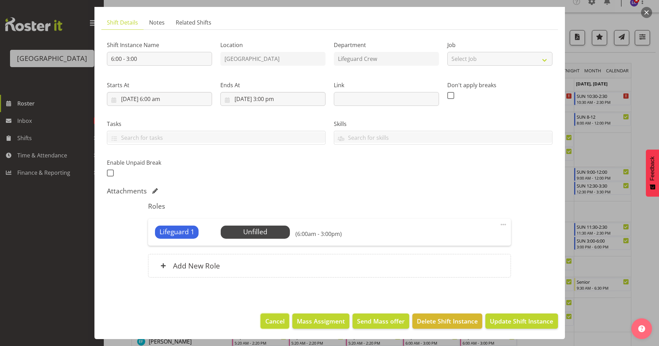
click at [273, 320] on span "Cancel" at bounding box center [274, 320] width 19 height 9
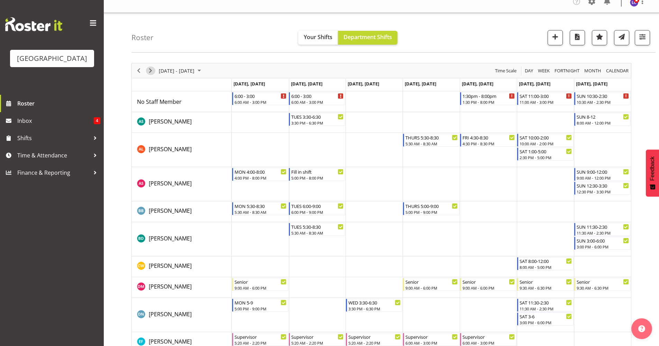
click at [155, 73] on button "Next" at bounding box center [150, 70] width 9 height 9
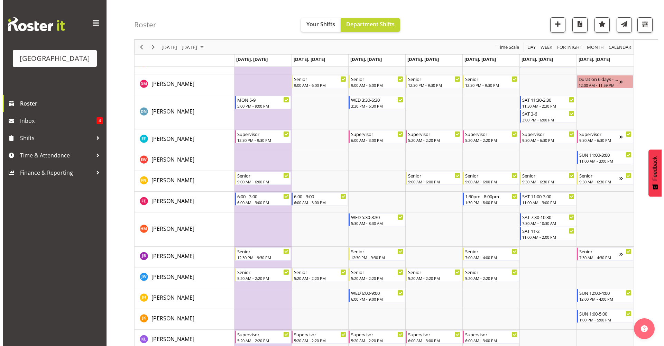
scroll to position [219, 0]
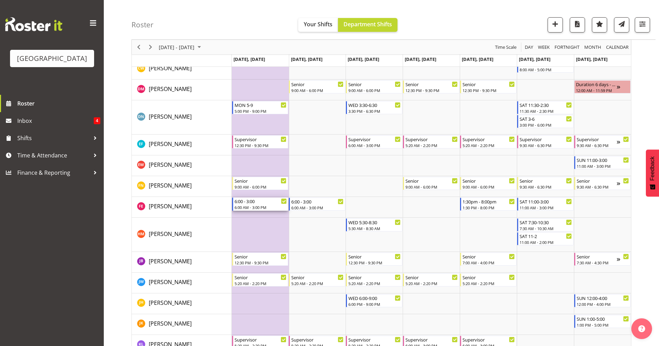
click at [255, 202] on div "6:00 - 3:00" at bounding box center [260, 200] width 53 height 7
click at [0, 0] on div at bounding box center [0, 0] width 0 height 0
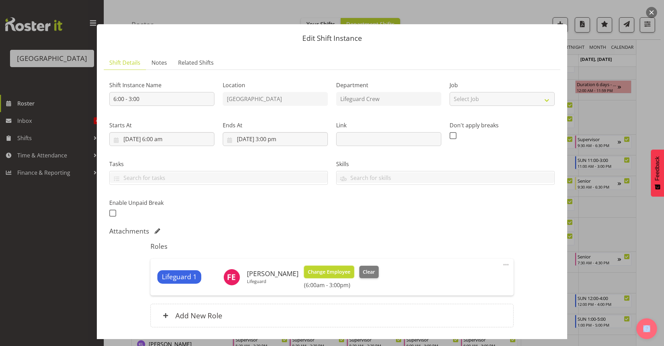
click at [321, 271] on span "Change Employee" at bounding box center [329, 272] width 43 height 8
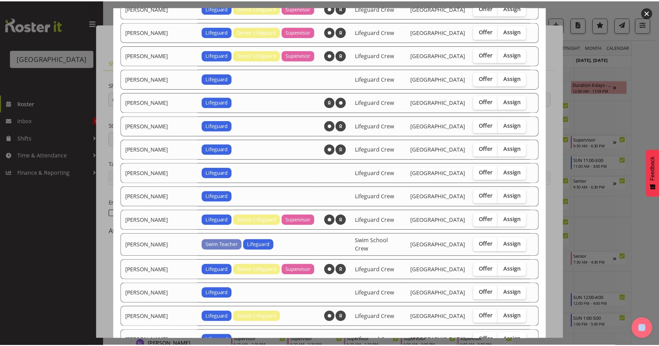
scroll to position [657, 0]
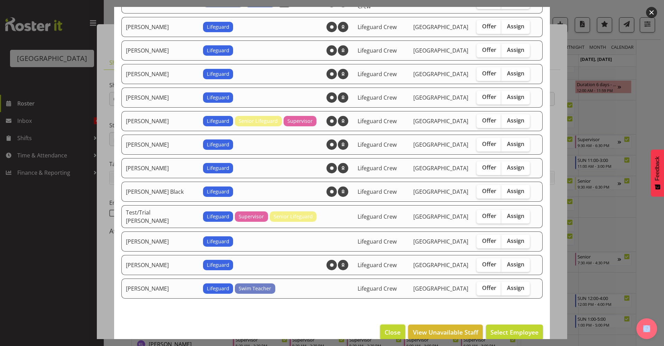
click at [386, 327] on span "Close" at bounding box center [393, 331] width 16 height 9
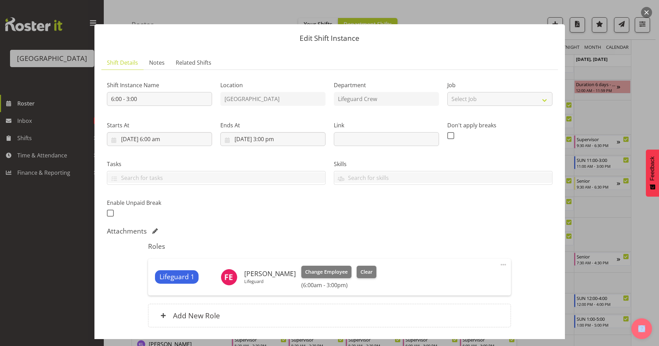
scroll to position [50, 0]
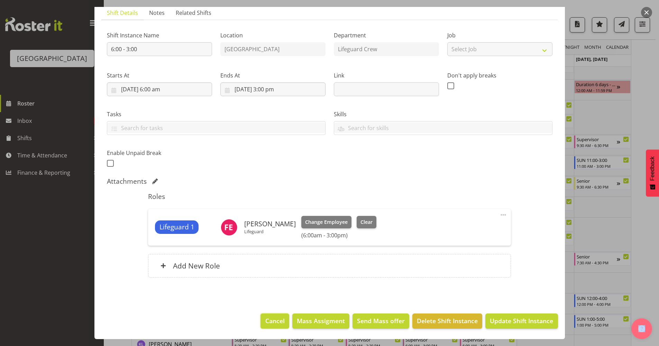
click at [260, 320] on button "Cancel" at bounding box center [274, 320] width 28 height 15
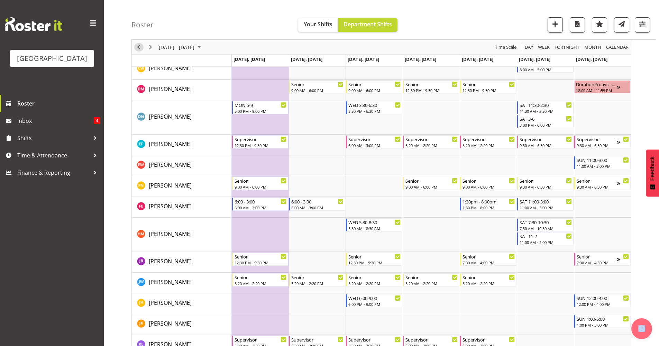
click at [135, 48] on span "Previous" at bounding box center [139, 47] width 8 height 9
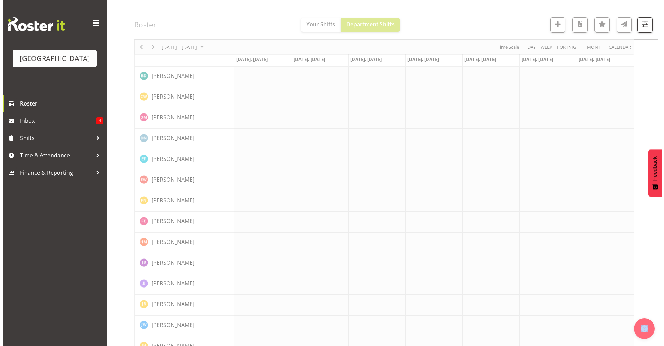
scroll to position [0, 0]
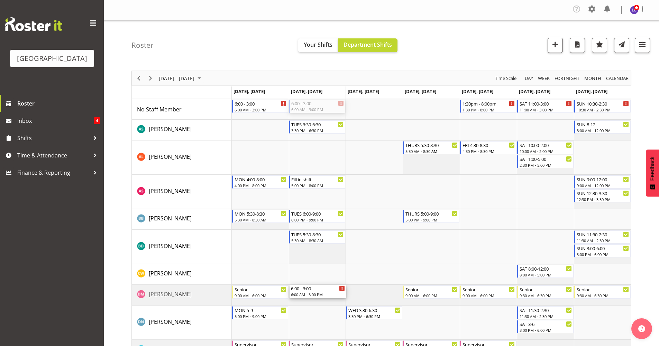
drag, startPoint x: 320, startPoint y: 104, endPoint x: 332, endPoint y: 301, distance: 196.8
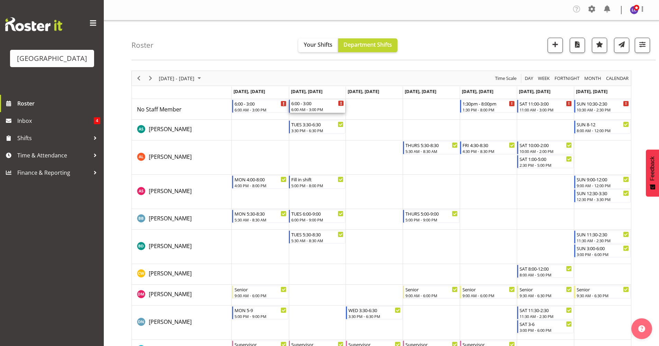
click at [319, 104] on div "6:00 - 3:00" at bounding box center [317, 103] width 53 height 7
click at [0, 0] on div at bounding box center [0, 0] width 0 height 0
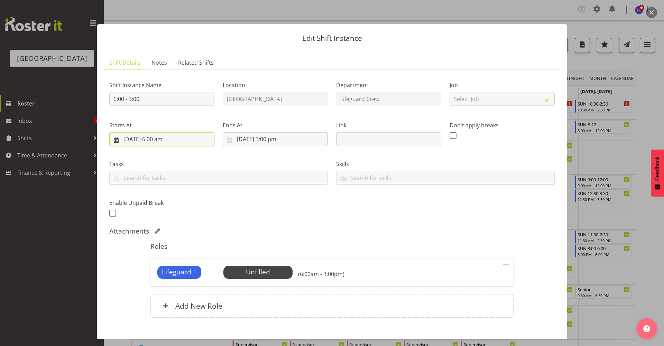
click at [181, 136] on input "[DATE] 6:00 am" at bounding box center [161, 139] width 105 height 14
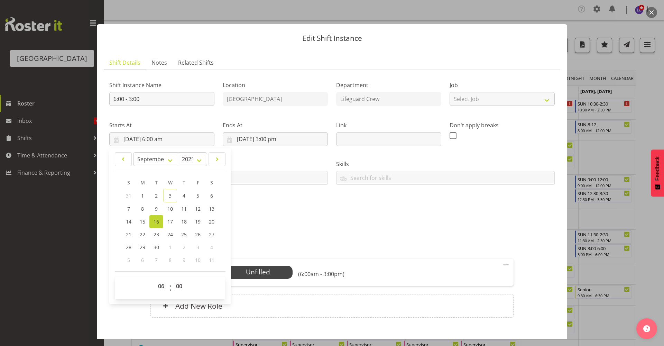
click at [296, 211] on div "Shift Instance Name 6:00 - 3:00 Location [GEOGRAPHIC_DATA] Department Lifeguard…" at bounding box center [332, 146] width 454 height 151
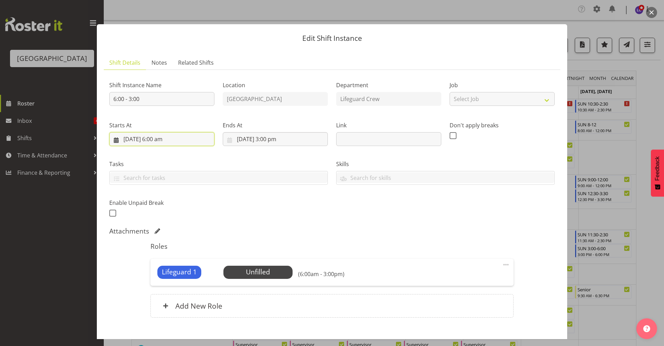
click at [162, 139] on input "[DATE] 6:00 am" at bounding box center [161, 139] width 105 height 14
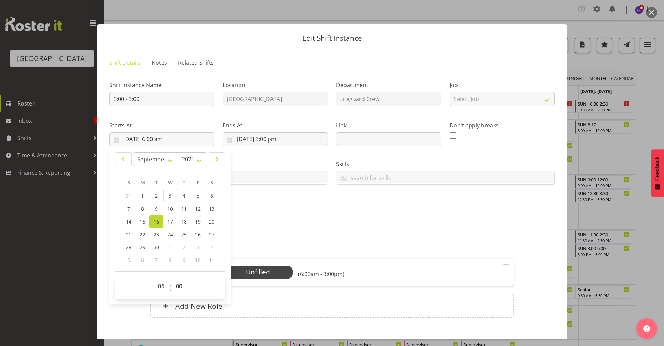
click at [298, 203] on div "Shift Instance Name 6:00 - 3:00 Location [GEOGRAPHIC_DATA] Department Lifeguard…" at bounding box center [332, 146] width 454 height 151
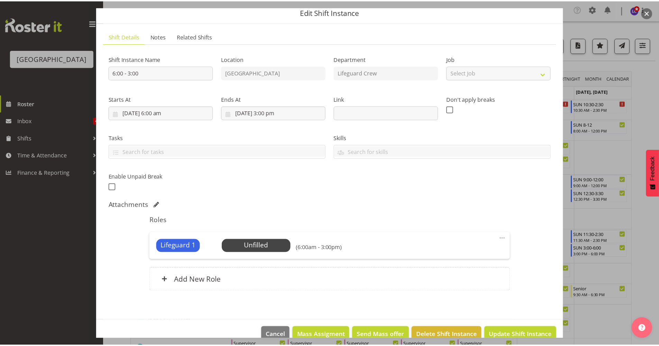
scroll to position [40, 0]
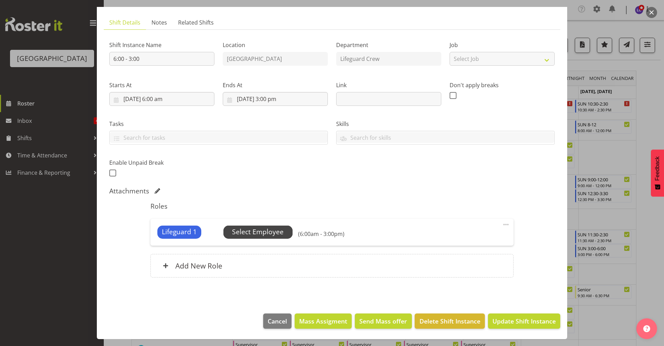
click at [273, 232] on span "Select Employee" at bounding box center [258, 232] width 52 height 10
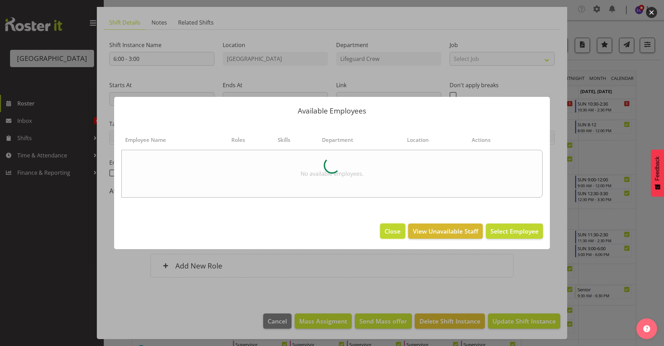
click at [398, 234] on span "Close" at bounding box center [393, 231] width 16 height 9
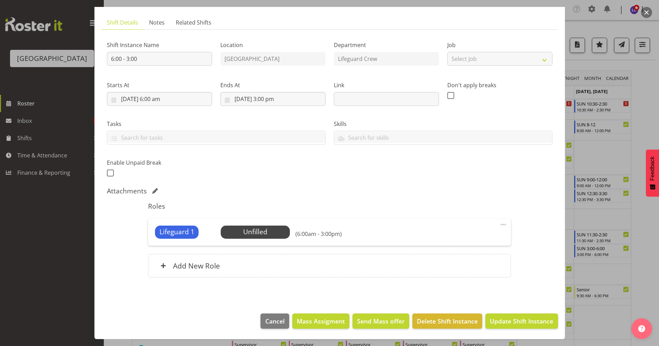
click at [264, 330] on footer "Cancel Mass Assigment Send Mass offer Delete Shift Instance Update Shift Instan…" at bounding box center [329, 322] width 470 height 33
click at [270, 320] on span "Cancel" at bounding box center [274, 320] width 19 height 9
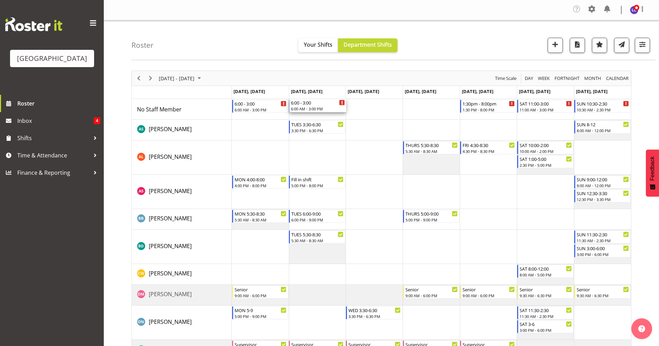
drag, startPoint x: 319, startPoint y: 106, endPoint x: 337, endPoint y: 96, distance: 20.1
click at [379, 93] on span "[DATE], [DATE]" at bounding box center [363, 91] width 31 height 6
click at [370, 109] on div "6:00 AM - 3:00 PM" at bounding box center [375, 109] width 54 height 6
drag, startPoint x: 370, startPoint y: 109, endPoint x: 321, endPoint y: 108, distance: 49.1
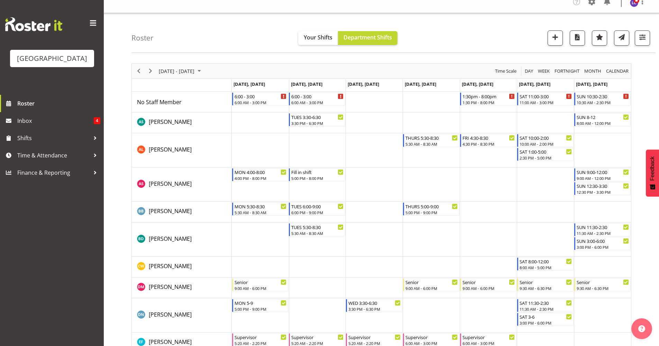
scroll to position [0, 0]
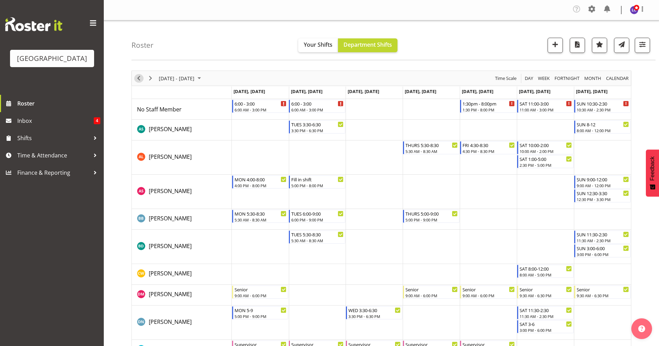
click at [135, 79] on span "Previous" at bounding box center [139, 78] width 8 height 9
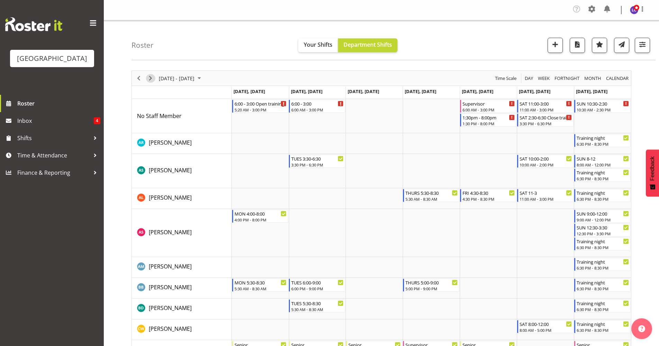
click at [148, 81] on span "Next" at bounding box center [150, 78] width 8 height 9
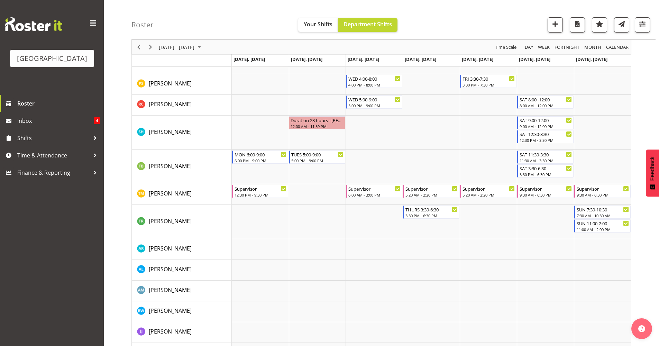
scroll to position [595, 0]
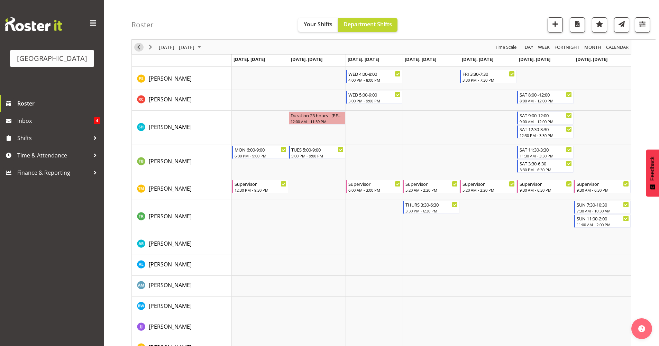
click at [134, 46] on button "Previous" at bounding box center [138, 47] width 9 height 9
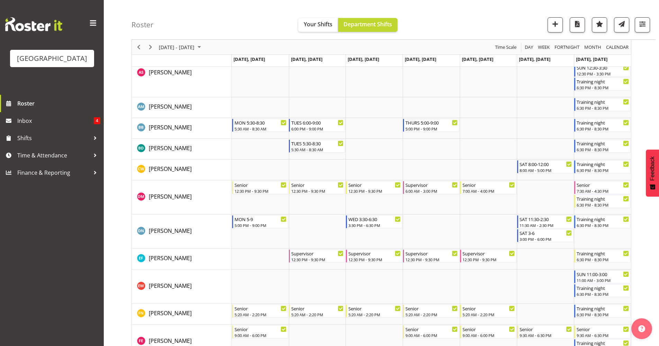
scroll to position [161, 0]
click at [144, 45] on div "Timeline Week of September 10, 2025" at bounding box center [139, 47] width 12 height 15
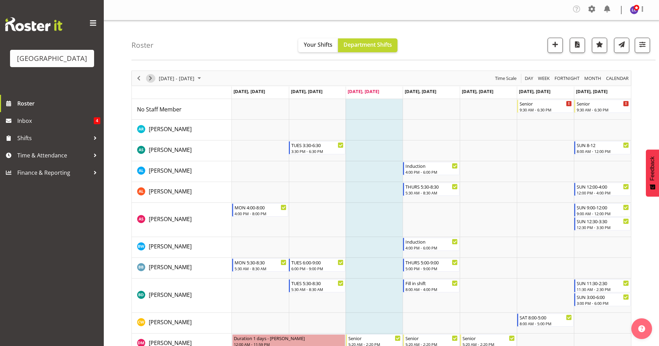
click at [148, 78] on span "Next" at bounding box center [150, 78] width 8 height 9
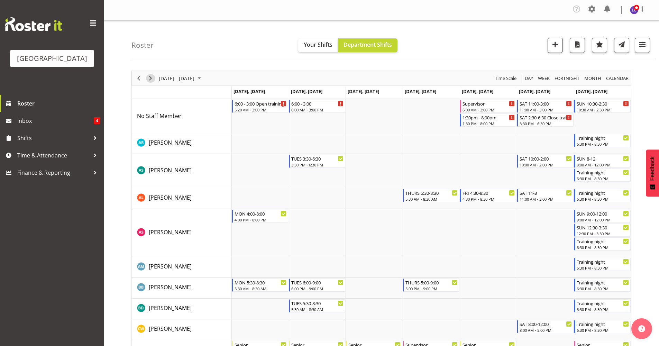
click at [151, 78] on span "Next" at bounding box center [150, 78] width 8 height 9
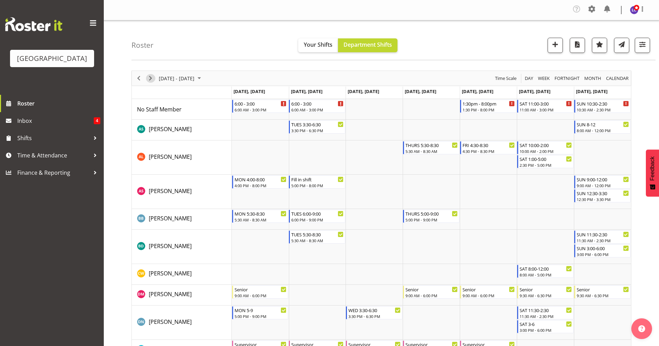
click at [146, 81] on div "Timeline Week of September 17, 2025" at bounding box center [151, 78] width 12 height 15
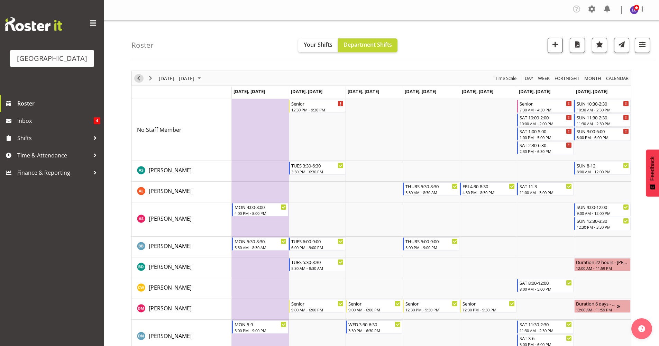
click at [142, 78] on span "Previous" at bounding box center [139, 78] width 8 height 9
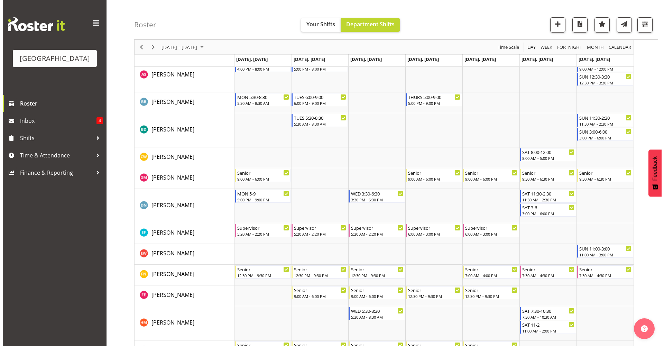
scroll to position [124, 0]
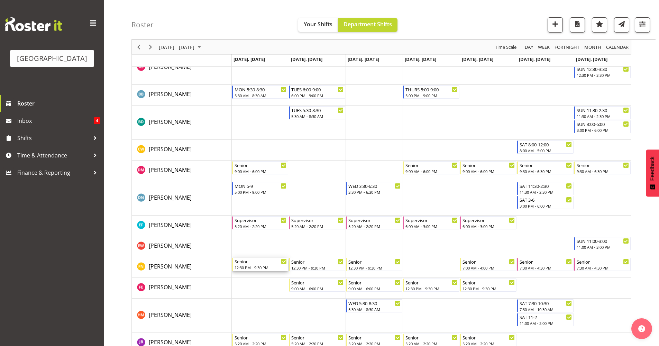
click at [257, 263] on div "Senior" at bounding box center [260, 261] width 53 height 7
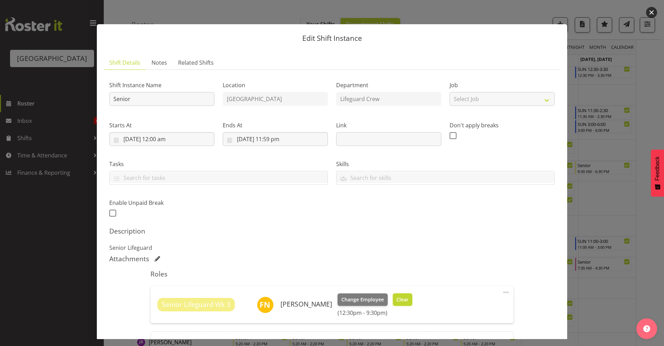
click at [396, 300] on span "Clear" at bounding box center [402, 300] width 12 height 8
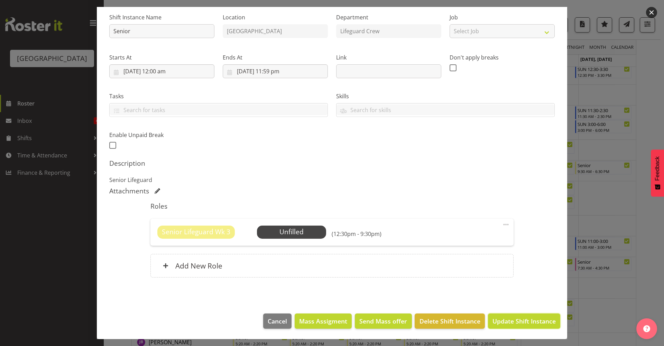
click at [523, 322] on span "Update Shift Instance" at bounding box center [523, 320] width 63 height 9
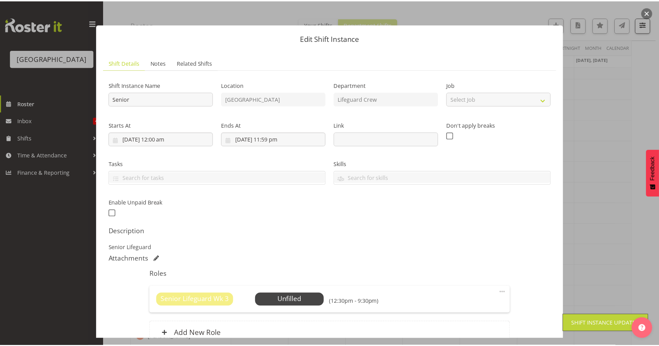
scroll to position [0, 0]
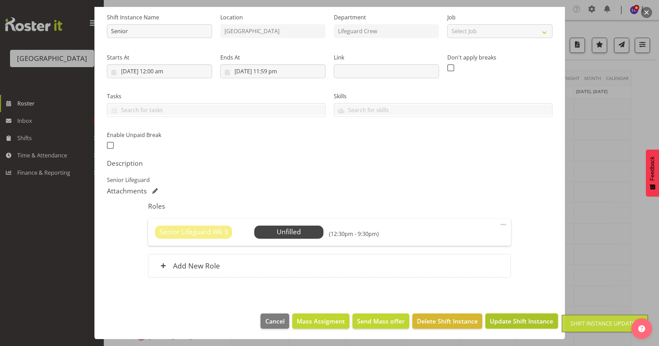
click at [507, 318] on span "Update Shift Instance" at bounding box center [521, 320] width 63 height 9
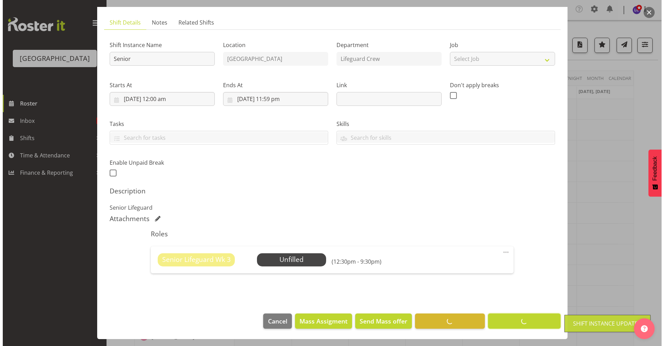
scroll to position [40, 0]
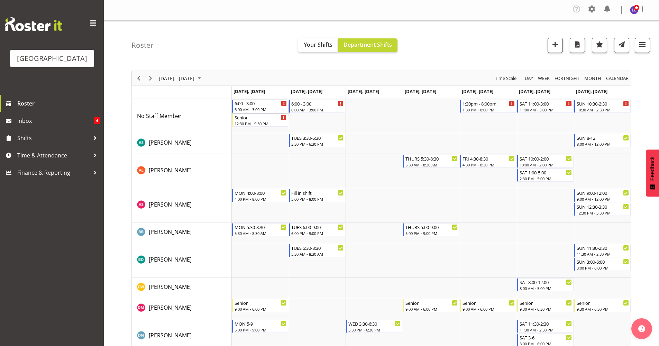
click at [260, 111] on div "6:00 AM - 3:00 PM" at bounding box center [260, 110] width 53 height 6
click at [0, 0] on div at bounding box center [0, 0] width 0 height 0
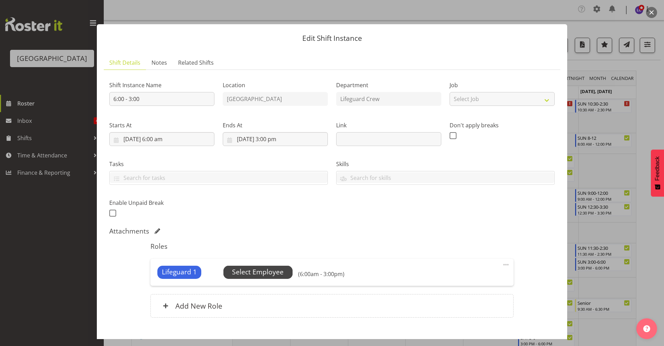
click at [260, 278] on span "Select Employee" at bounding box center [257, 272] width 69 height 13
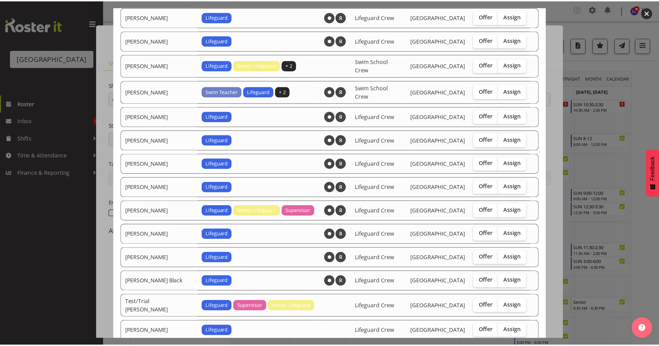
scroll to position [727, 0]
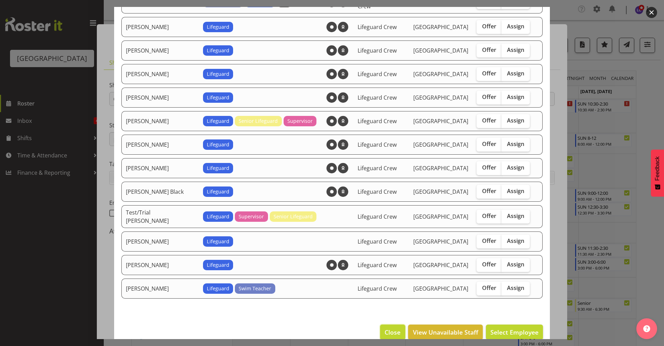
click at [387, 327] on span "Close" at bounding box center [393, 331] width 16 height 9
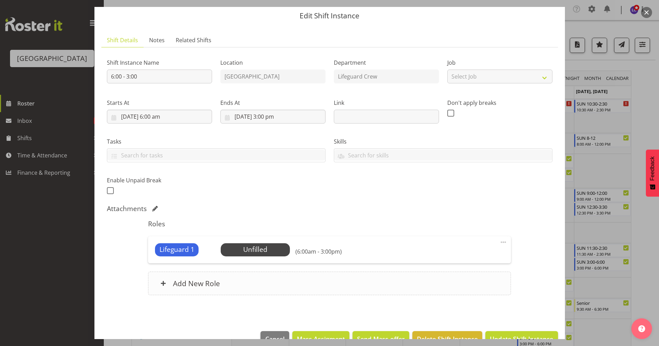
scroll to position [40, 0]
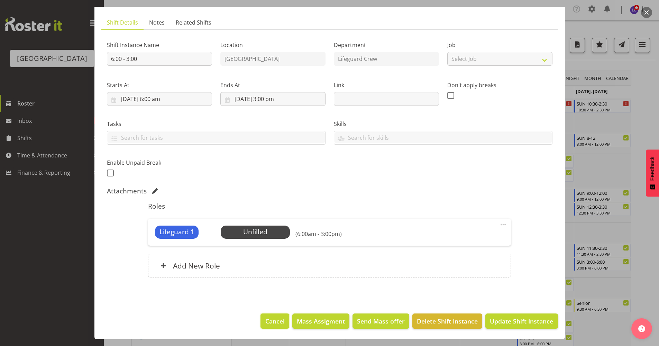
click at [270, 324] on span "Cancel" at bounding box center [274, 320] width 19 height 9
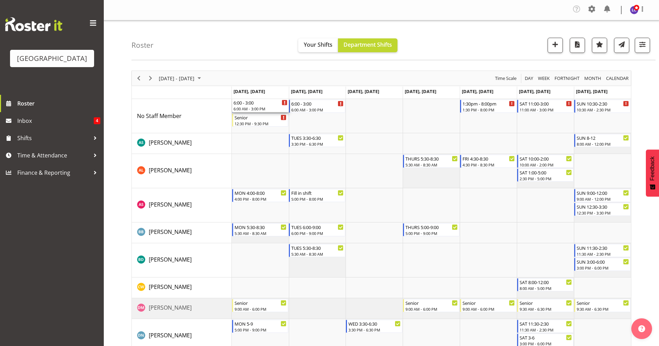
drag, startPoint x: 261, startPoint y: 106, endPoint x: 262, endPoint y: 102, distance: 4.3
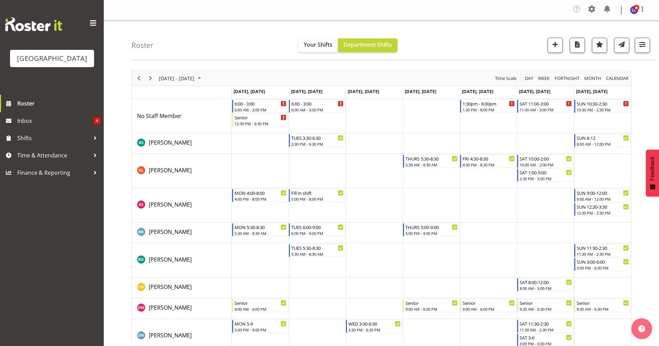
click at [262, 101] on div "6:00 - 3:00" at bounding box center [260, 103] width 52 height 7
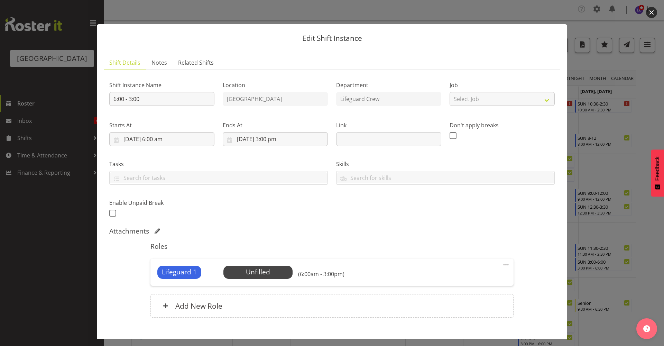
click at [649, 16] on button "button" at bounding box center [651, 12] width 11 height 11
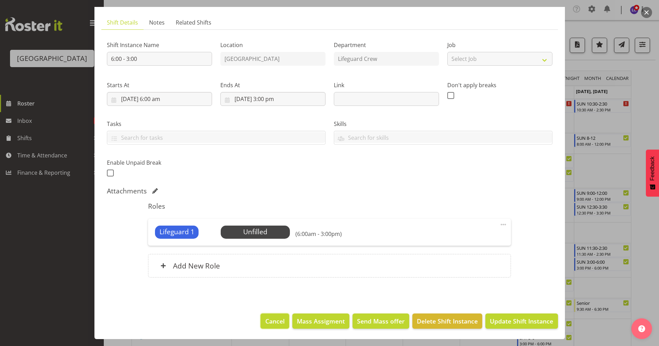
click at [266, 327] on button "Cancel" at bounding box center [274, 320] width 28 height 15
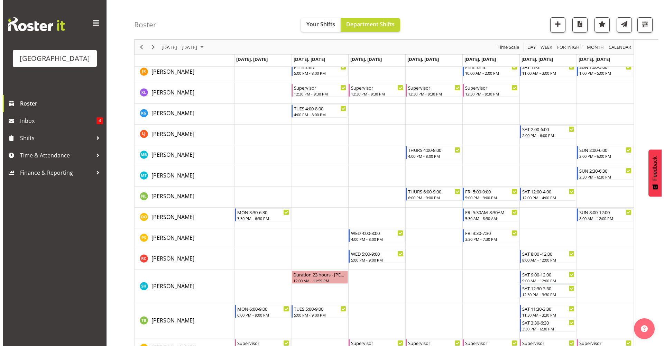
scroll to position [300, 0]
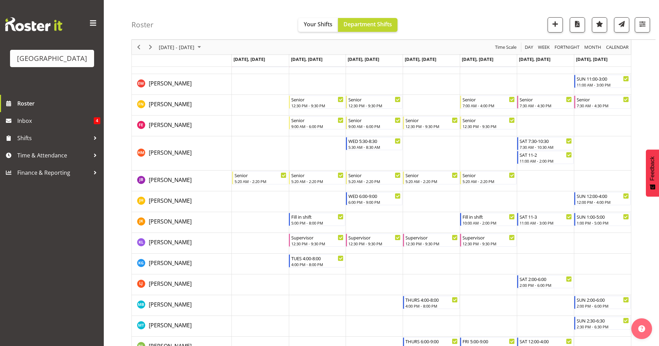
click at [268, 105] on td "Timeline Week of September 17, 2025" at bounding box center [260, 105] width 57 height 21
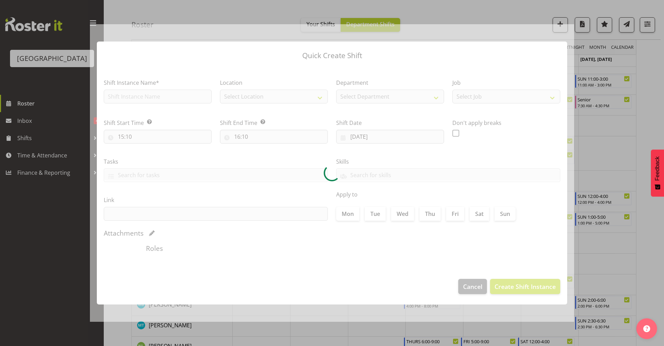
click at [268, 105] on div at bounding box center [332, 173] width 484 height 298
type input "[DATE]"
checkbox input "true"
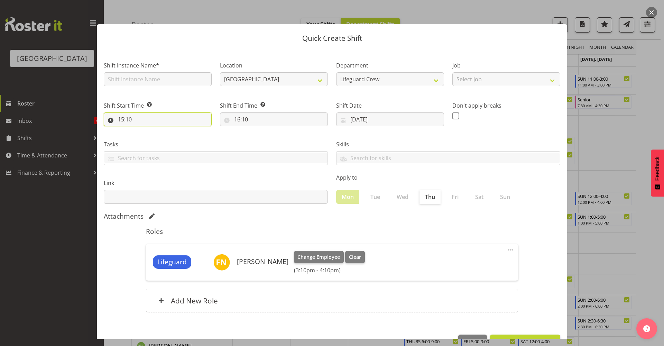
click at [182, 118] on input "15:10" at bounding box center [158, 119] width 108 height 14
click at [153, 140] on select "00 01 02 03 04 05 06 07 08 09 10 11 12 13 14 15 16 17 18 19 20 21 22 23" at bounding box center [151, 137] width 16 height 14
select select "9"
click at [143, 130] on select "00 01 02 03 04 05 06 07 08 09 10 11 12 13 14 15 16 17 18 19 20 21 22 23" at bounding box center [151, 137] width 16 height 14
type input "09:10"
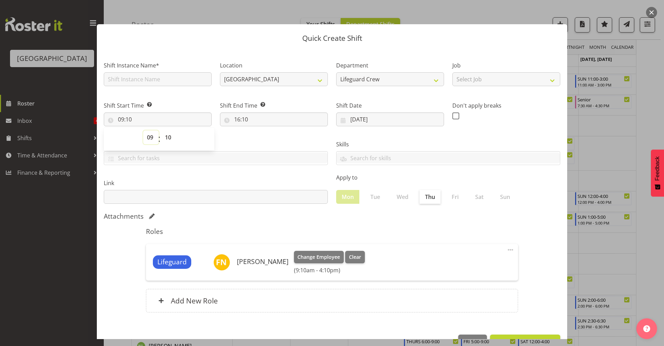
click at [154, 135] on select "00 01 02 03 04 05 06 07 08 09 10 11 12 13 14 15 16 17 18 19 20 21 22 23" at bounding box center [151, 137] width 16 height 14
select select "6"
click at [143, 130] on select "00 01 02 03 04 05 06 07 08 09 10 11 12 13 14 15 16 17 18 19 20 21 22 23" at bounding box center [151, 137] width 16 height 14
type input "06:10"
drag, startPoint x: 169, startPoint y: 131, endPoint x: 170, endPoint y: 135, distance: 4.6
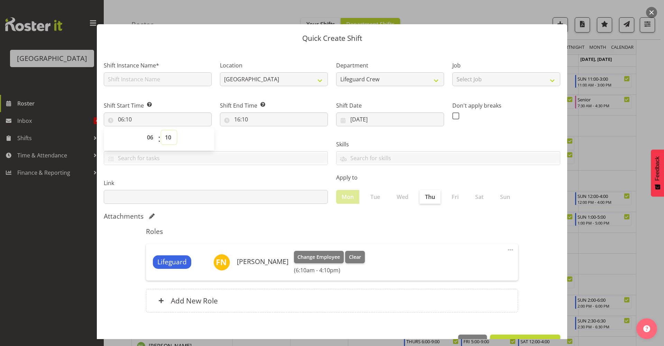
click at [169, 131] on select "00 01 02 03 04 05 06 07 08 09 10 11 12 13 14 15 16 17 18 19 20 21 22 23 24 25 2…" at bounding box center [169, 137] width 16 height 14
select select "0"
click at [161, 130] on select "00 01 02 03 04 05 06 07 08 09 10 11 12 13 14 15 16 17 18 19 20 21 22 23 24 25 2…" at bounding box center [169, 137] width 16 height 14
type input "06:00"
click at [242, 118] on input "16:10" at bounding box center [274, 119] width 108 height 14
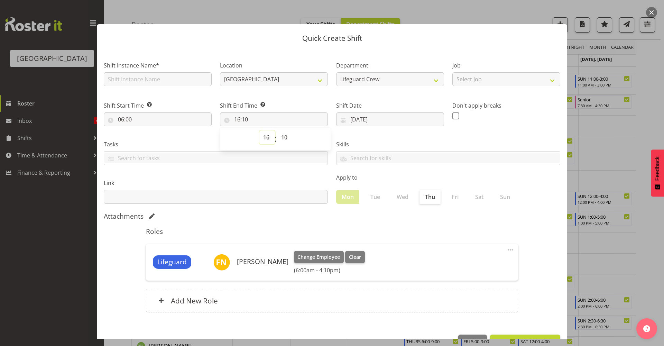
drag, startPoint x: 261, startPoint y: 137, endPoint x: 266, endPoint y: 145, distance: 9.3
click at [261, 138] on select "00 01 02 03 04 05 06 07 08 09 10 11 12 13 14 15 16 17 18 19 20 21 22 23" at bounding box center [267, 137] width 16 height 14
select select "15"
click at [259, 130] on select "00 01 02 03 04 05 06 07 08 09 10 11 12 13 14 15 16 17 18 19 20 21 22 23" at bounding box center [267, 137] width 16 height 14
type input "15:10"
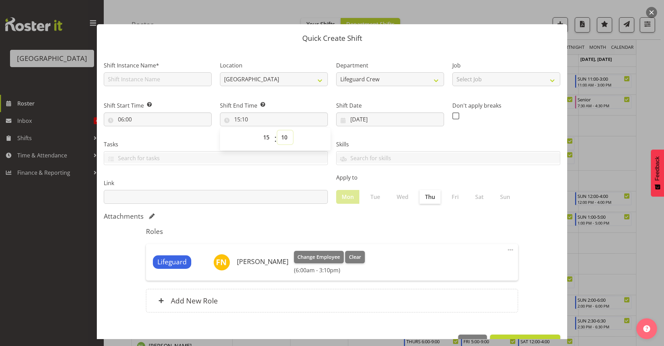
click at [283, 136] on select "00 01 02 03 04 05 06 07 08 09 10 11 12 13 14 15 16 17 18 19 20 21 22 23 24 25 2…" at bounding box center [285, 137] width 16 height 14
select select "0"
click at [277, 130] on select "00 01 02 03 04 05 06 07 08 09 10 11 12 13 14 15 16 17 18 19 20 21 22 23 24 25 2…" at bounding box center [285, 137] width 16 height 14
type input "15:00"
click at [379, 252] on div "Lifeguard [PERSON_NAME] Change Employee Clear (6:00am - 3:00pm)" at bounding box center [332, 262] width 358 height 23
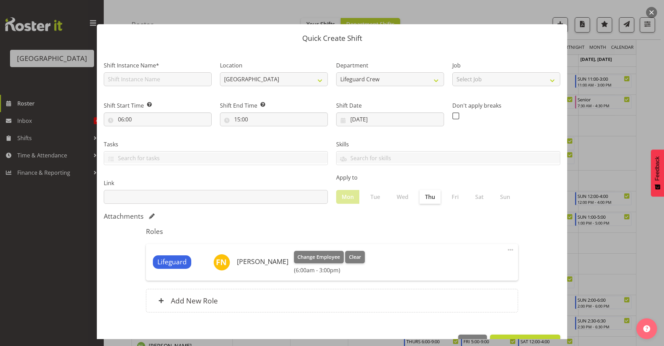
click at [147, 59] on div "Shift Instance Name*" at bounding box center [158, 72] width 116 height 40
click at [153, 85] on input "text" at bounding box center [158, 79] width 108 height 14
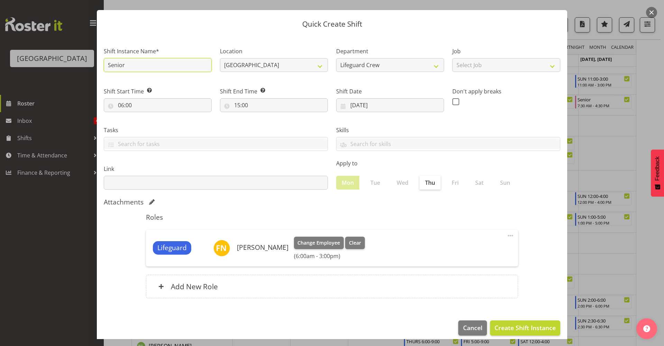
scroll to position [21, 0]
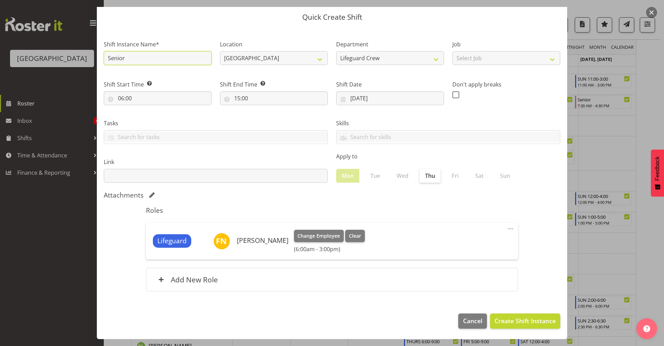
type input "Senior"
click at [525, 313] on footer "Cancel Create Shift Instance" at bounding box center [332, 322] width 470 height 33
click at [525, 316] on span "Create Shift Instance" at bounding box center [525, 320] width 61 height 9
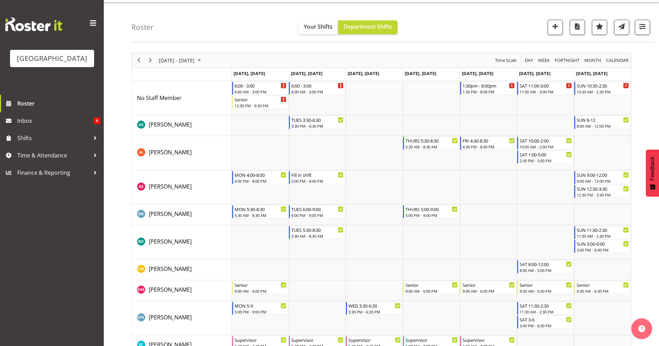
scroll to position [17, 0]
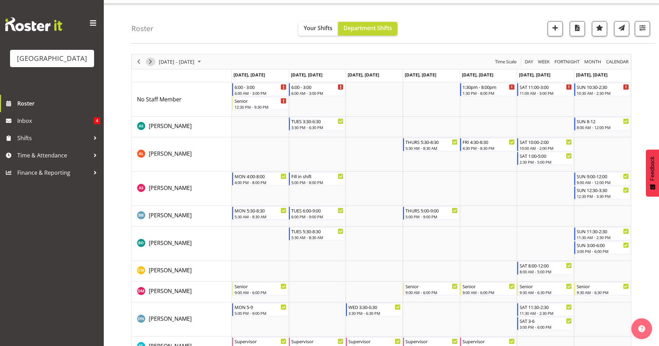
click at [150, 61] on span "Next" at bounding box center [150, 61] width 8 height 9
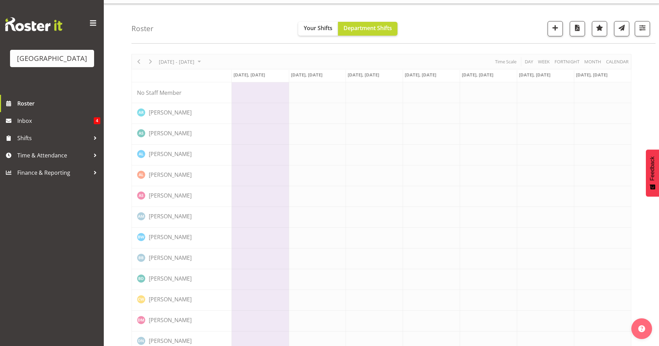
scroll to position [0, 0]
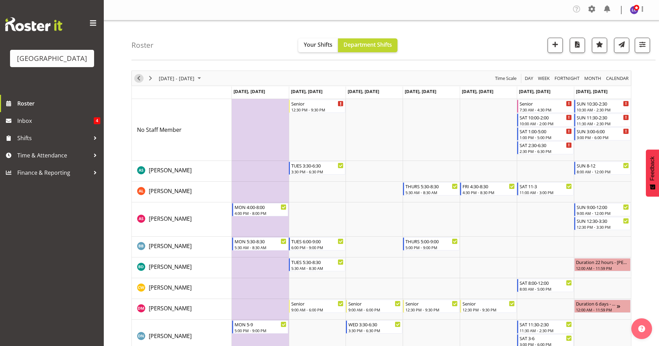
drag, startPoint x: 139, startPoint y: 78, endPoint x: 151, endPoint y: 109, distance: 33.5
click at [139, 79] on span "Previous" at bounding box center [139, 78] width 8 height 9
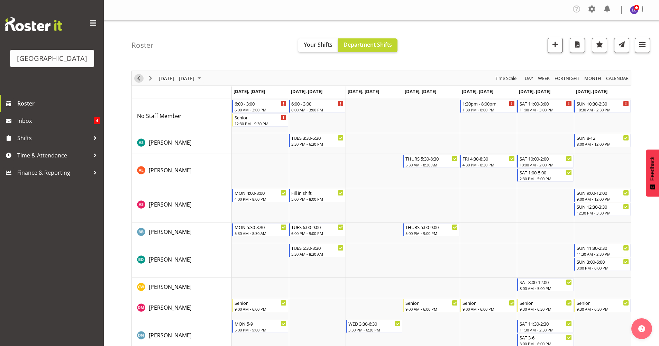
drag, startPoint x: 135, startPoint y: 75, endPoint x: 155, endPoint y: 103, distance: 33.9
click at [135, 76] on span "Previous" at bounding box center [139, 78] width 8 height 9
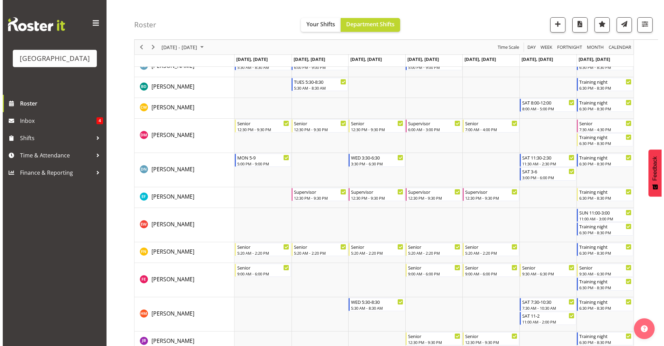
scroll to position [207, 0]
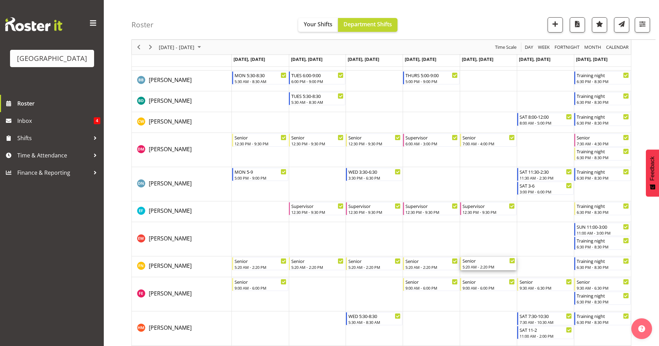
click at [479, 258] on div "Senior" at bounding box center [488, 260] width 53 height 7
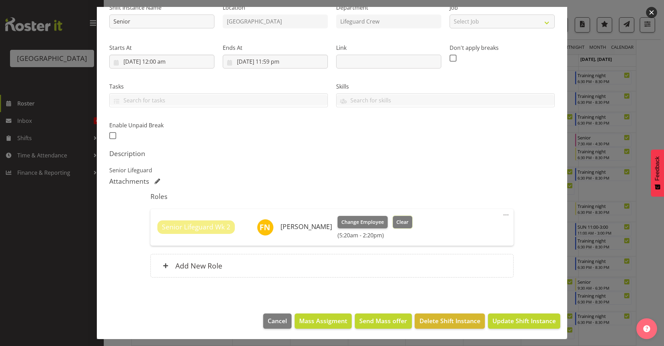
click at [399, 225] on span "Clear" at bounding box center [402, 222] width 12 height 8
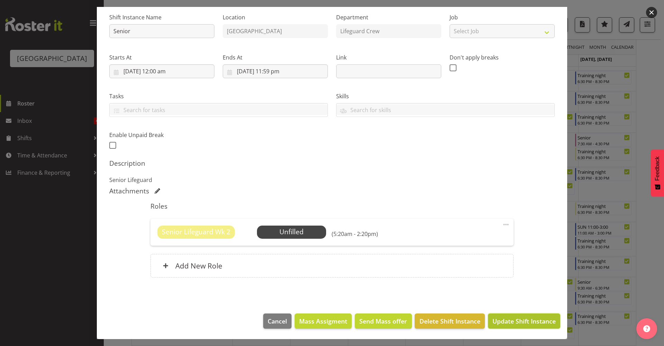
click at [500, 319] on span "Update Shift Instance" at bounding box center [523, 320] width 63 height 9
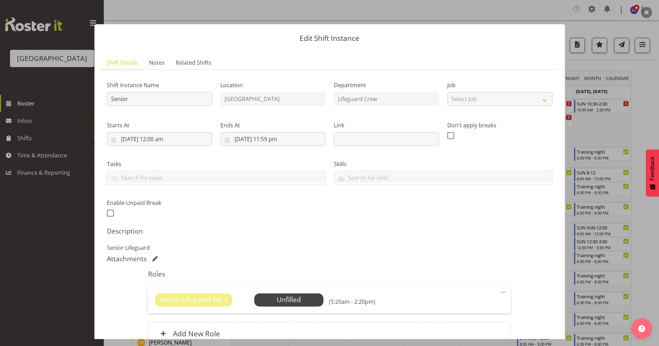
scroll to position [68, 0]
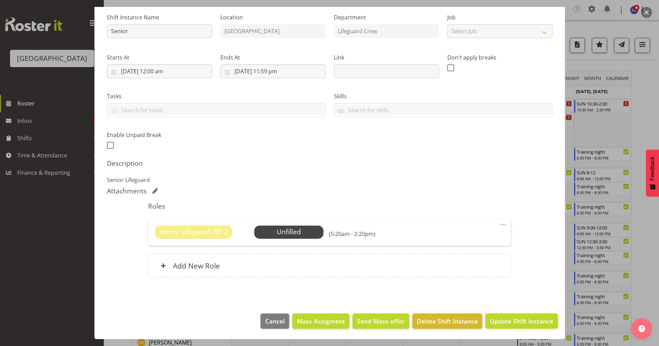
click at [514, 329] on footer "Cancel Mass Assigment Send Mass offer Delete Shift Instance Update Shift Instan…" at bounding box center [329, 322] width 470 height 33
click at [518, 326] on button "Update Shift Instance" at bounding box center [521, 320] width 72 height 15
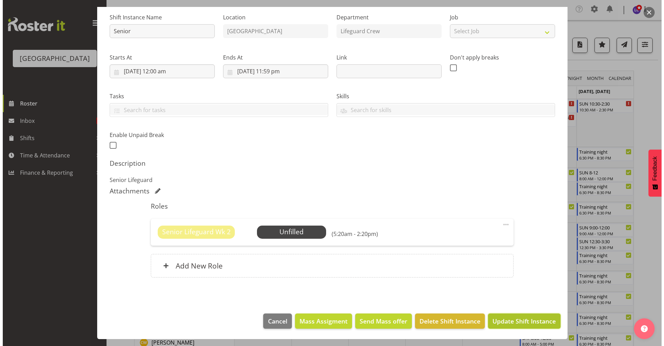
scroll to position [40, 0]
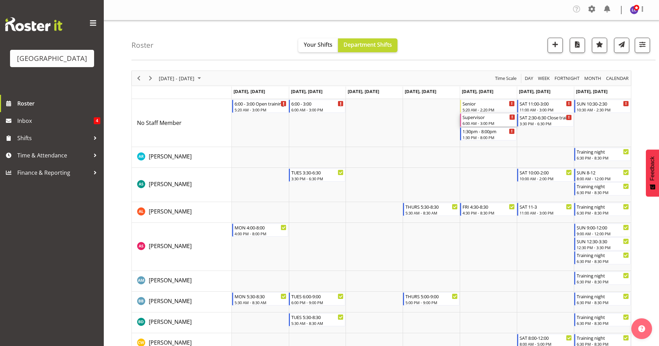
click at [481, 120] on div "Supervisor" at bounding box center [488, 116] width 53 height 7
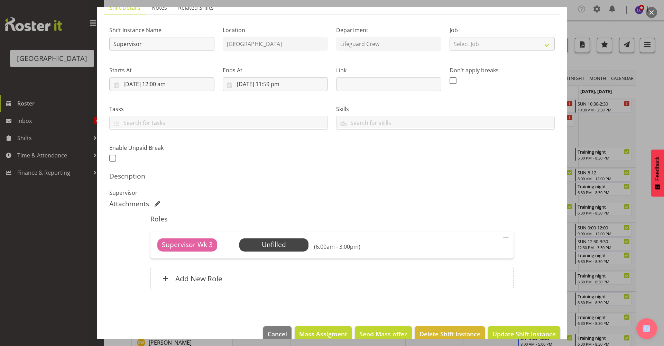
scroll to position [68, 0]
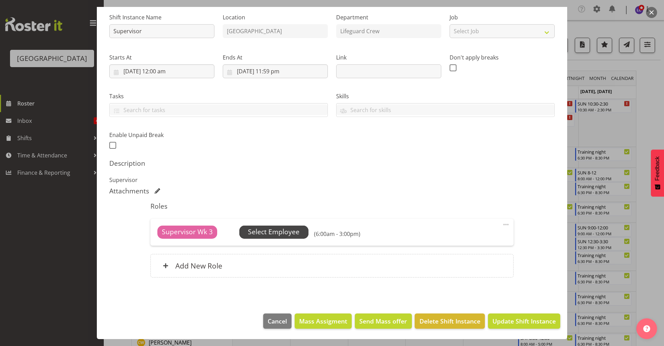
click at [275, 235] on span "Select Employee" at bounding box center [274, 232] width 52 height 10
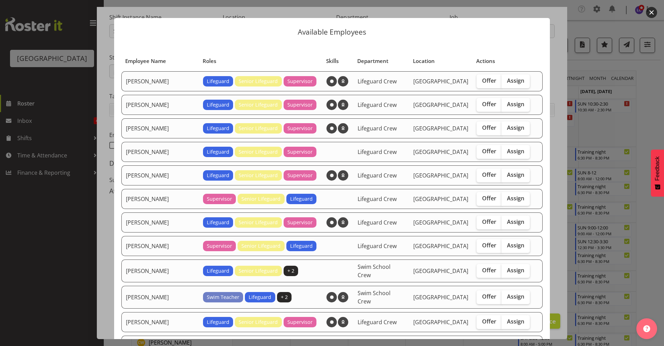
scroll to position [0, 0]
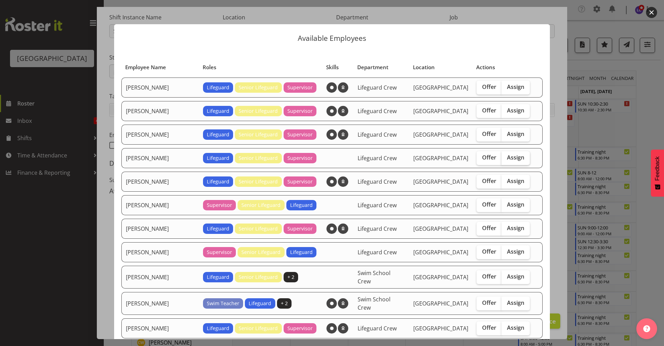
click at [507, 155] on span "Assign" at bounding box center [515, 157] width 17 height 7
click at [506, 155] on input "Assign" at bounding box center [503, 157] width 4 height 4
checkbox input "true"
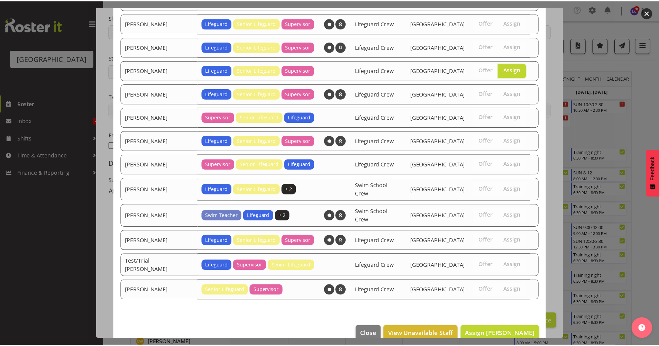
scroll to position [92, 0]
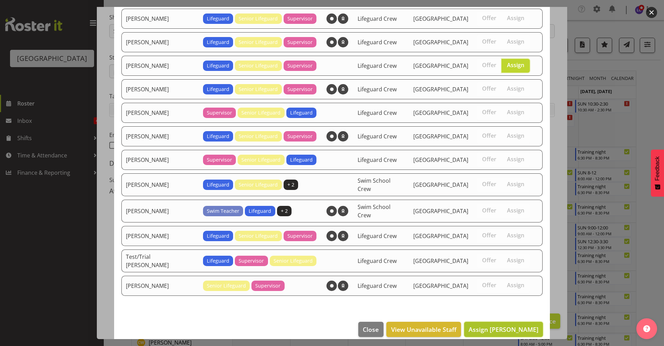
click at [511, 325] on span "Assign [PERSON_NAME]" at bounding box center [504, 329] width 70 height 8
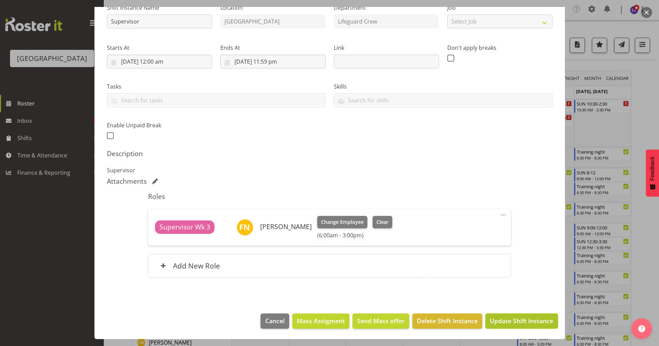
click at [514, 323] on span "Update Shift Instance" at bounding box center [521, 320] width 63 height 9
